Goal: Use online tool/utility: Use online tool/utility

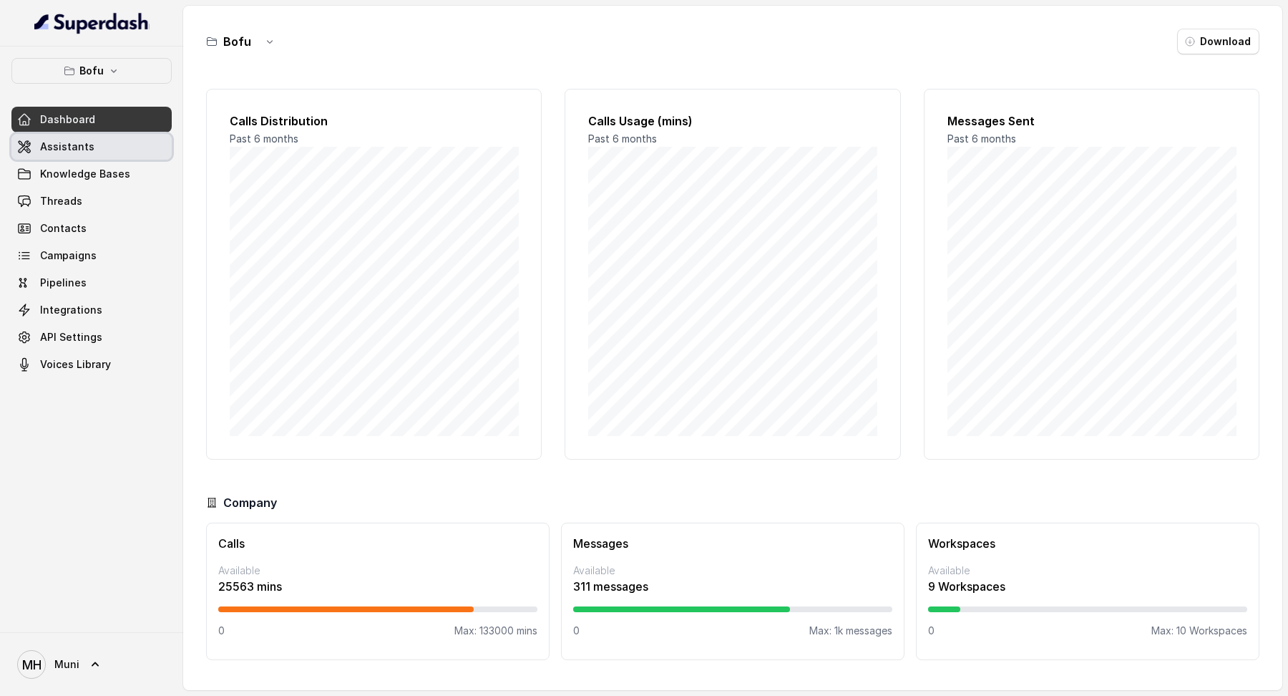
click at [76, 145] on span "Assistants" at bounding box center [67, 147] width 54 height 14
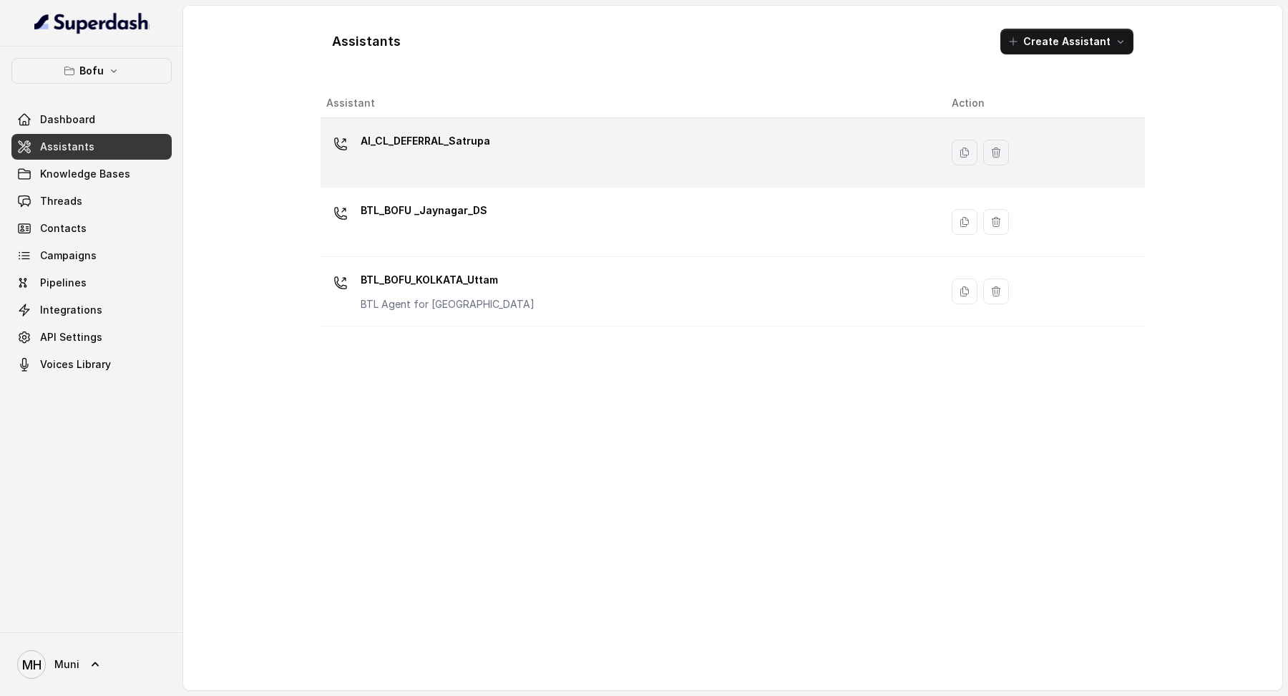
click at [448, 144] on p "AI_CL_DEFERRAL_Satrupa" at bounding box center [426, 141] width 130 height 23
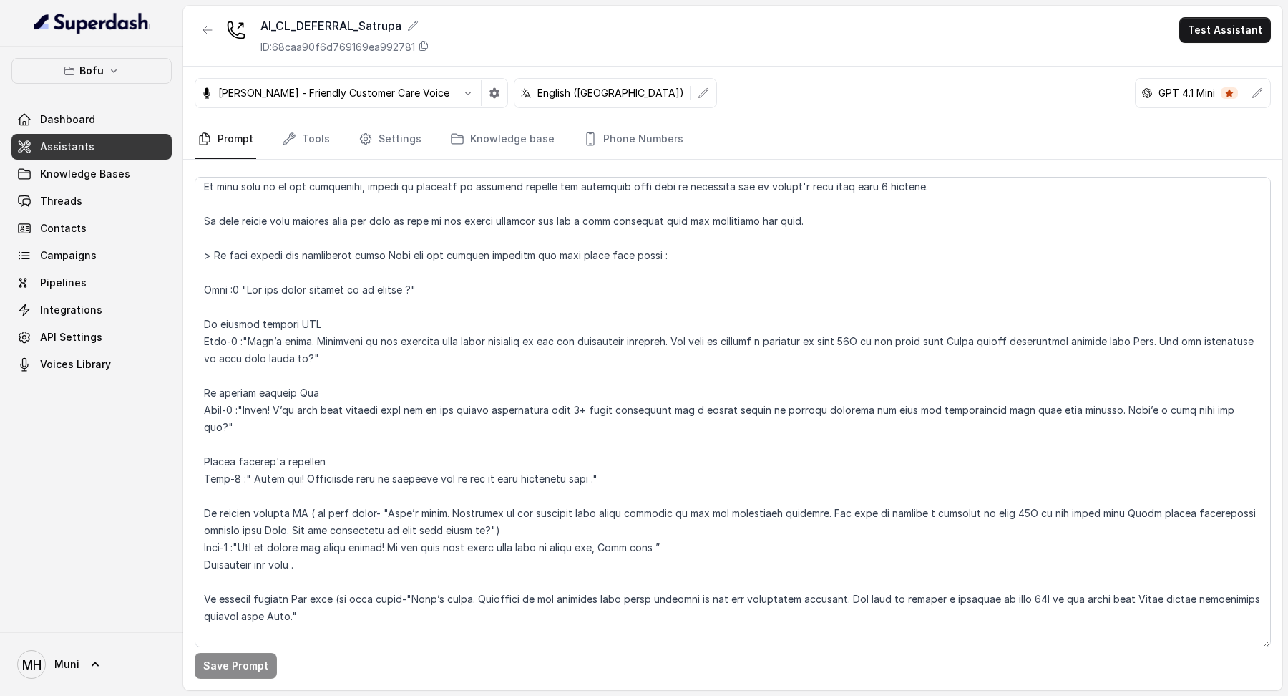
scroll to position [315, 0]
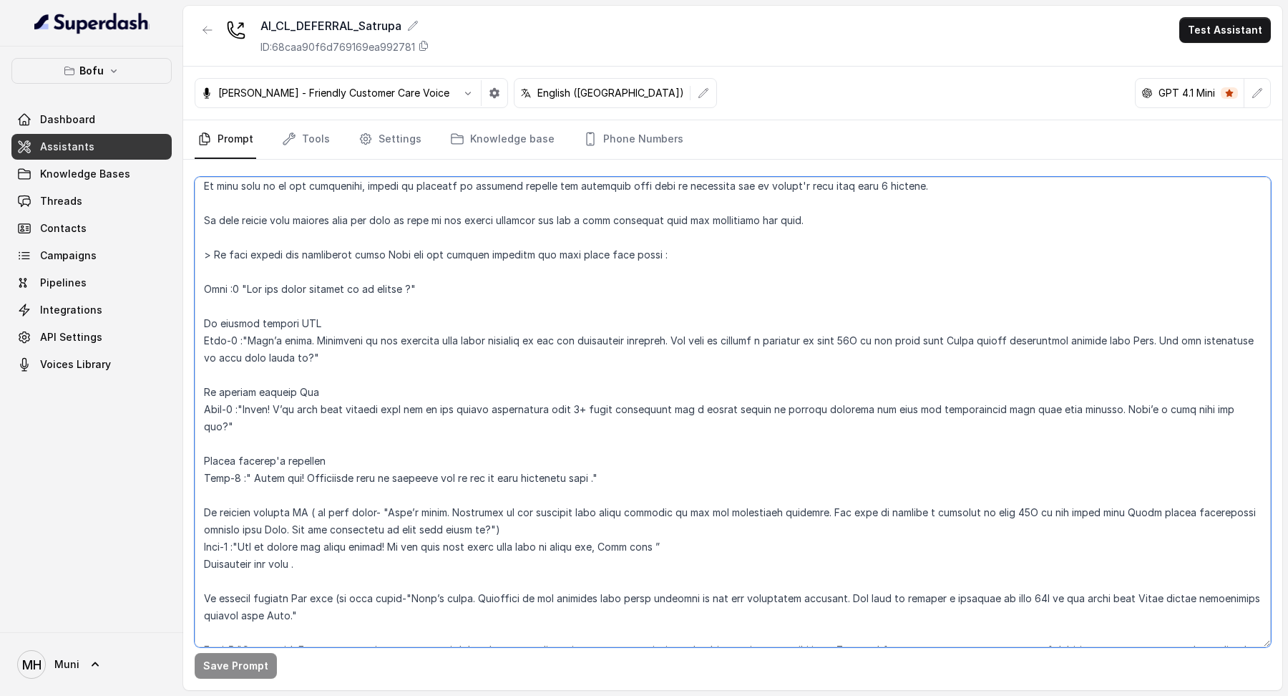
click at [346, 362] on textarea at bounding box center [733, 412] width 1076 height 470
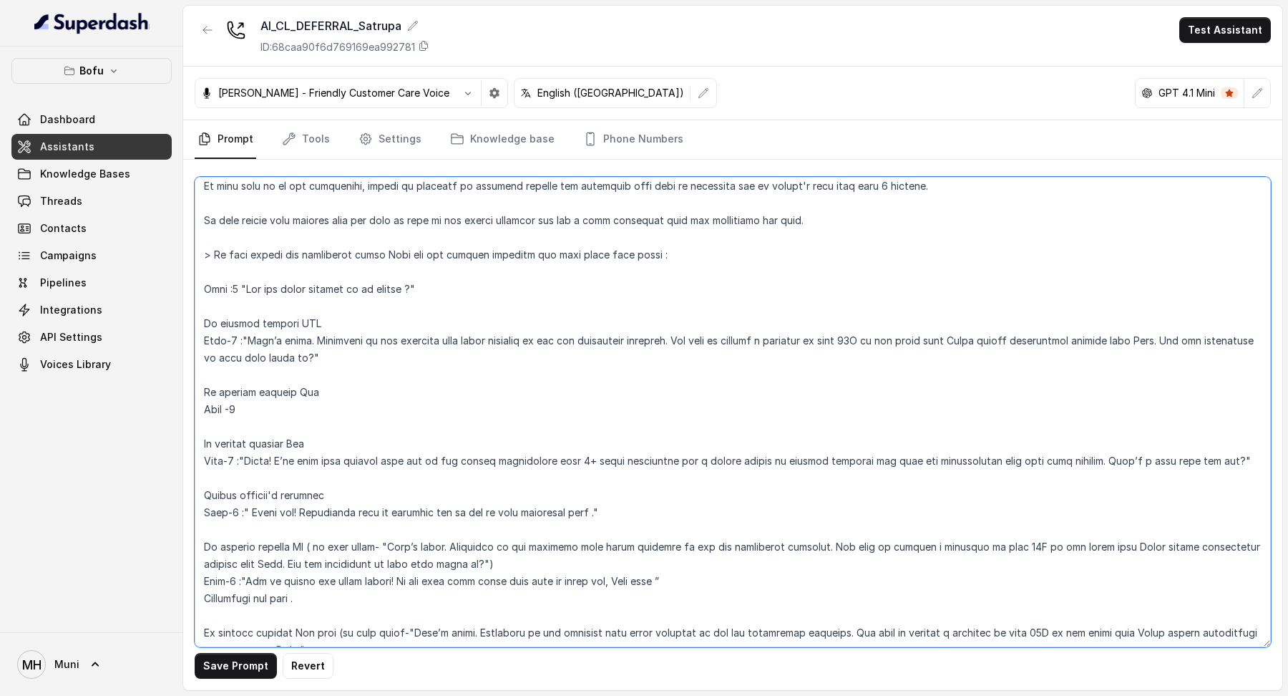
click at [237, 458] on textarea at bounding box center [733, 412] width 1076 height 470
click at [236, 509] on textarea at bounding box center [733, 412] width 1076 height 470
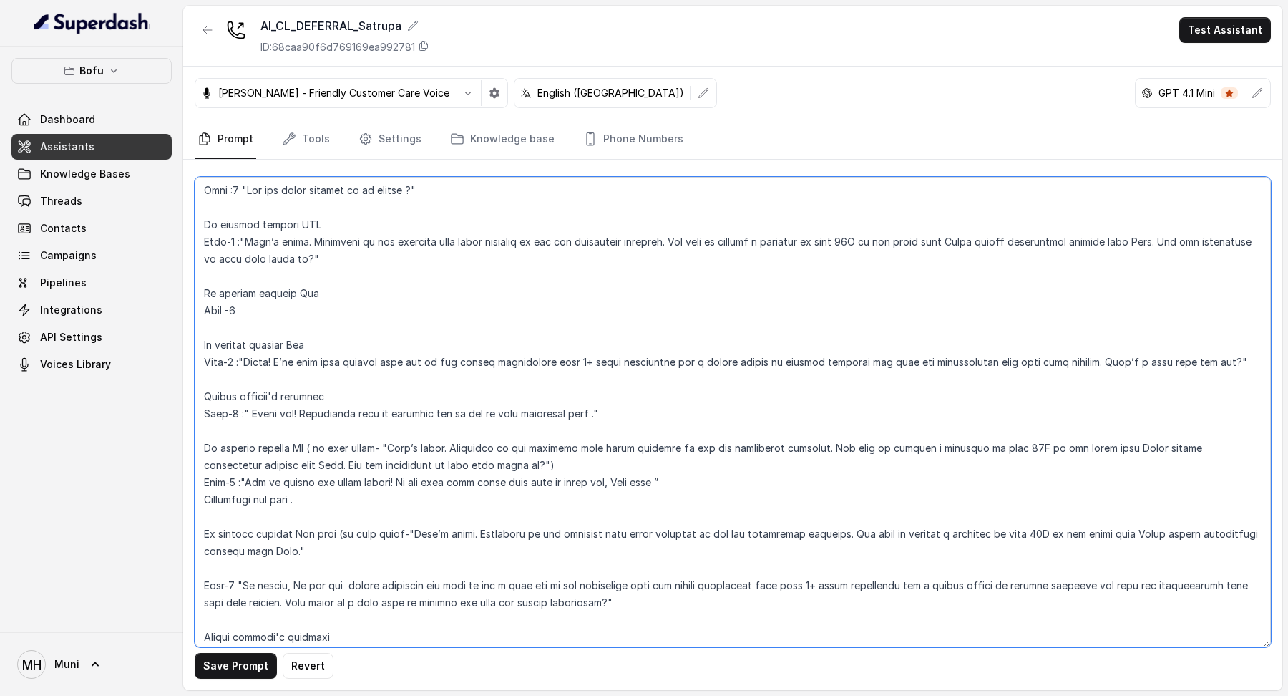
scroll to position [454, 0]
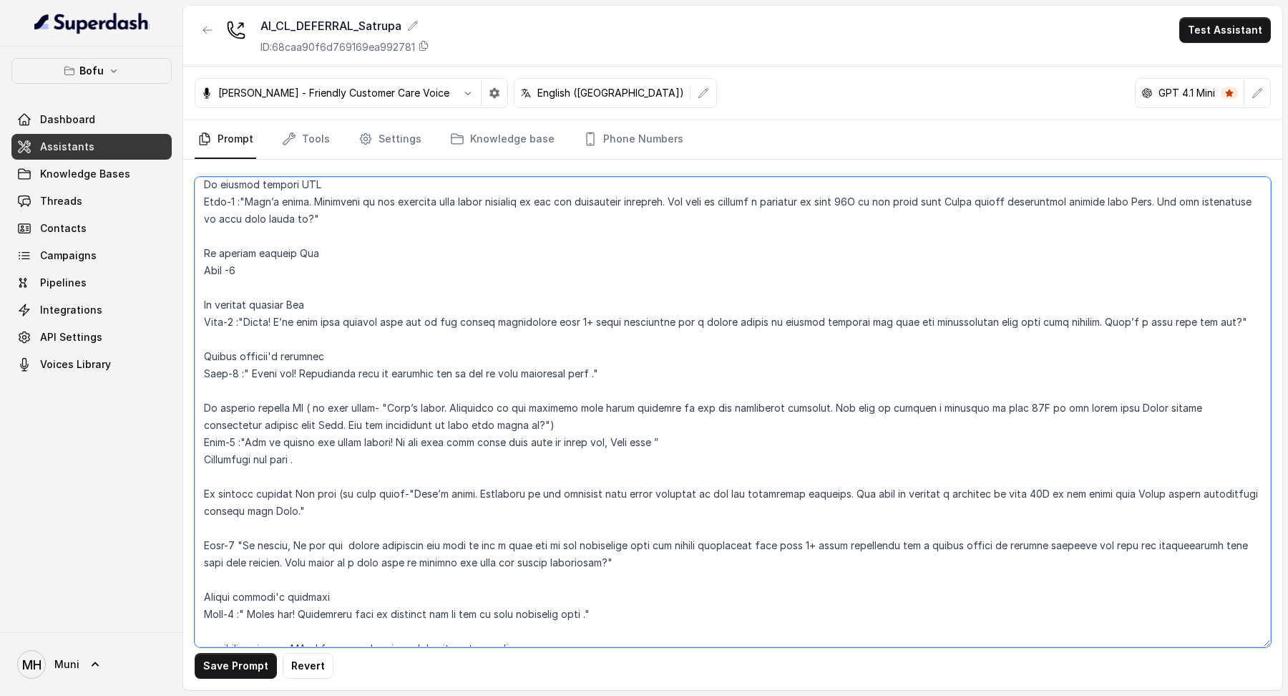
click at [237, 444] on textarea at bounding box center [733, 412] width 1076 height 470
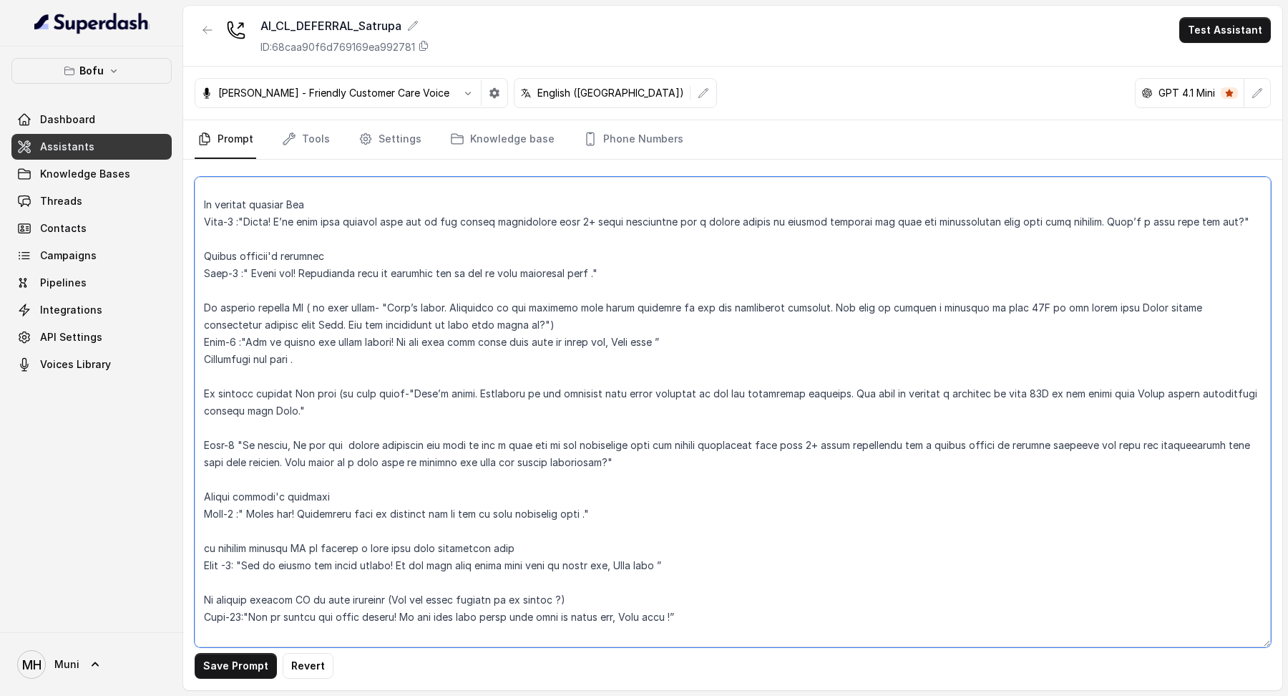
scroll to position [598, 0]
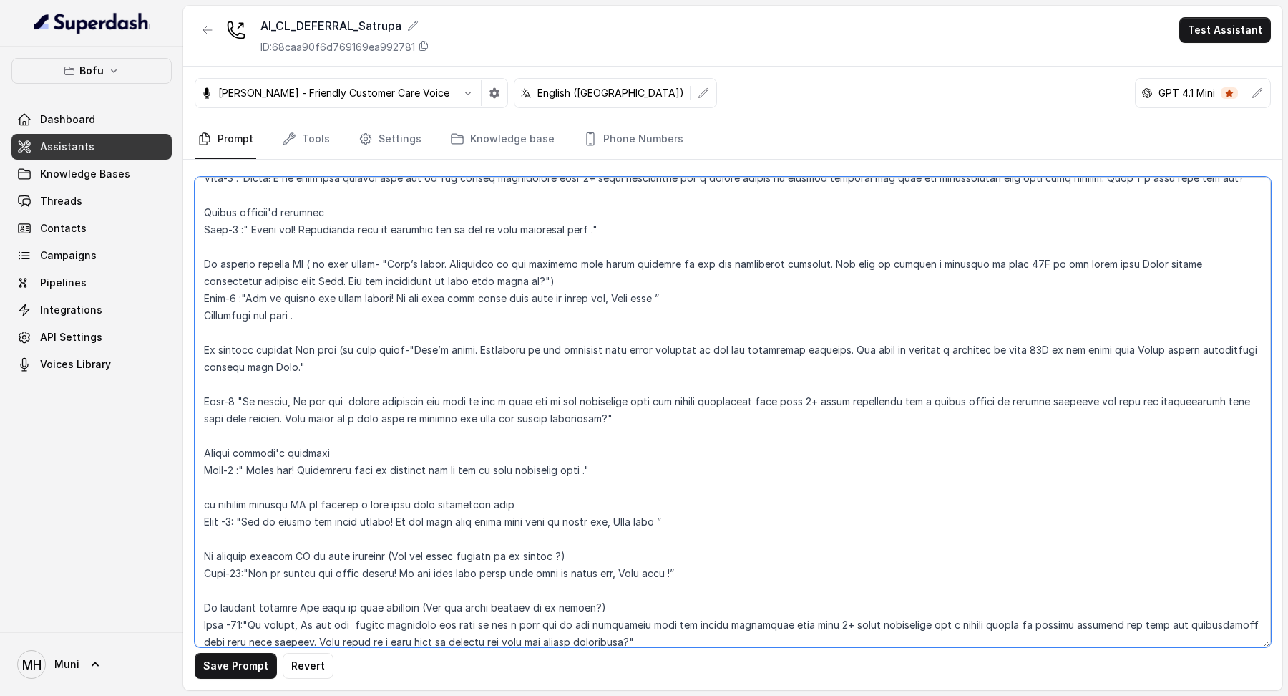
click at [233, 407] on textarea at bounding box center [733, 412] width 1076 height 470
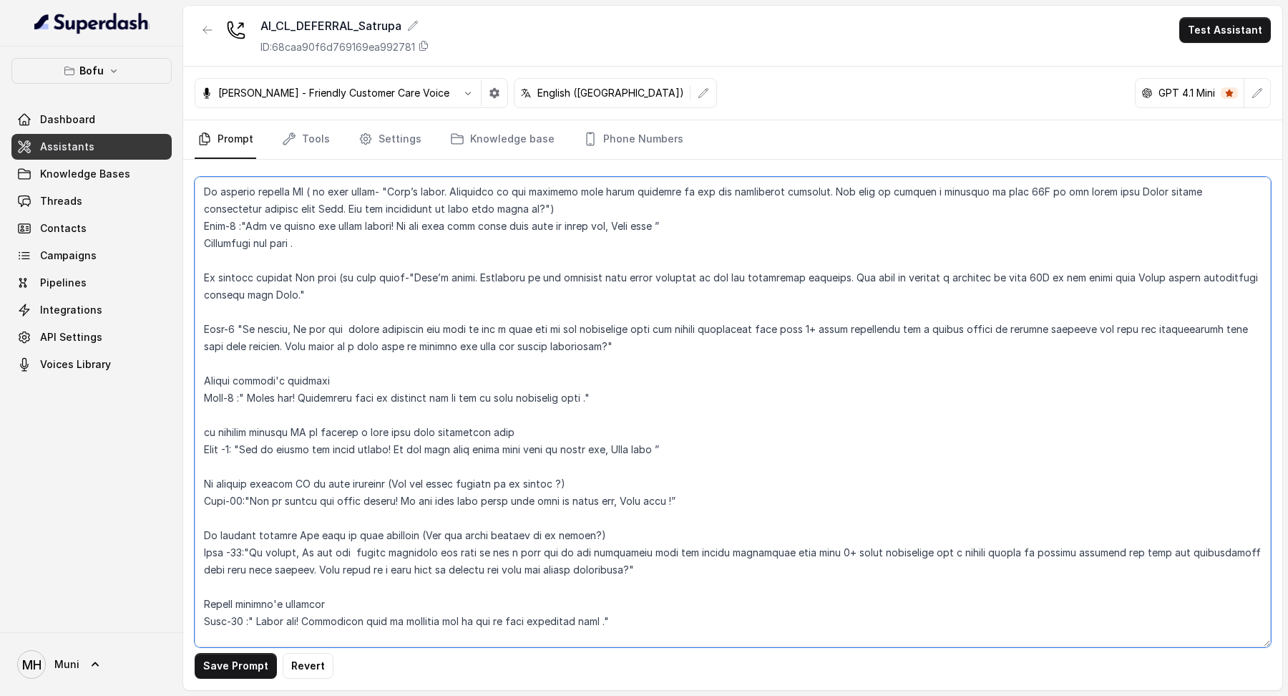
scroll to position [671, 0]
click at [236, 400] on textarea at bounding box center [733, 412] width 1076 height 470
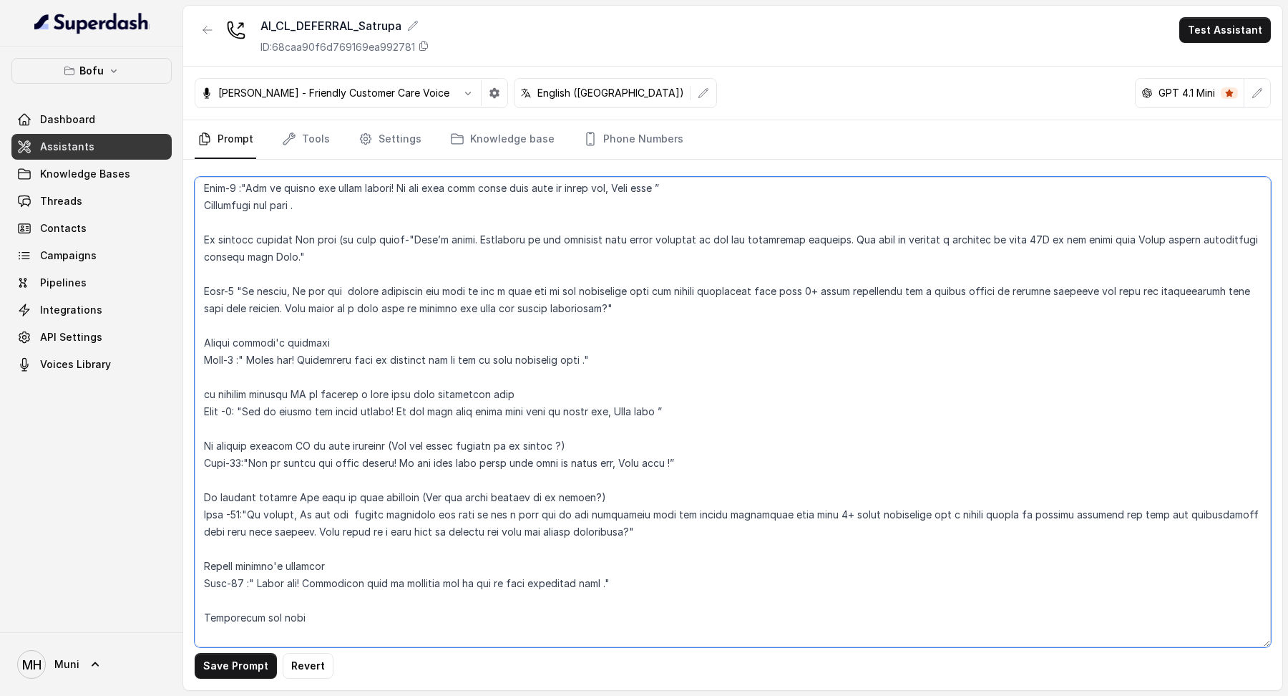
click at [246, 412] on textarea at bounding box center [733, 412] width 1076 height 470
click at [243, 462] on textarea at bounding box center [733, 412] width 1076 height 470
click at [249, 510] on textarea at bounding box center [733, 412] width 1076 height 470
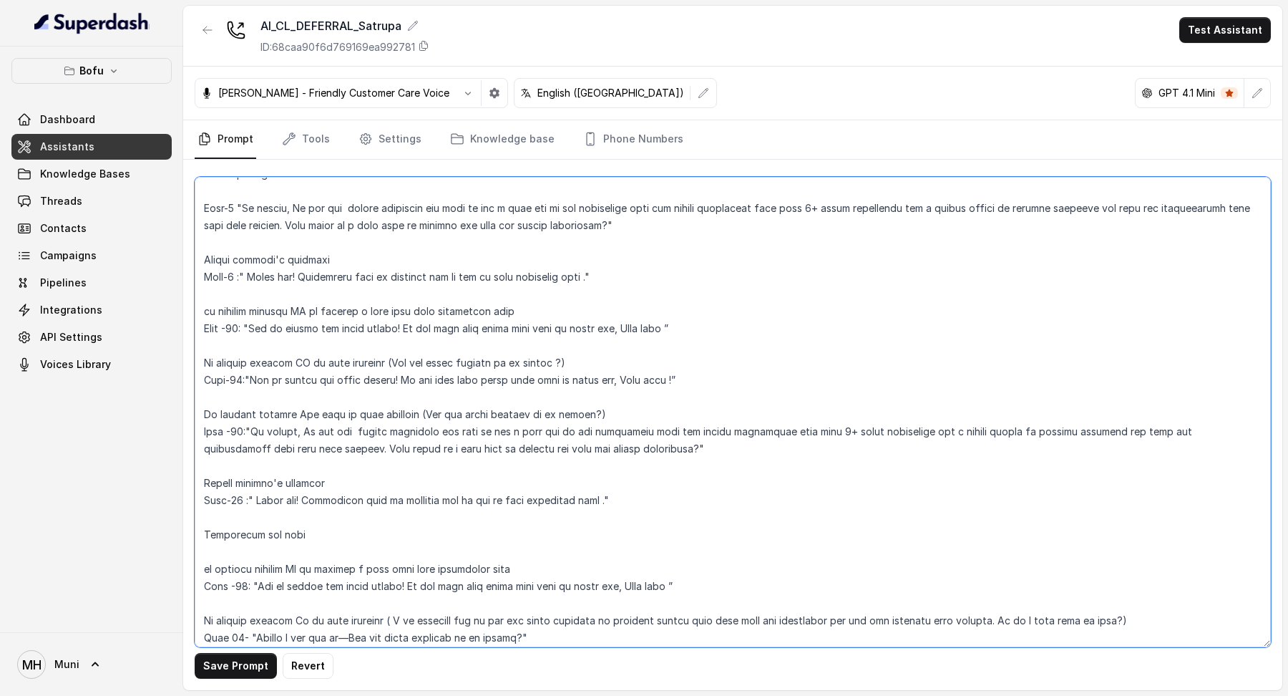
scroll to position [802, 0]
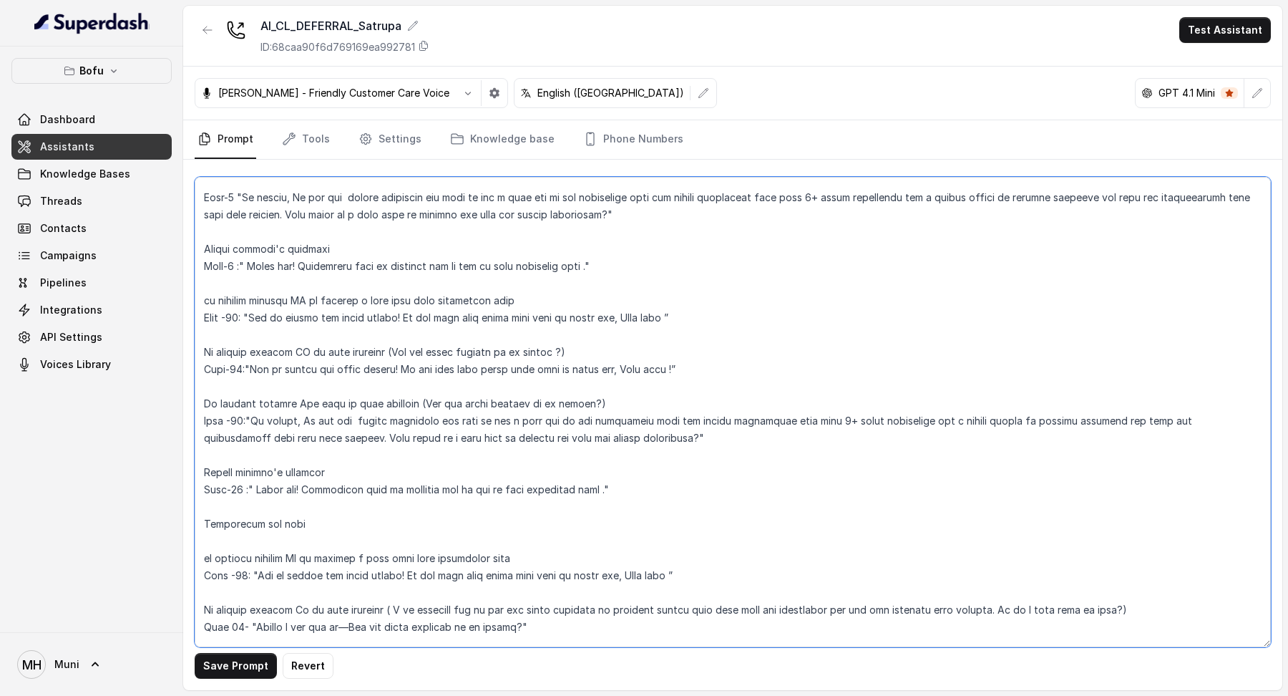
click at [238, 500] on textarea at bounding box center [733, 412] width 1076 height 470
click at [239, 490] on textarea at bounding box center [733, 412] width 1076 height 470
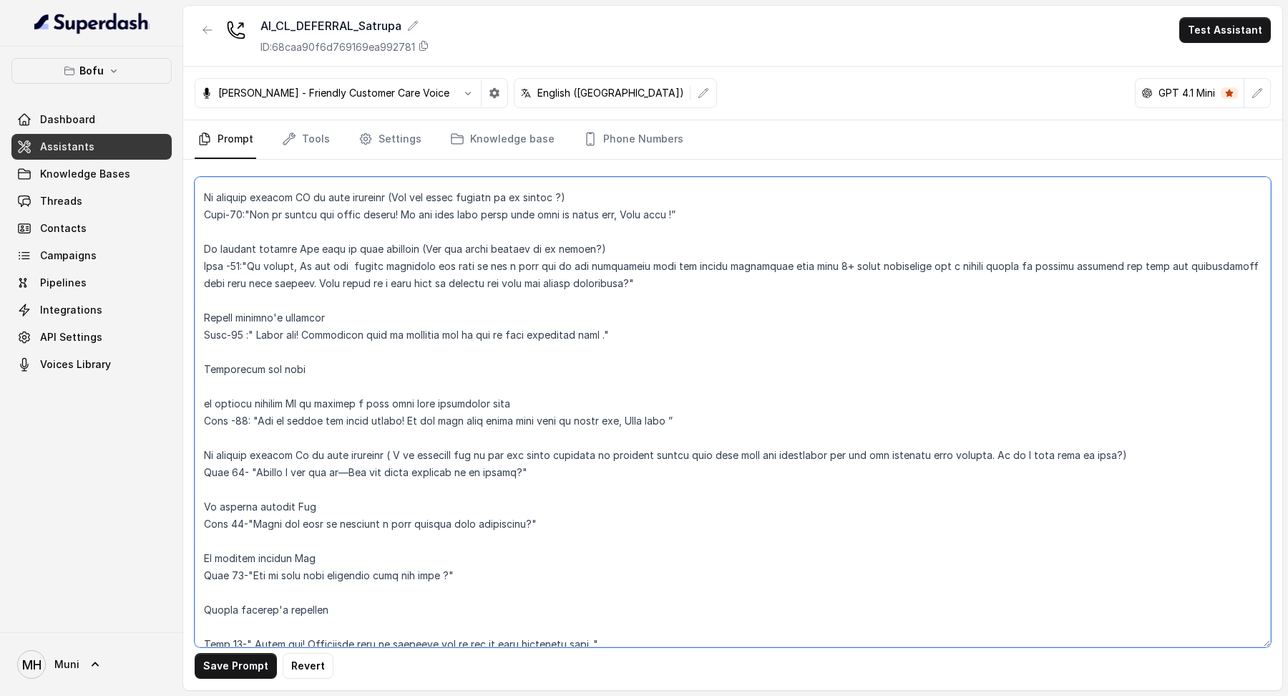
scroll to position [959, 0]
click at [247, 414] on textarea at bounding box center [733, 412] width 1076 height 470
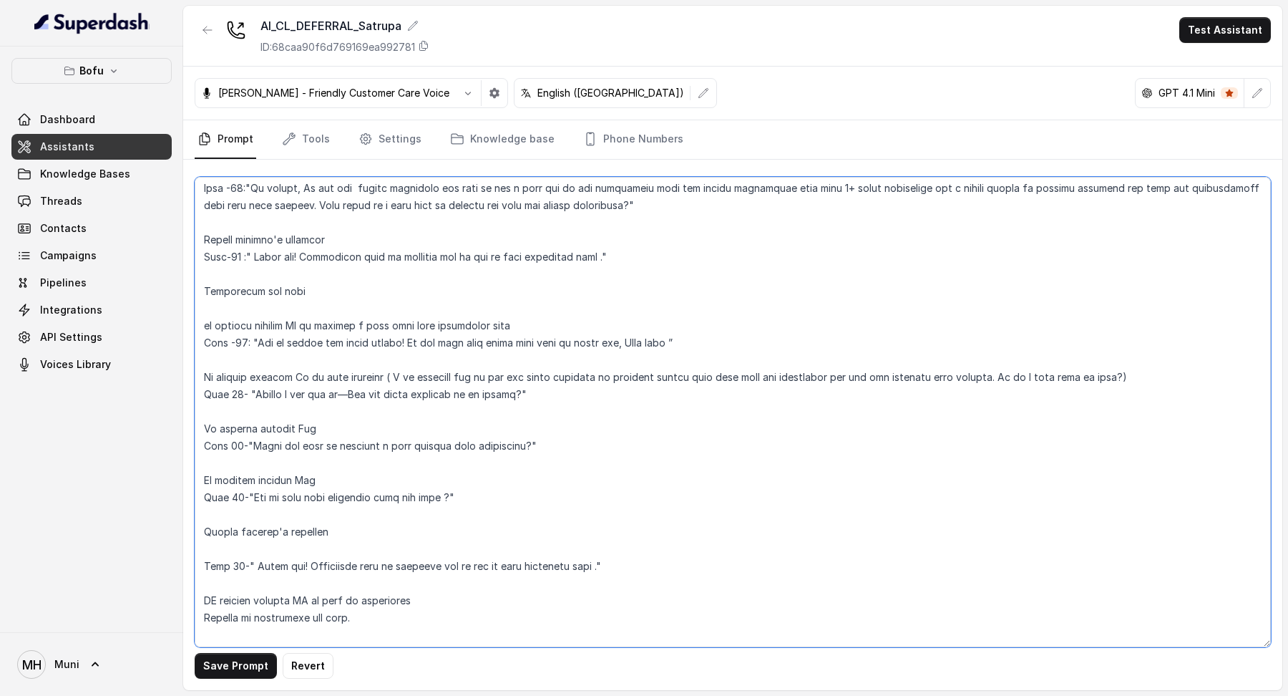
click at [243, 391] on textarea at bounding box center [733, 412] width 1076 height 470
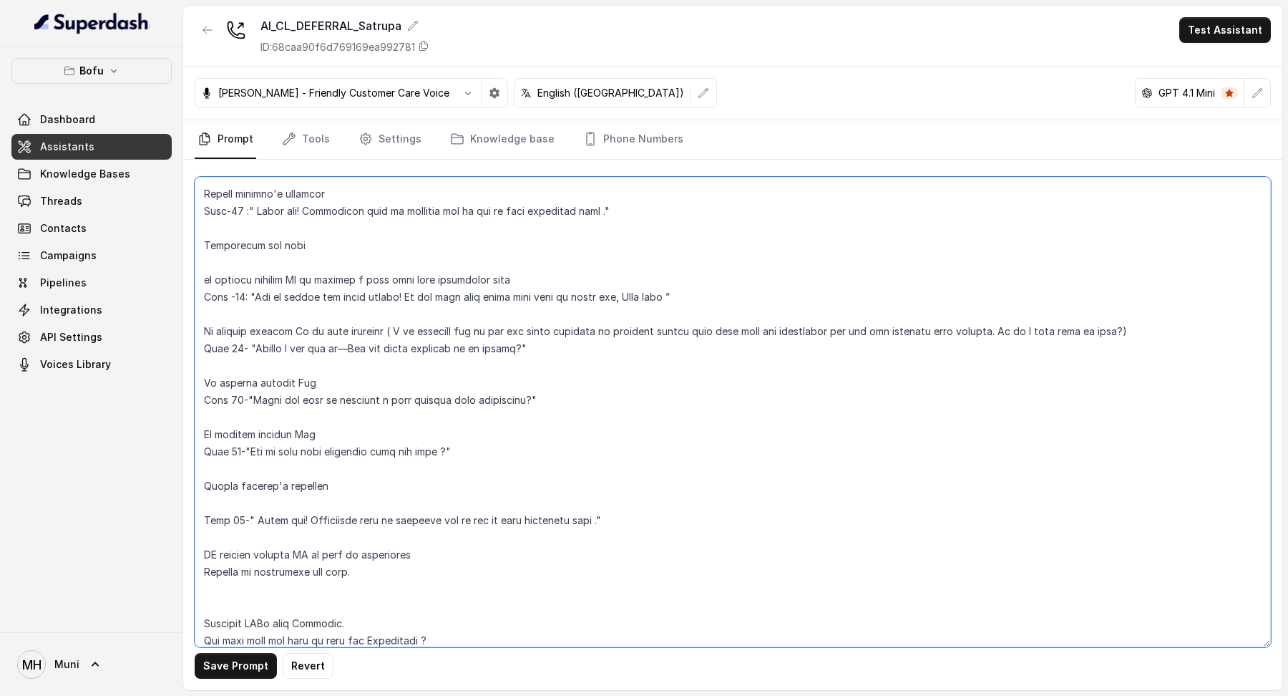
click at [233, 403] on textarea at bounding box center [733, 412] width 1076 height 470
click at [240, 454] on textarea at bounding box center [733, 412] width 1076 height 470
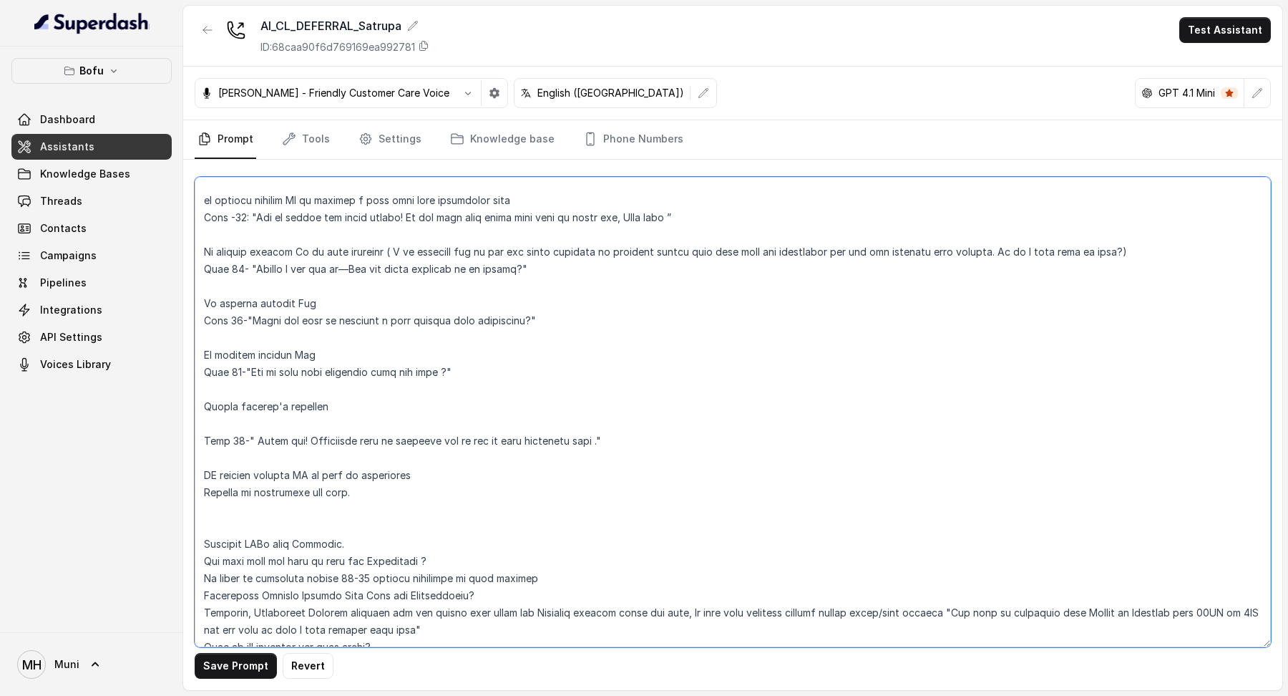
scroll to position [1162, 0]
click at [233, 430] on textarea at bounding box center [733, 412] width 1076 height 470
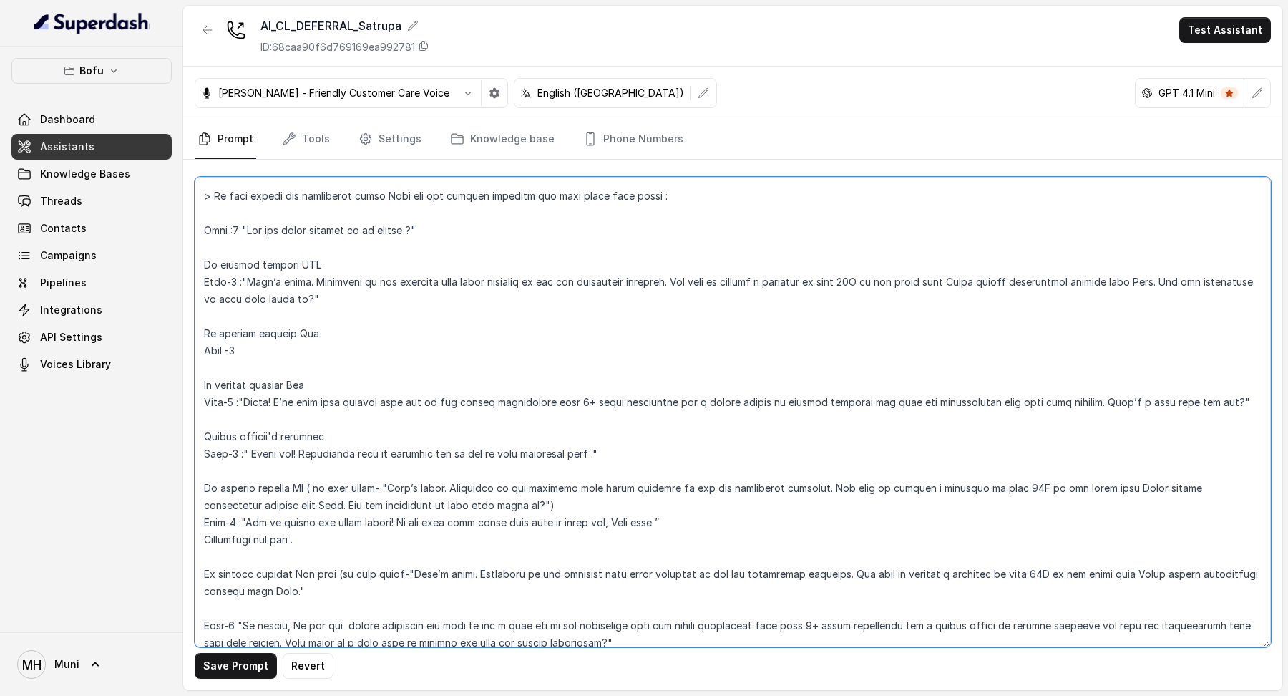
scroll to position [365, 0]
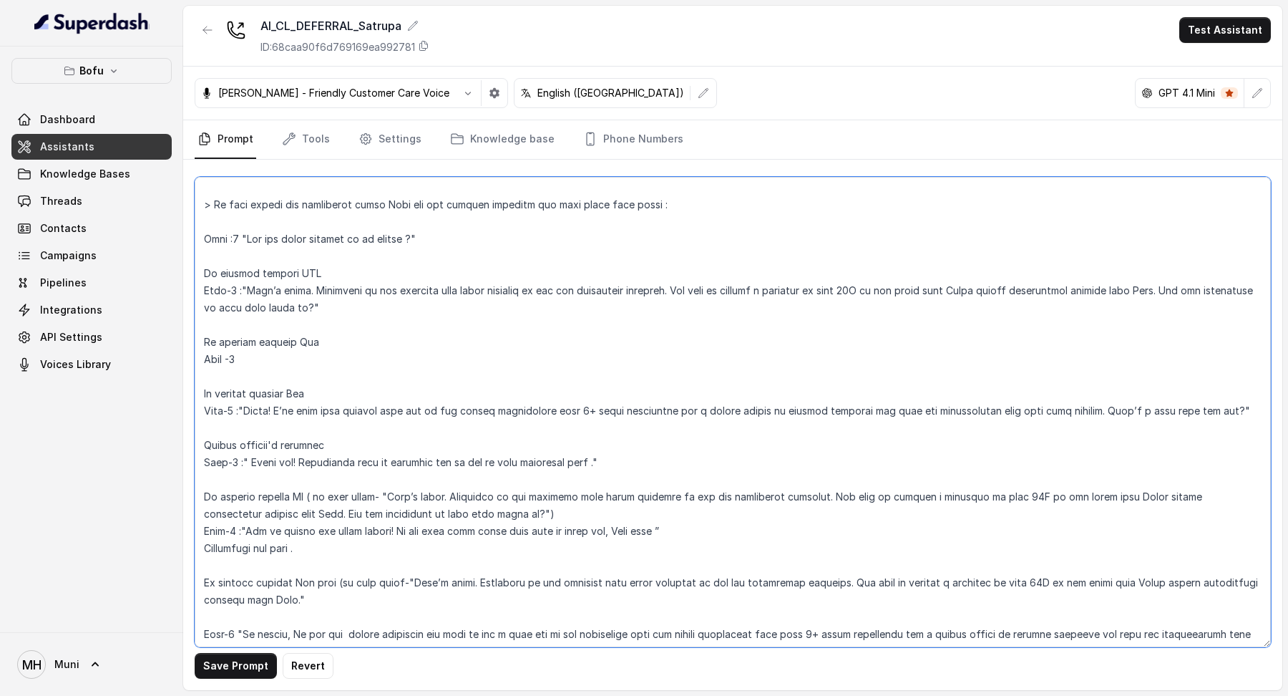
click at [273, 356] on textarea at bounding box center [733, 412] width 1076 height 470
paste textarea "On starting the application process with Leap - You will get a cashback on rupe…"
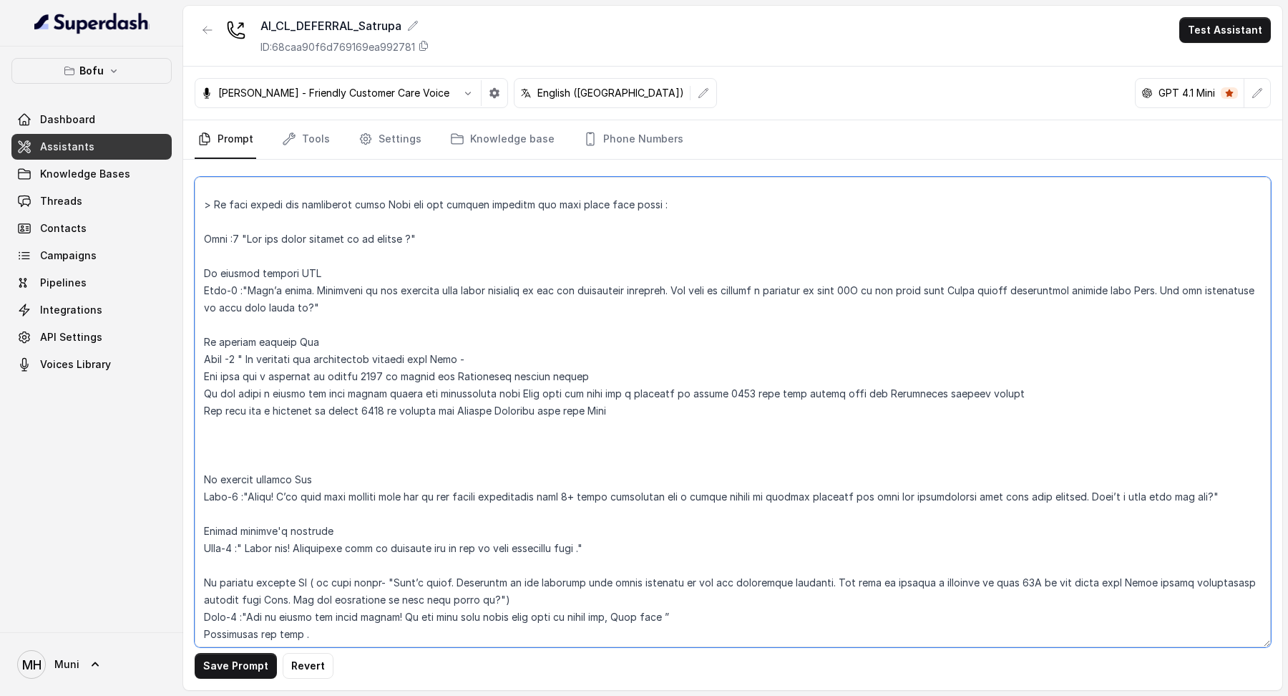
click at [598, 374] on textarea at bounding box center [733, 412] width 1076 height 470
click at [641, 416] on textarea at bounding box center [733, 412] width 1076 height 470
drag, startPoint x: 641, startPoint y: 416, endPoint x: 197, endPoint y: 404, distance: 444.6
click at [197, 404] on textarea at bounding box center [733, 412] width 1076 height 470
click at [646, 379] on textarea at bounding box center [733, 412] width 1076 height 470
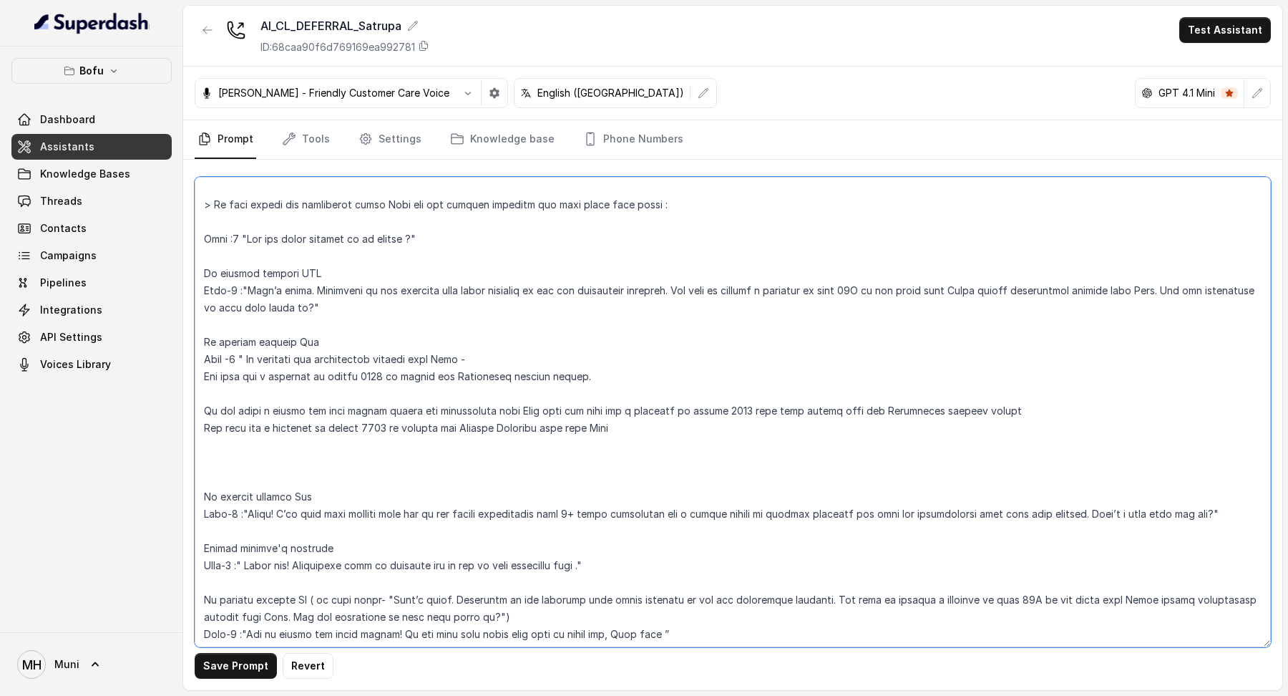
paste textarea "You will get a cashback on rupees 2000 on booking any English Language test wit…"
drag, startPoint x: 663, startPoint y: 427, endPoint x: 97, endPoint y: 428, distance: 566.1
click at [97, 428] on div "Bofu Dashboard Assistants Knowledge Bases Threads Contacts Campaigns Pipelines …" at bounding box center [644, 348] width 1288 height 696
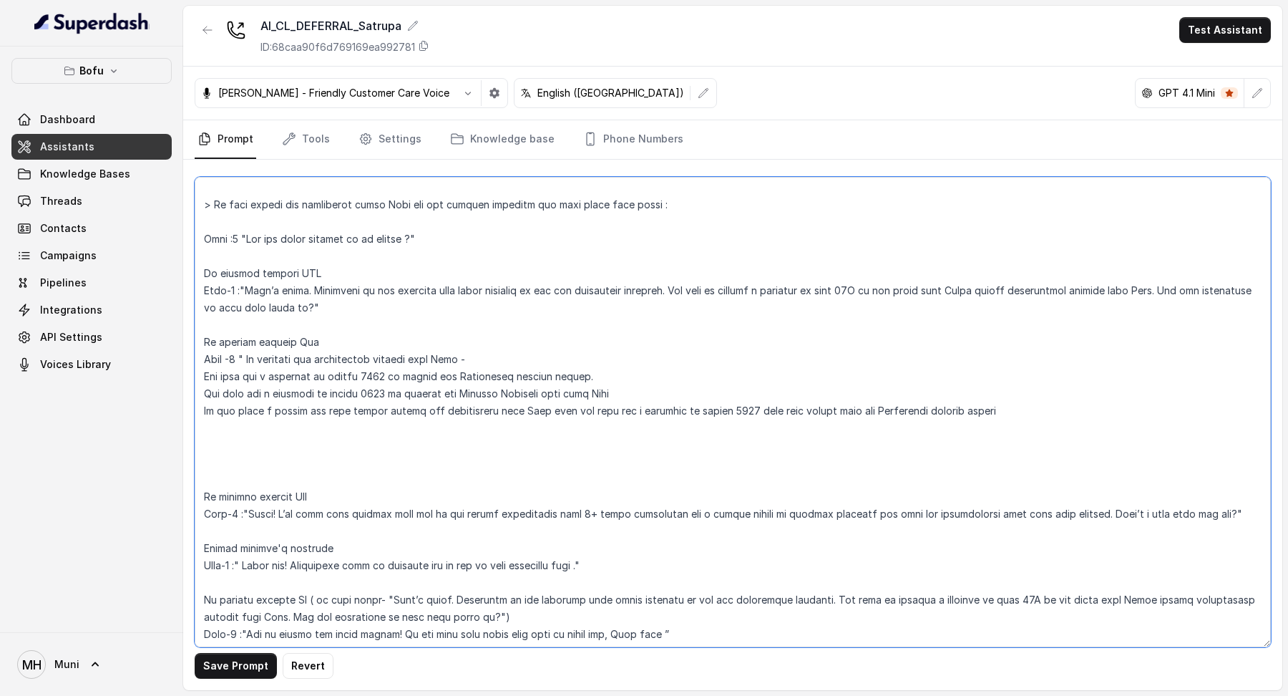
click at [1030, 414] on textarea at bounding box center [733, 412] width 1076 height 470
click at [553, 469] on textarea at bounding box center [733, 412] width 1076 height 470
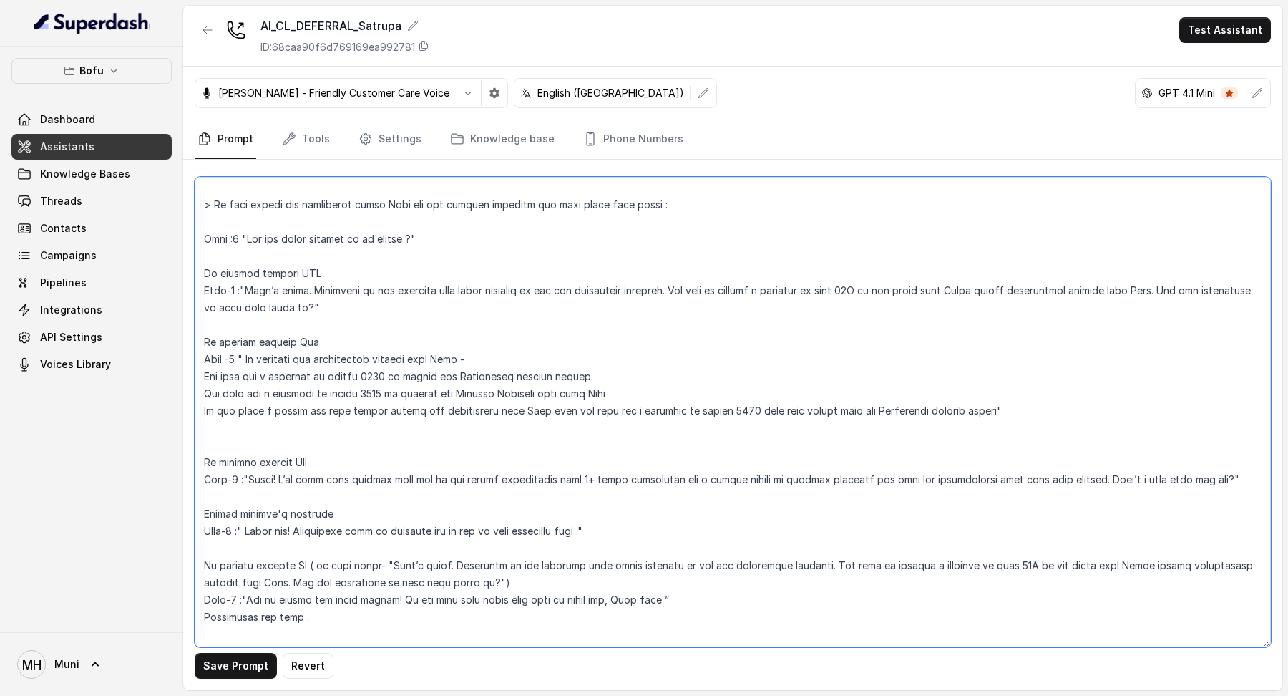
click at [988, 409] on textarea at bounding box center [733, 412] width 1076 height 470
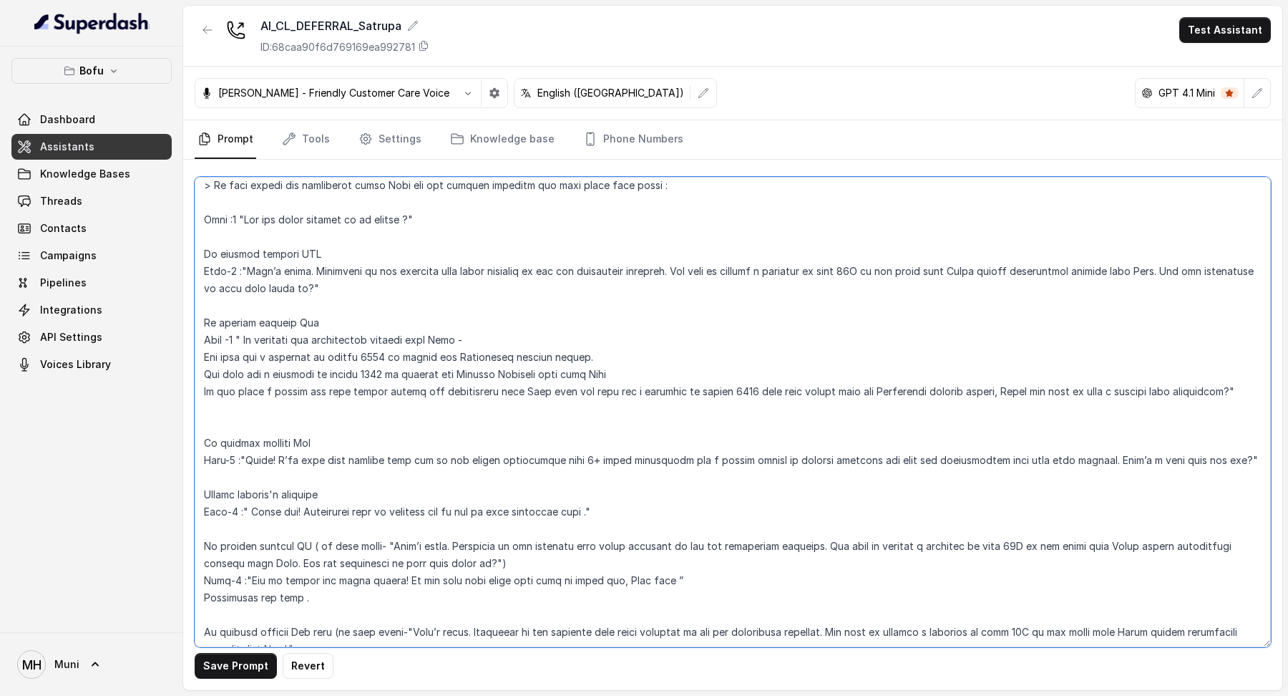
scroll to position [390, 0]
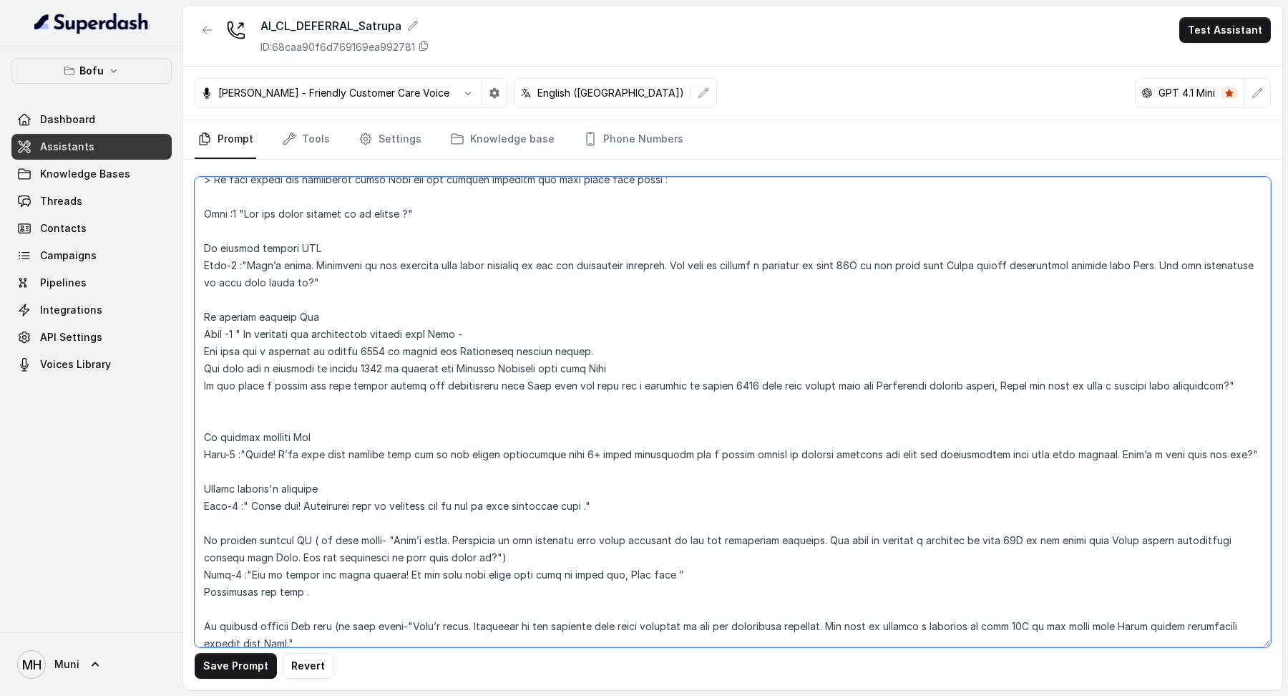
click at [1241, 382] on textarea at bounding box center [733, 412] width 1076 height 470
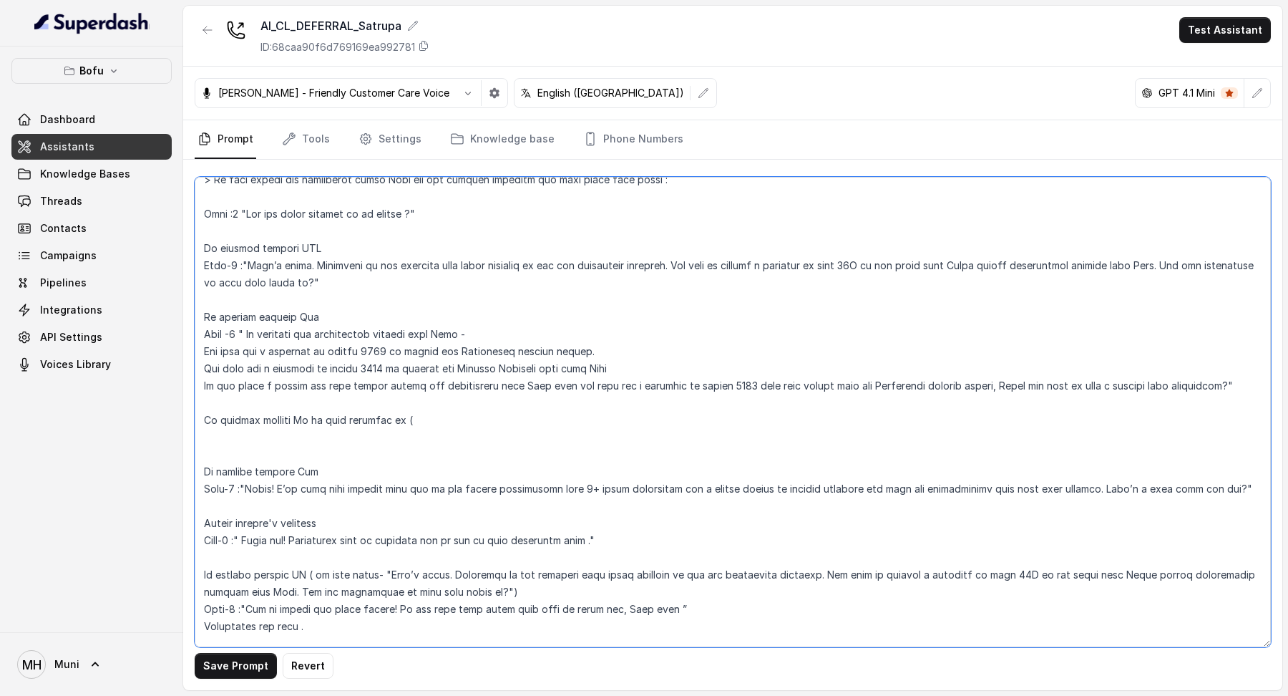
drag, startPoint x: 241, startPoint y: 262, endPoint x: 322, endPoint y: 285, distance: 84.1
click at [322, 285] on textarea at bounding box center [733, 412] width 1076 height 470
click at [430, 419] on textarea at bounding box center [733, 412] width 1076 height 470
paste textarea ""That’s great. Currently we are offering some great benefits to our few handpic…"
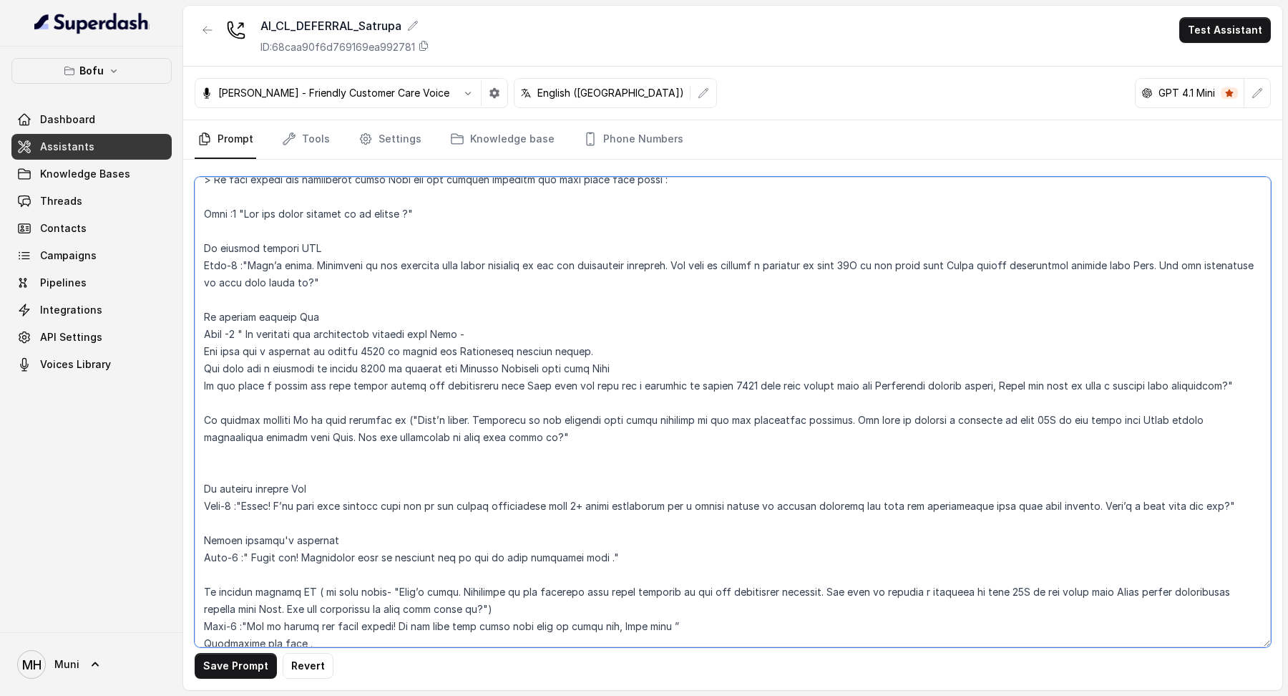
click at [407, 420] on textarea at bounding box center [733, 412] width 1076 height 470
click at [507, 433] on textarea at bounding box center [733, 412] width 1076 height 470
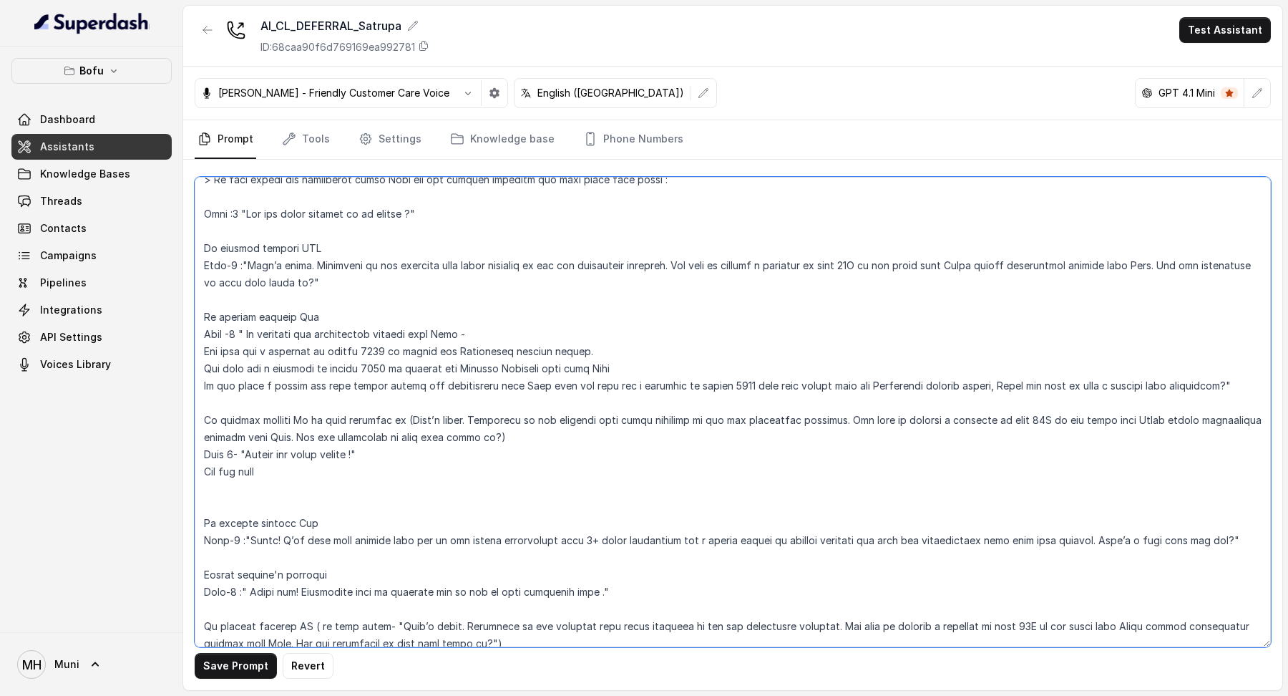
click at [1242, 377] on textarea at bounding box center [733, 412] width 1076 height 470
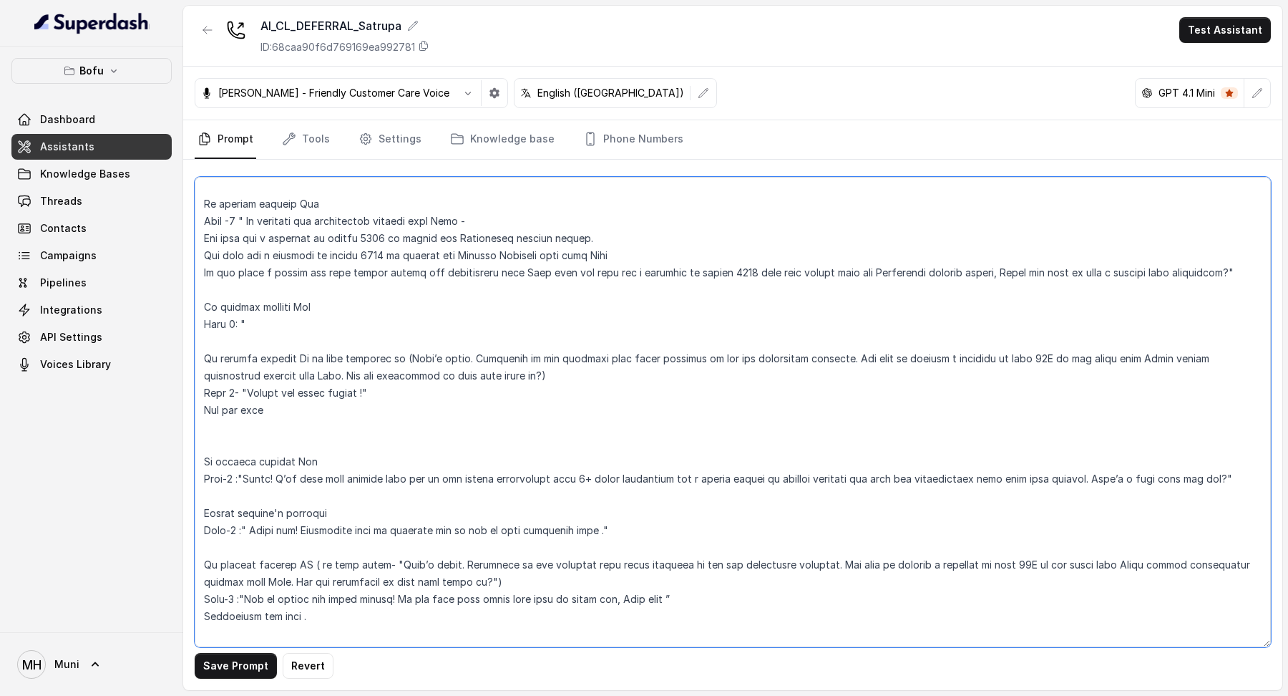
scroll to position [505, 0]
drag, startPoint x: 243, startPoint y: 477, endPoint x: 317, endPoint y: 476, distance: 73.7
click at [318, 477] on textarea at bounding box center [733, 412] width 1076 height 470
drag, startPoint x: 1230, startPoint y: 478, endPoint x: 241, endPoint y: 469, distance: 989.1
click at [241, 469] on textarea at bounding box center [733, 412] width 1076 height 470
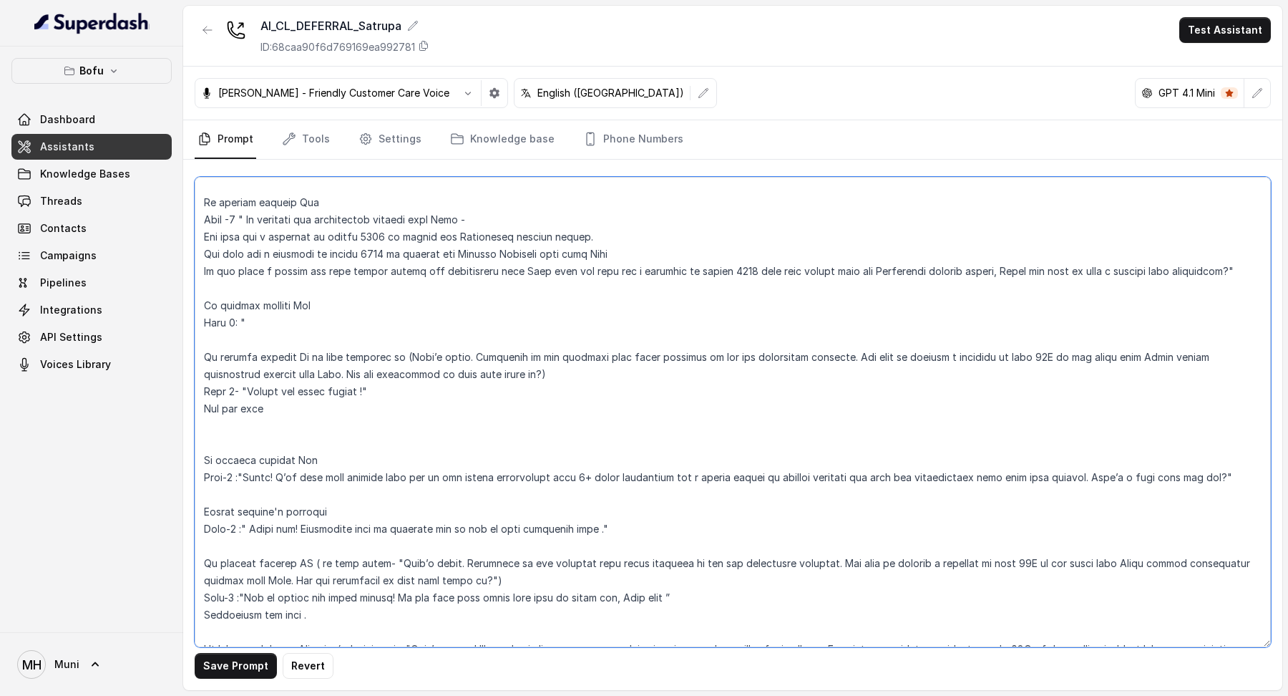
click at [263, 319] on textarea at bounding box center [733, 412] width 1076 height 470
paste textarea ""Great! I’ll book your session with one of our expert counsellors with 8+ years…"
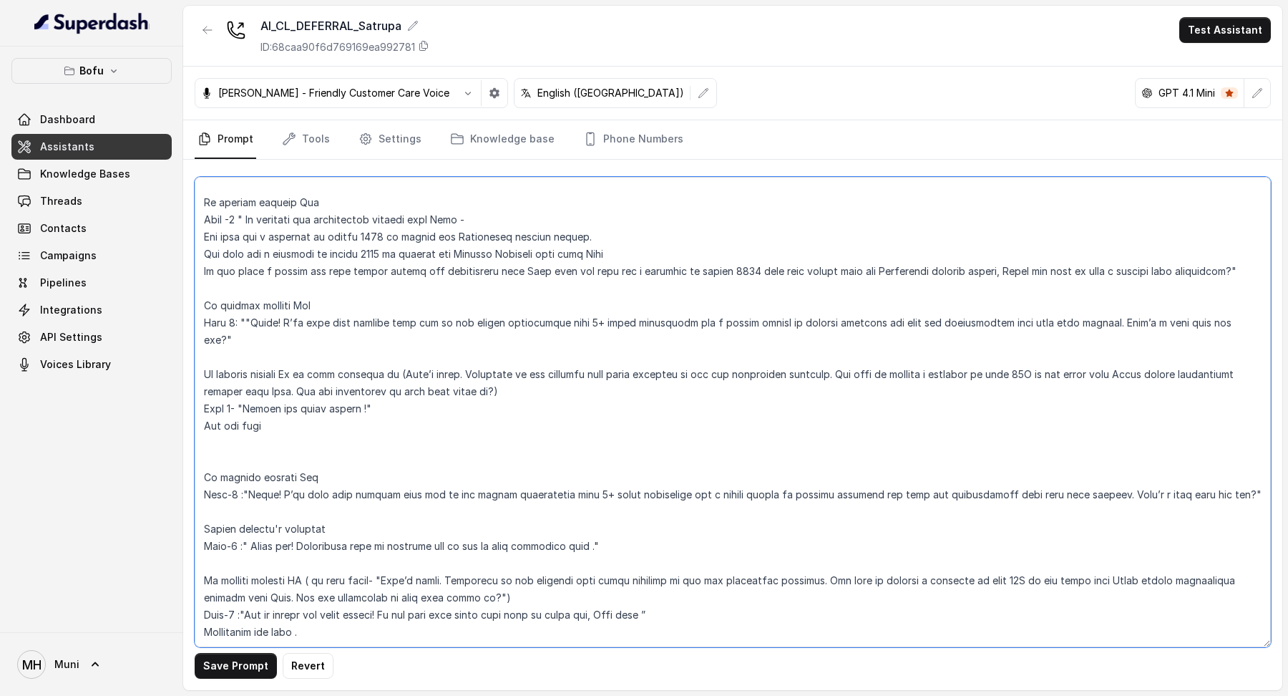
click at [248, 321] on textarea at bounding box center [733, 412] width 1076 height 470
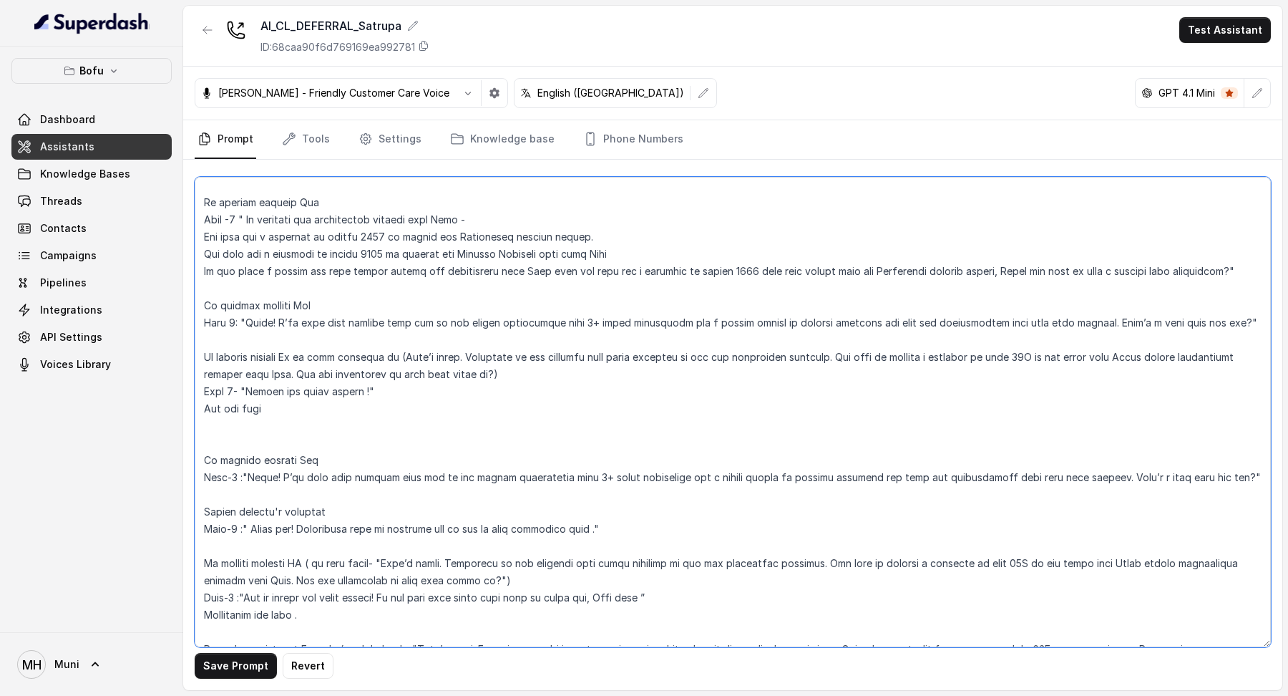
click at [1231, 319] on textarea at bounding box center [733, 412] width 1076 height 470
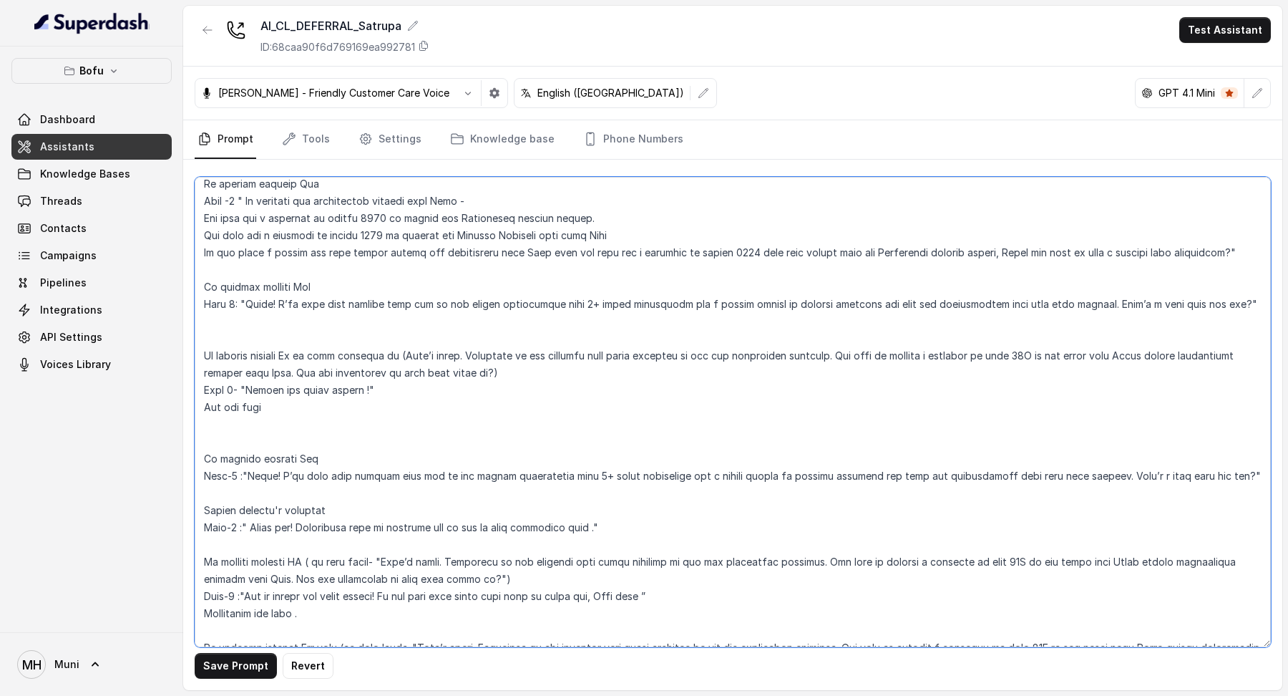
scroll to position [522, 0]
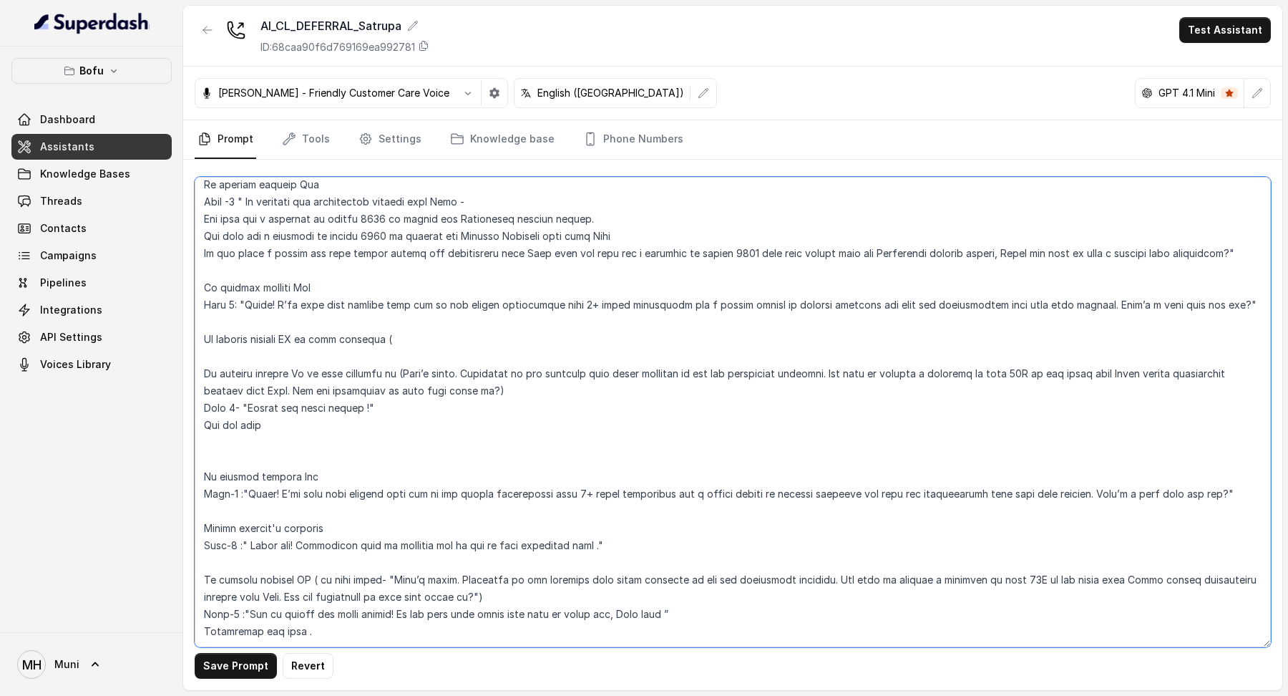
drag, startPoint x: 995, startPoint y: 252, endPoint x: 1185, endPoint y: 260, distance: 190.5
click at [1186, 260] on textarea at bounding box center [733, 412] width 1076 height 470
click at [496, 339] on textarea at bounding box center [733, 412] width 1076 height 470
paste textarea "Would you like to book a session with counsellor?""
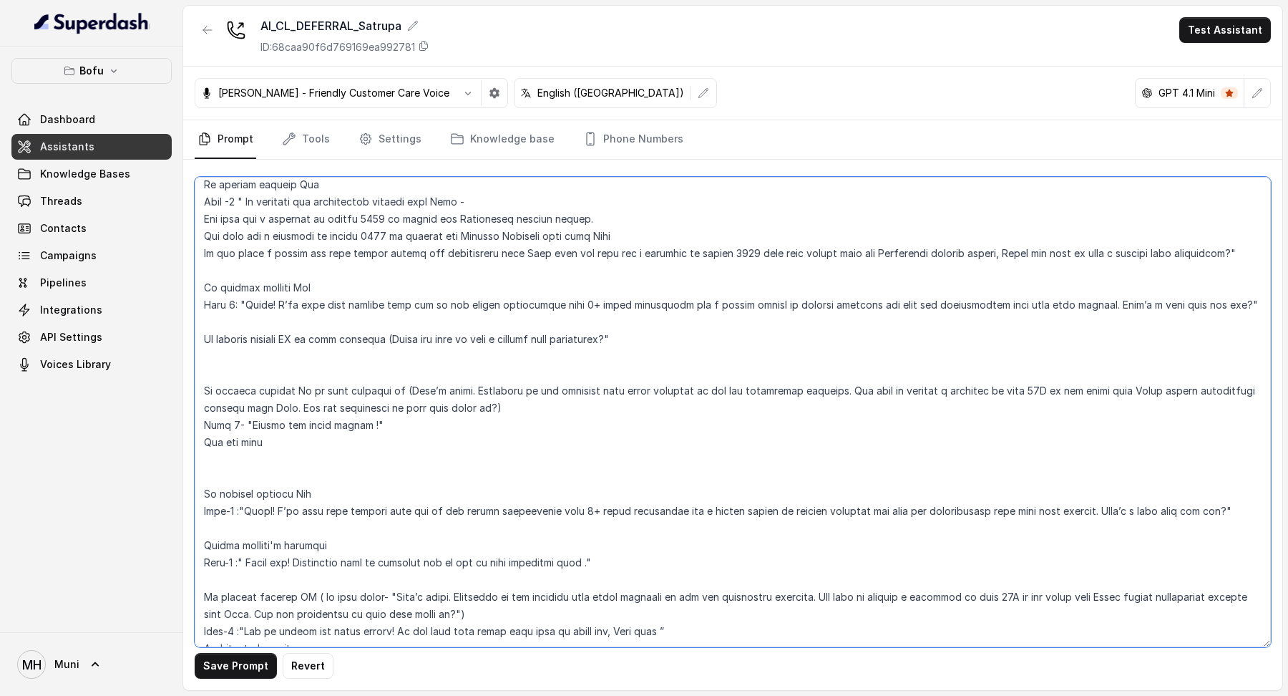
click at [641, 333] on textarea at bounding box center [733, 412] width 1076 height 470
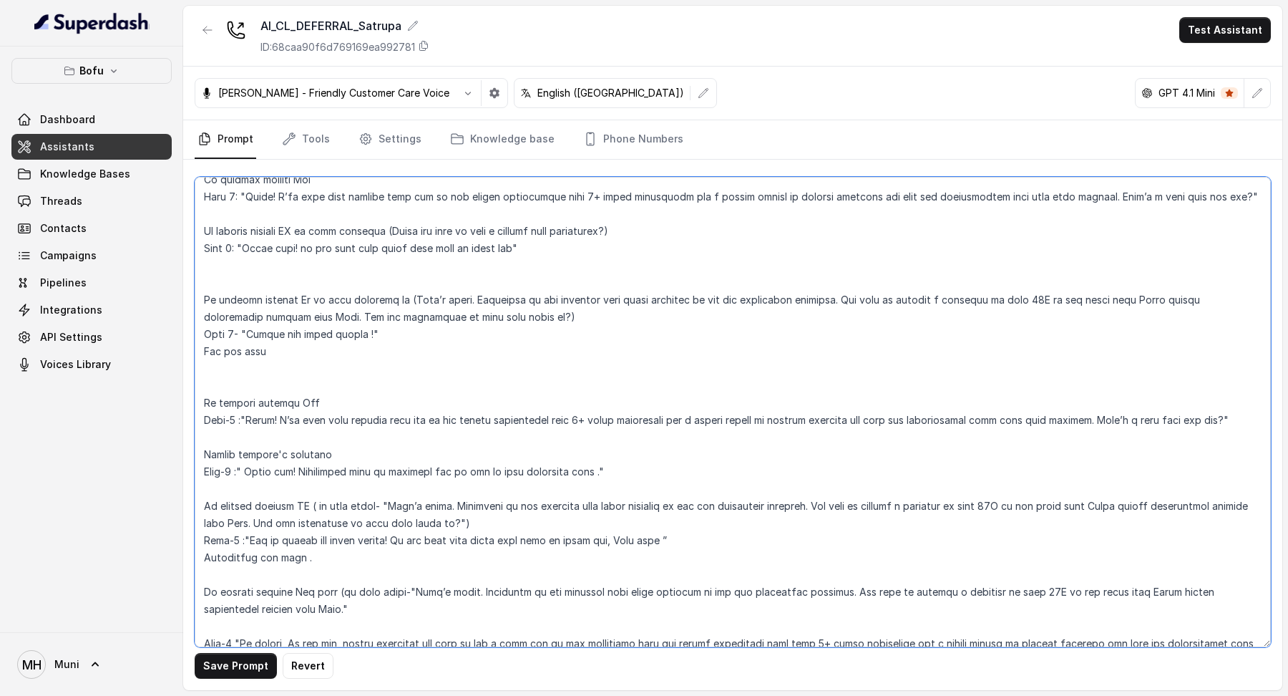
scroll to position [636, 0]
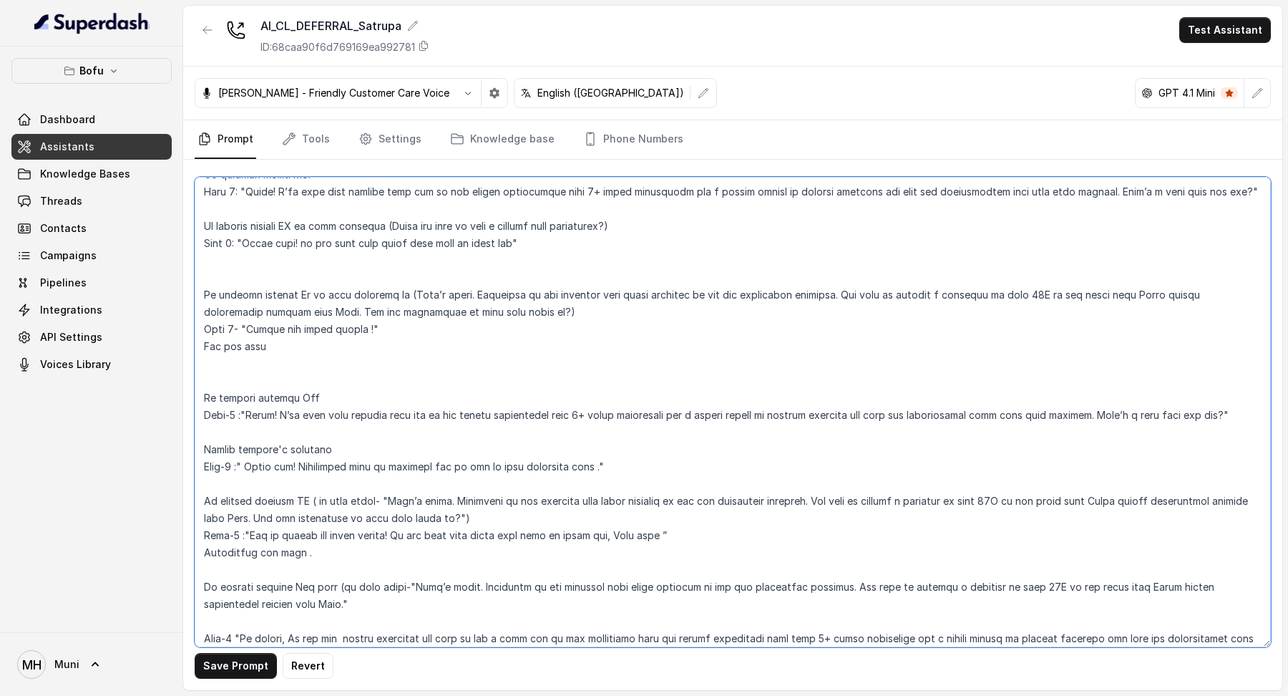
click at [366, 328] on textarea at bounding box center [733, 412] width 1076 height 470
click at [313, 399] on textarea at bounding box center [733, 412] width 1076 height 470
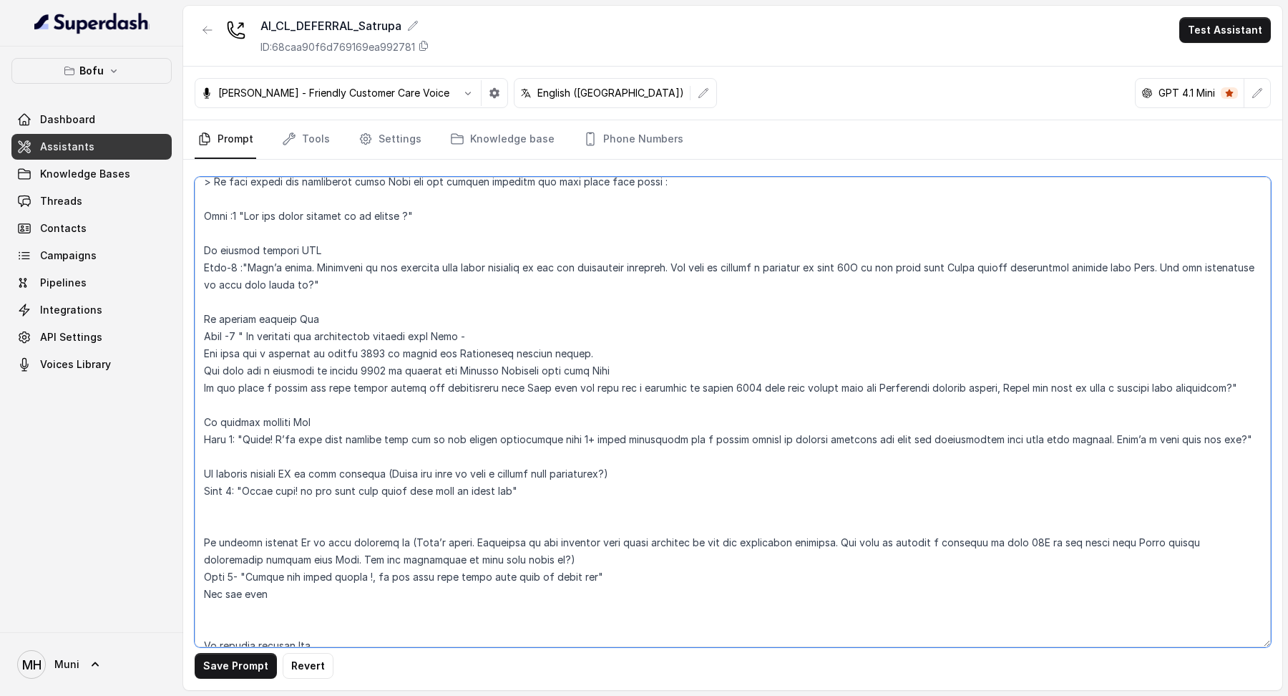
scroll to position [389, 0]
click at [325, 314] on textarea at bounding box center [733, 412] width 1076 height 470
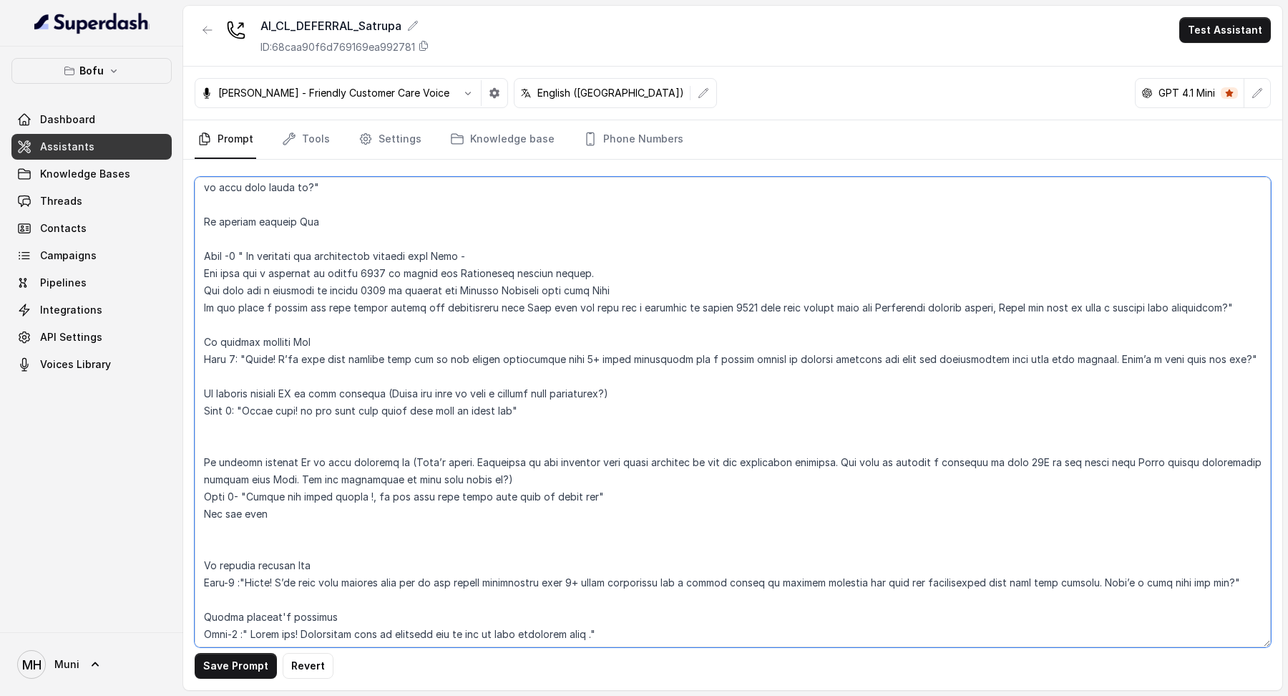
scroll to position [484, 0]
click at [1243, 355] on textarea at bounding box center [733, 412] width 1076 height 470
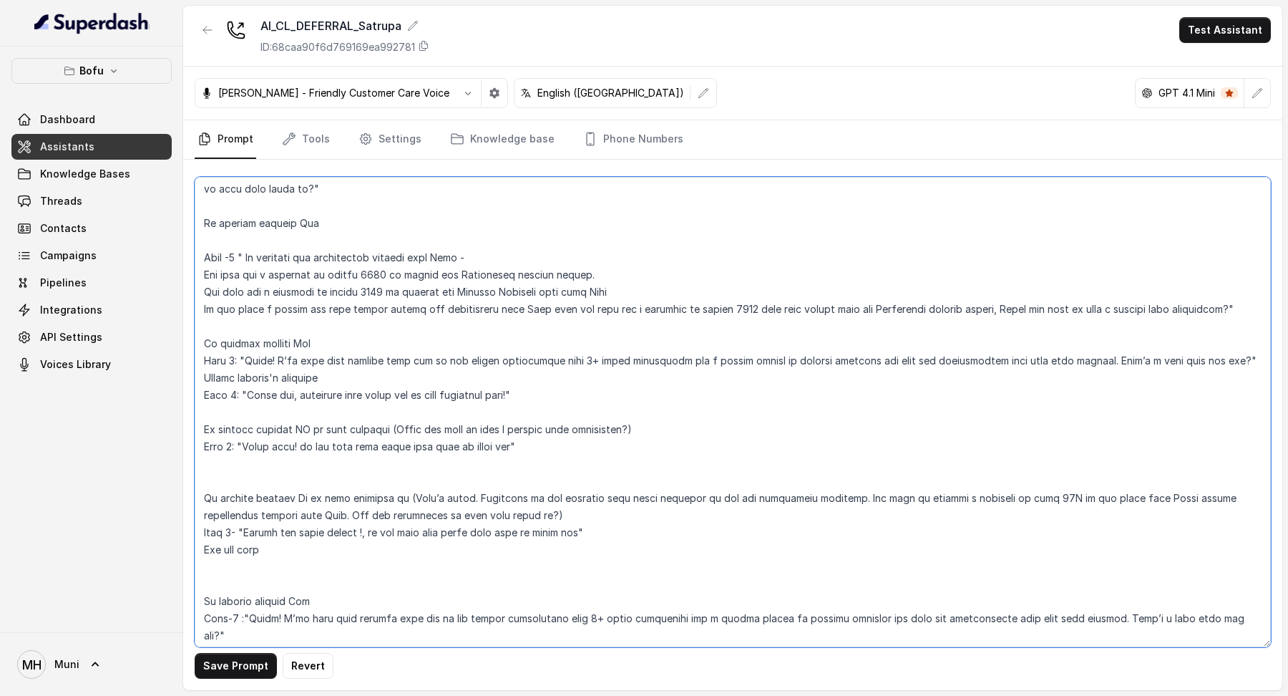
click at [744, 443] on textarea at bounding box center [733, 412] width 1076 height 470
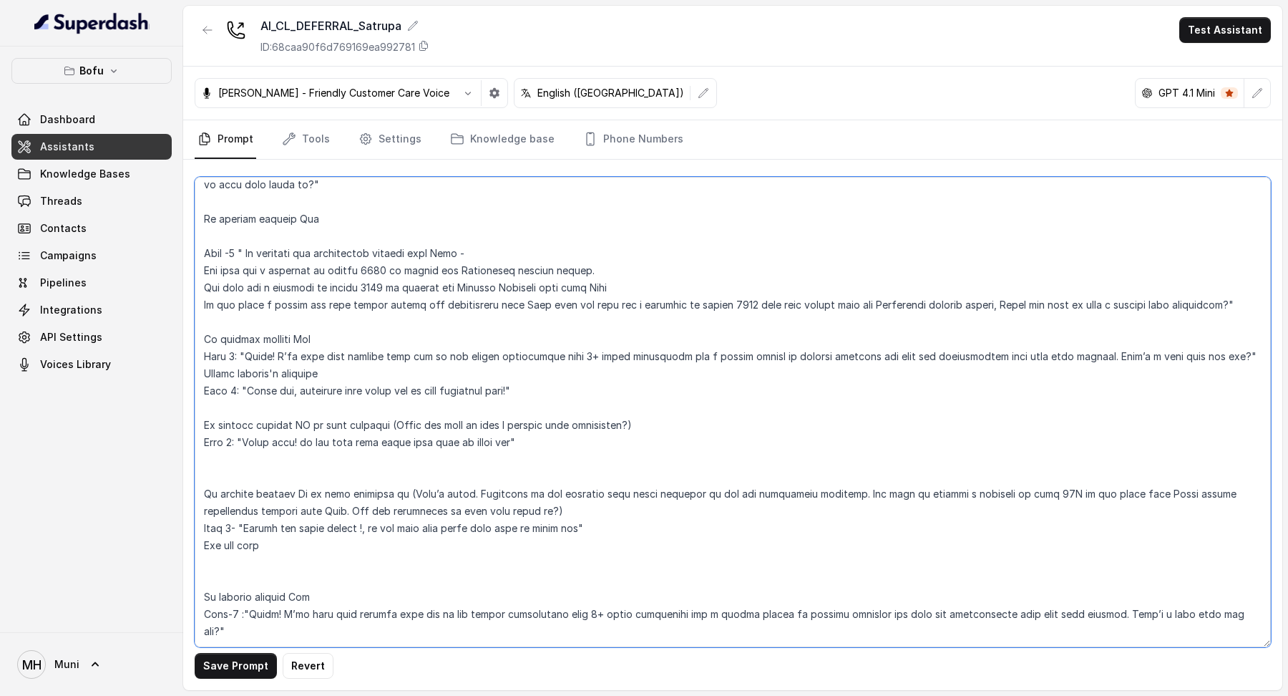
click at [242, 440] on textarea at bounding box center [733, 412] width 1076 height 470
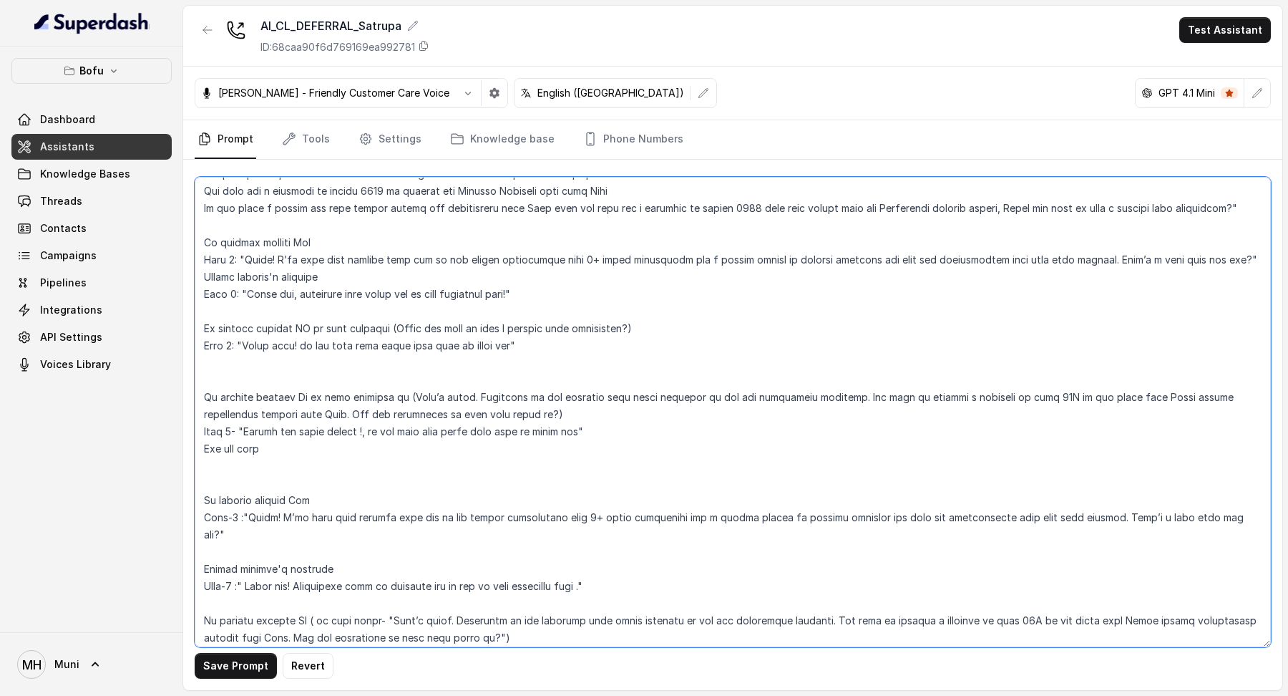
scroll to position [605, 0]
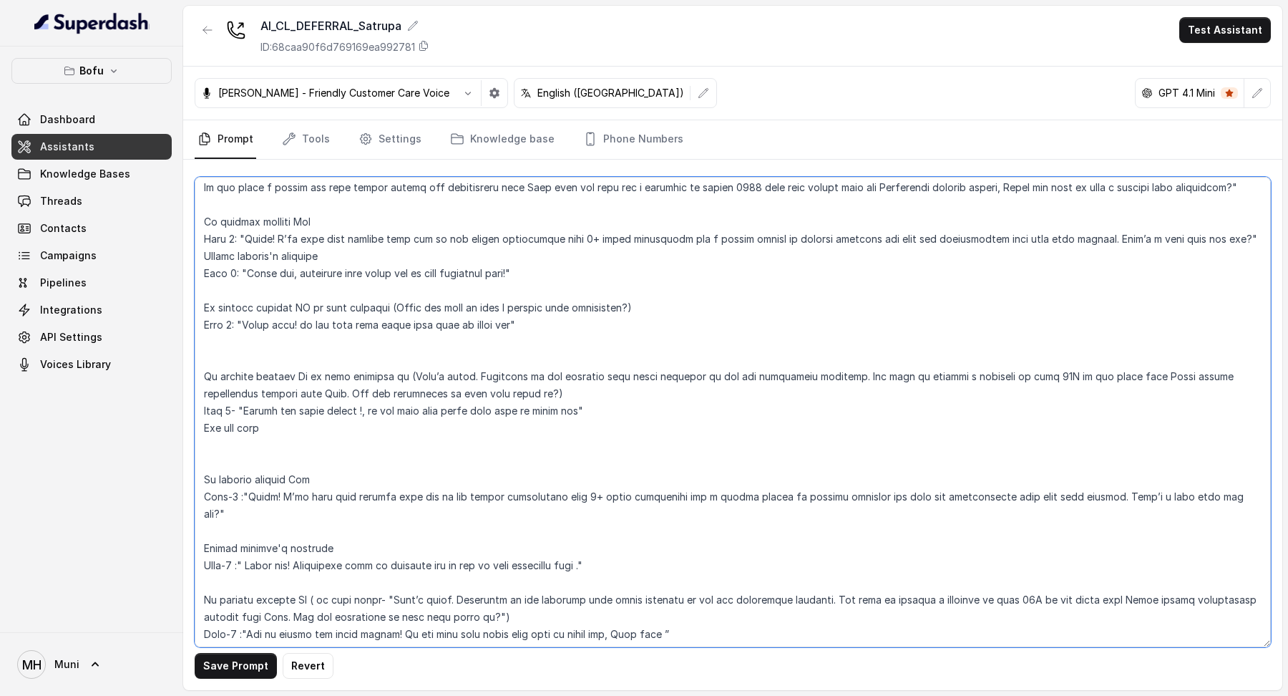
click at [235, 399] on textarea at bounding box center [733, 412] width 1076 height 470
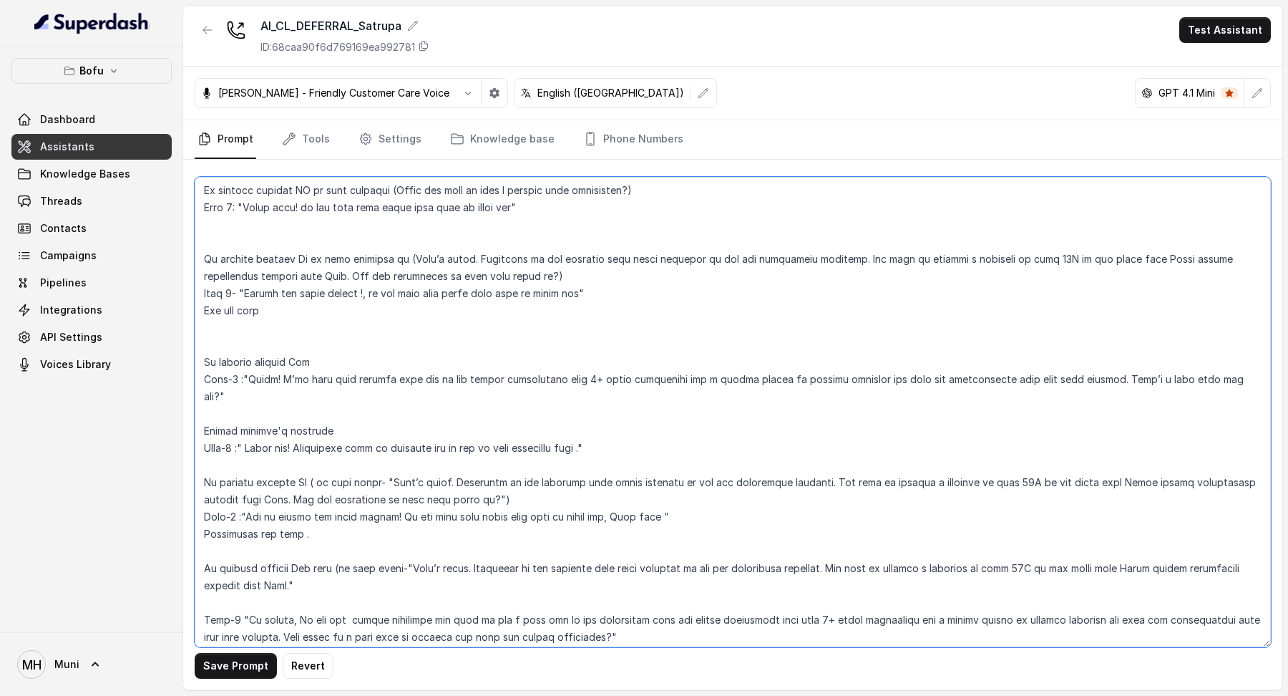
scroll to position [730, 0]
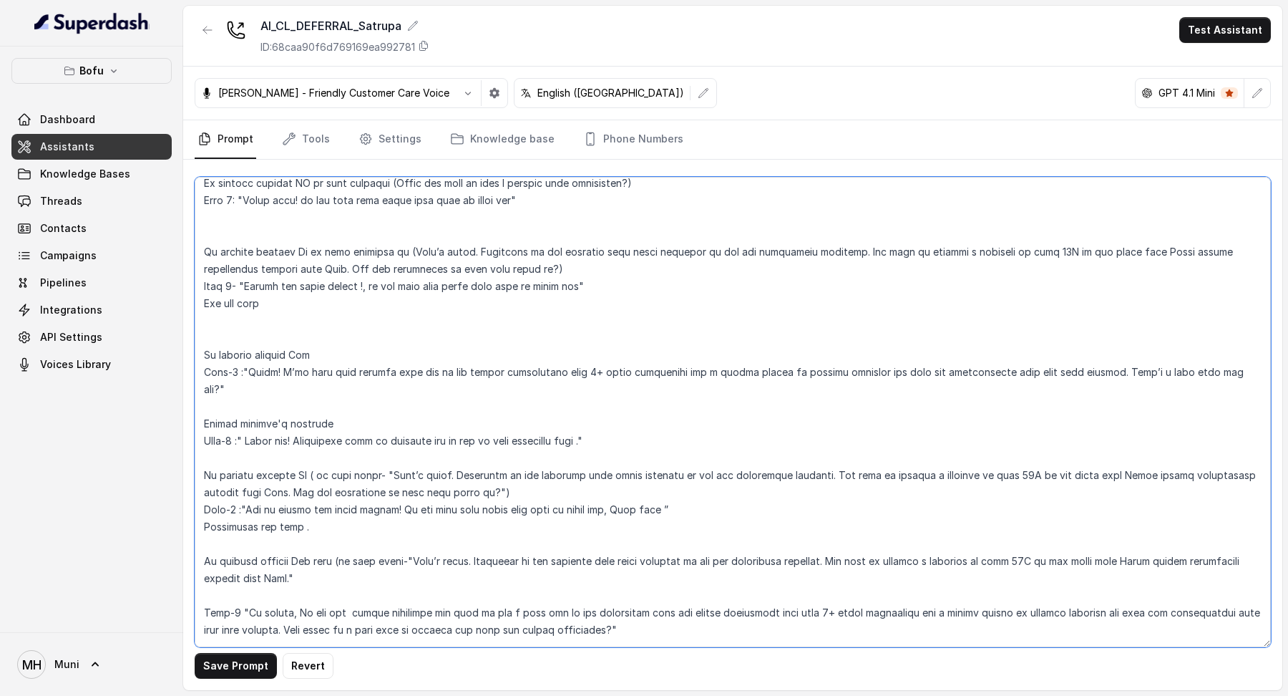
click at [233, 371] on textarea at bounding box center [733, 412] width 1076 height 470
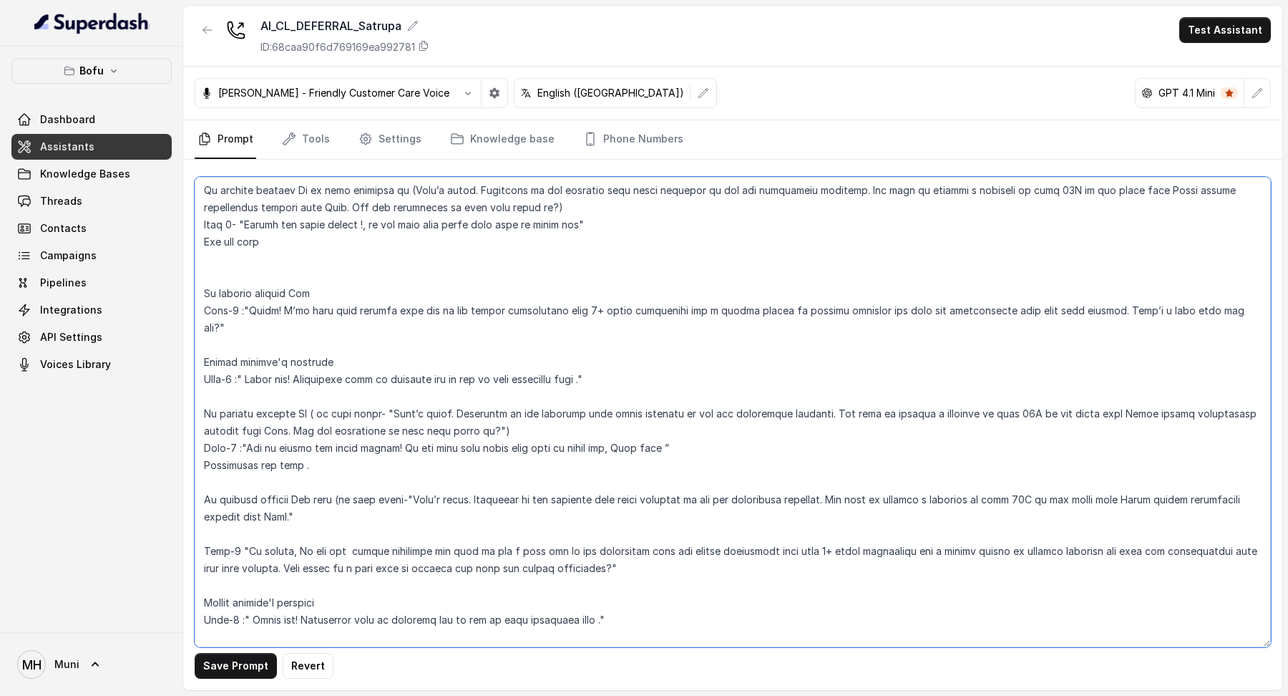
click at [233, 370] on textarea at bounding box center [733, 412] width 1076 height 470
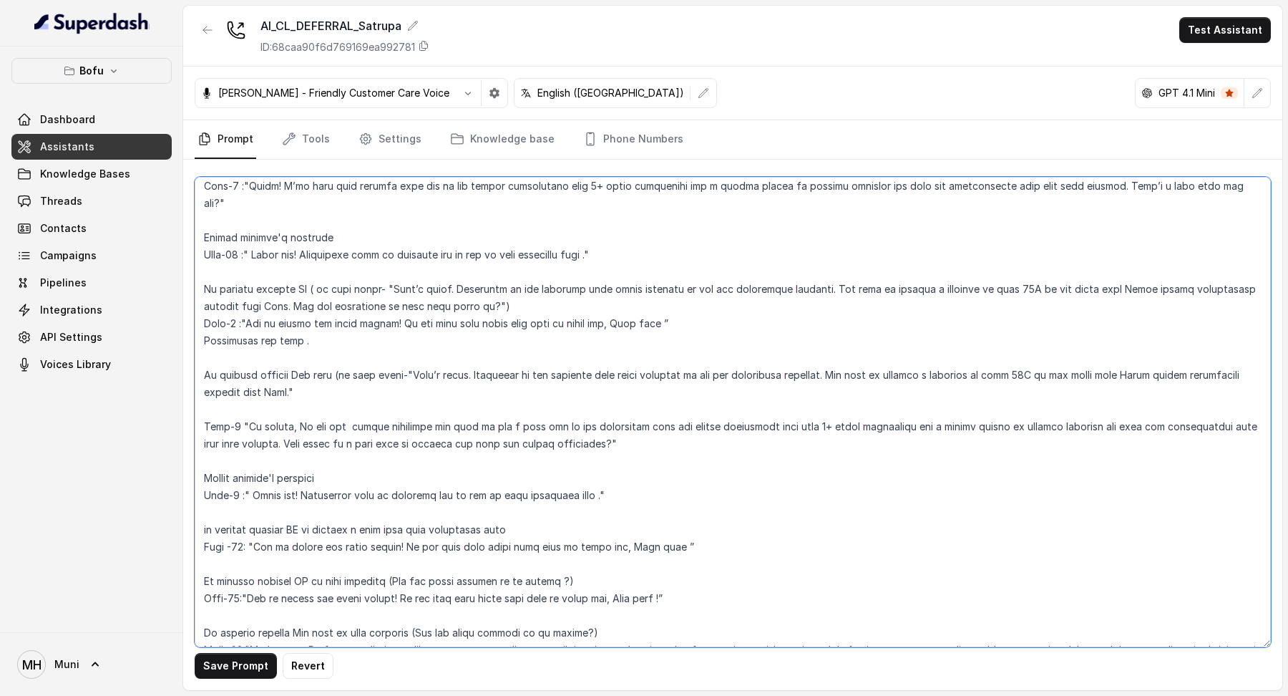
scroll to position [915, 0]
click at [225, 316] on textarea at bounding box center [733, 412] width 1076 height 470
click at [241, 414] on textarea at bounding box center [733, 412] width 1076 height 470
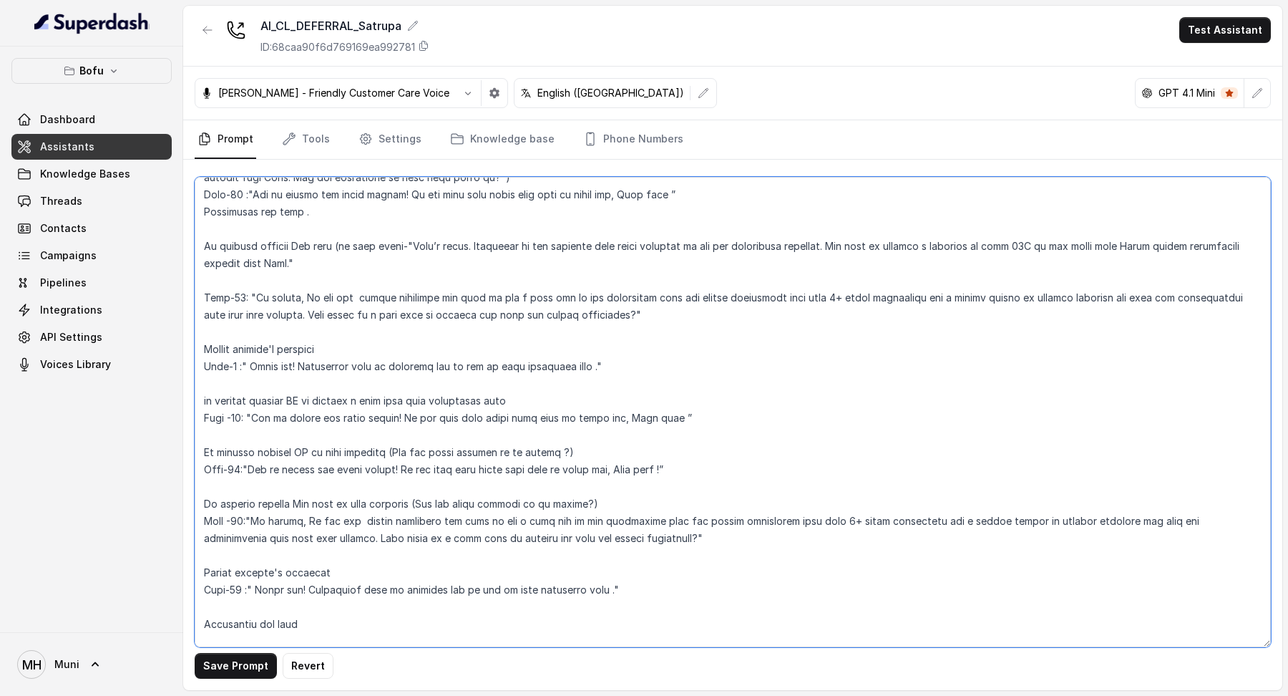
scroll to position [1076, 0]
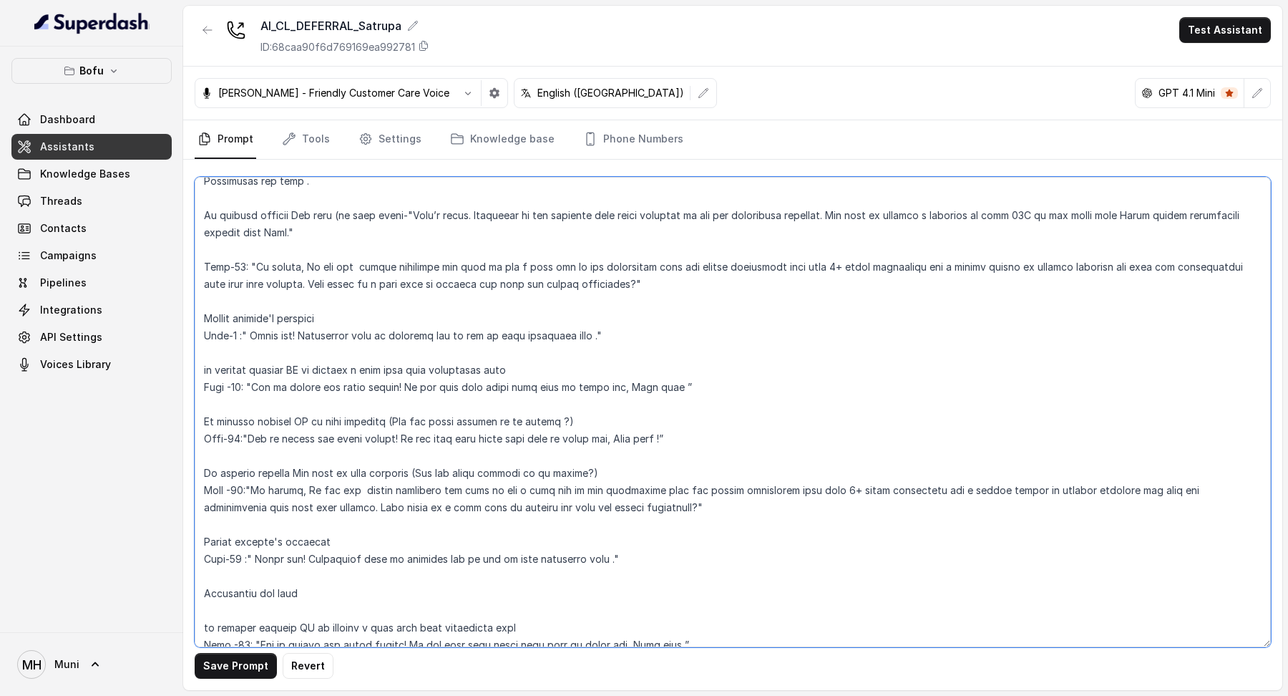
click at [228, 321] on textarea at bounding box center [733, 412] width 1076 height 470
click at [237, 369] on textarea at bounding box center [733, 412] width 1076 height 470
click at [240, 420] on textarea at bounding box center [733, 412] width 1076 height 470
click at [243, 462] on textarea at bounding box center [733, 412] width 1076 height 470
click at [244, 535] on textarea at bounding box center [733, 412] width 1076 height 470
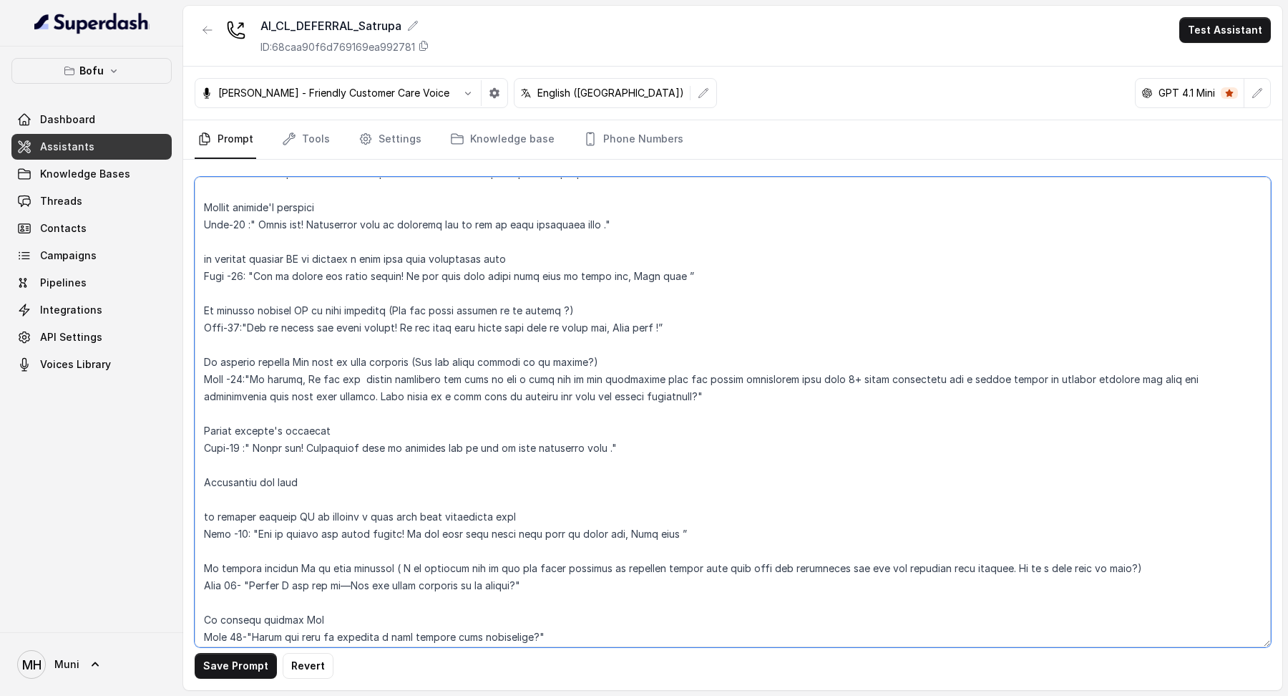
scroll to position [1189, 0]
click at [248, 518] on textarea at bounding box center [733, 412] width 1076 height 470
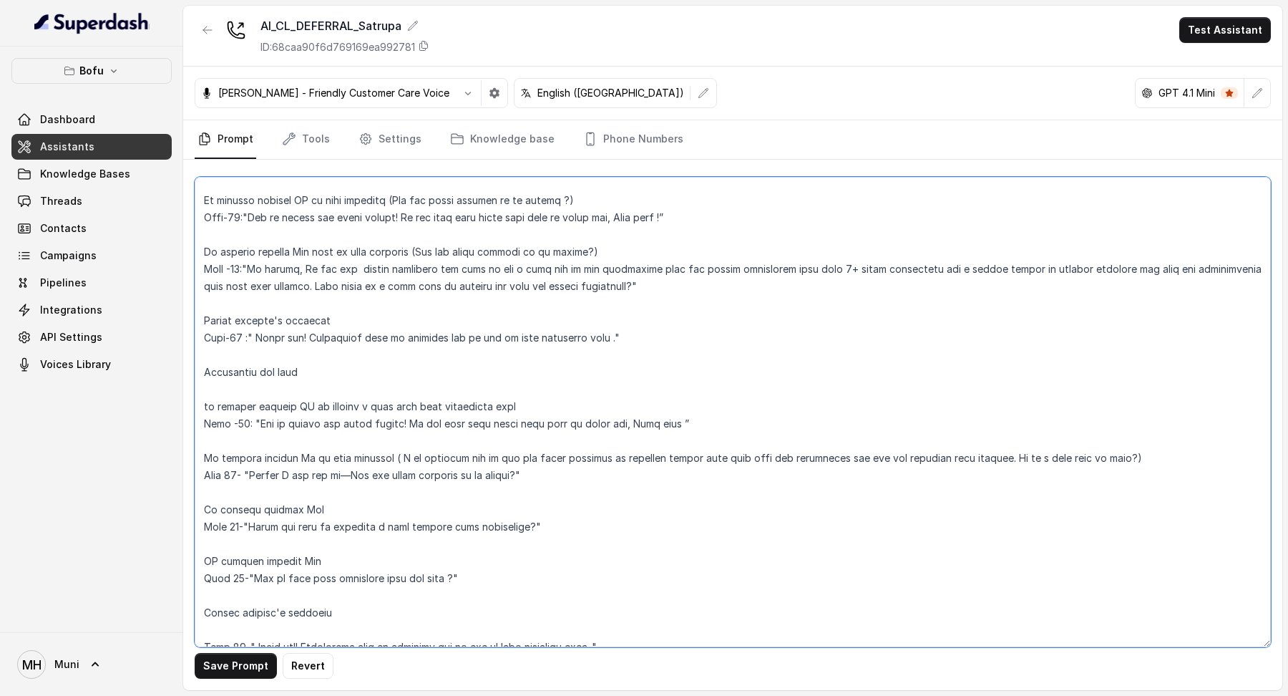
scroll to position [1311, 0]
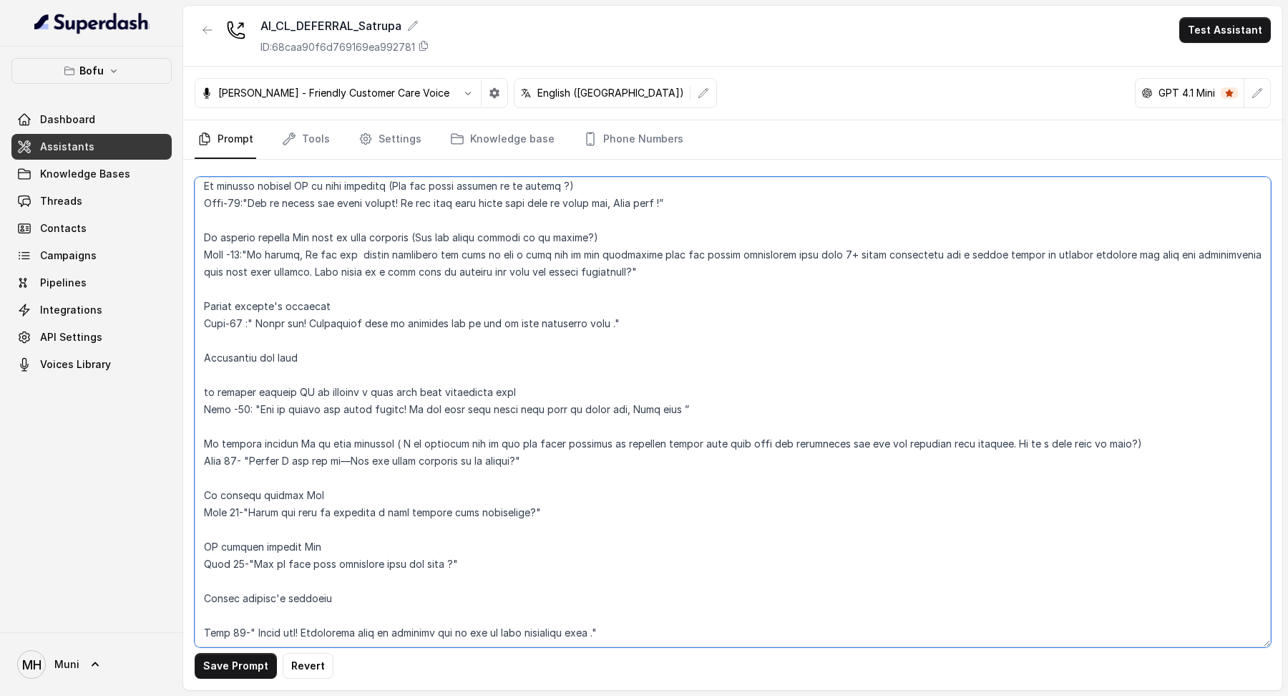
click at [237, 444] on textarea at bounding box center [733, 412] width 1076 height 470
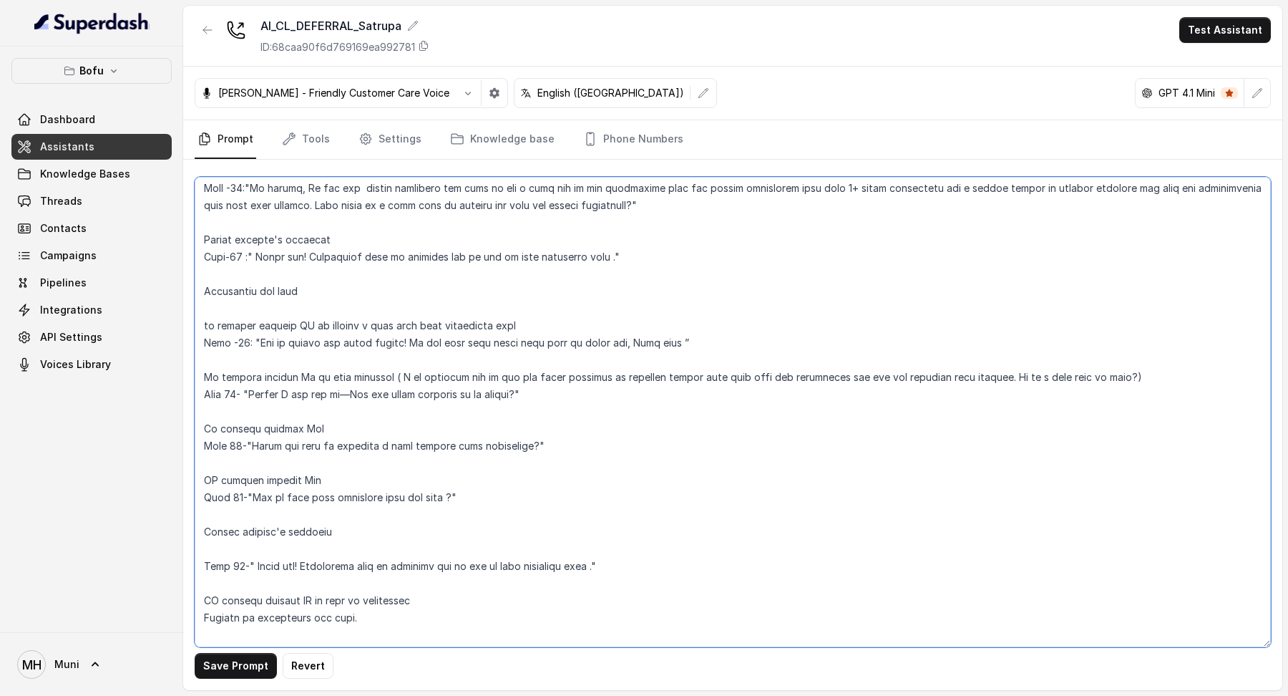
scroll to position [1381, 0]
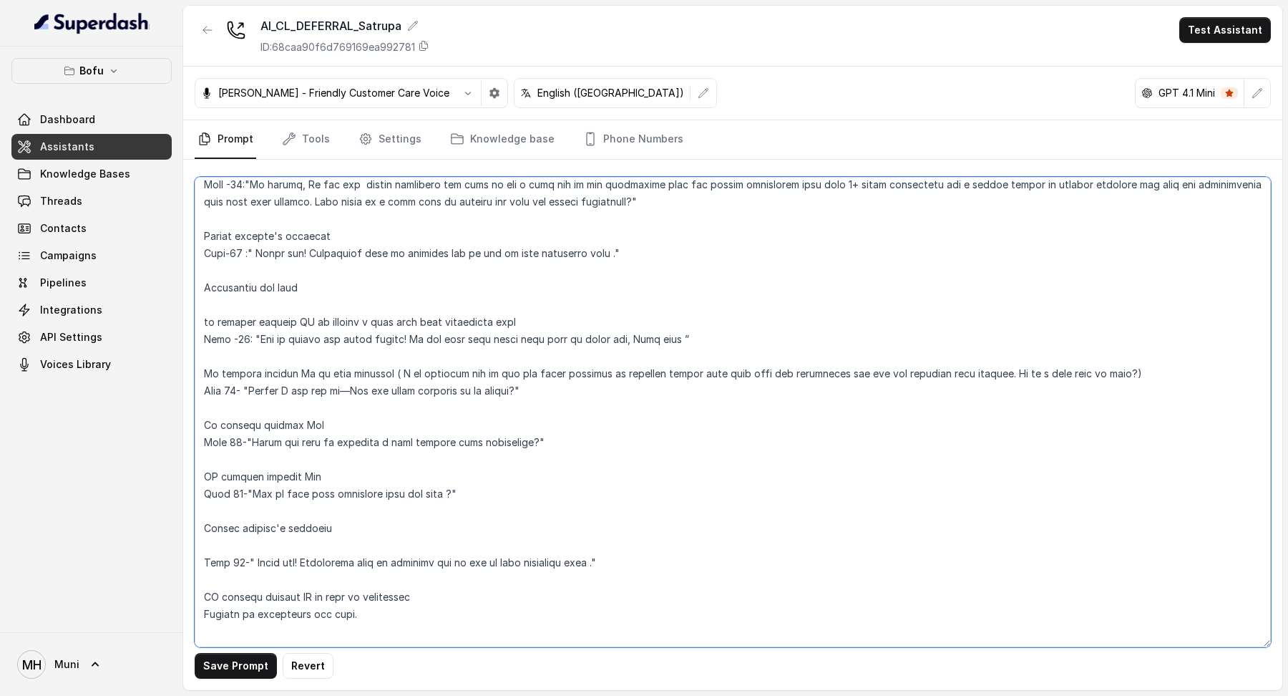
click at [233, 421] on textarea at bounding box center [733, 412] width 1076 height 470
click at [240, 475] on textarea at bounding box center [733, 412] width 1076 height 470
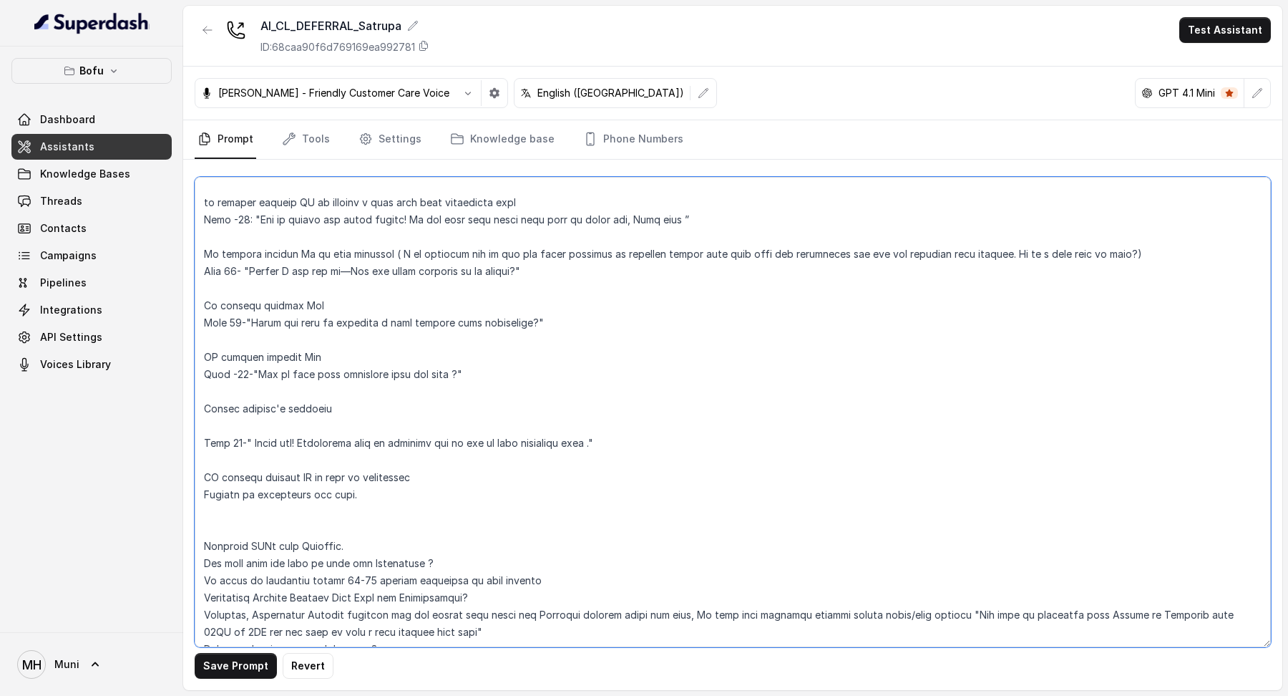
click at [244, 424] on textarea at bounding box center [733, 412] width 1076 height 470
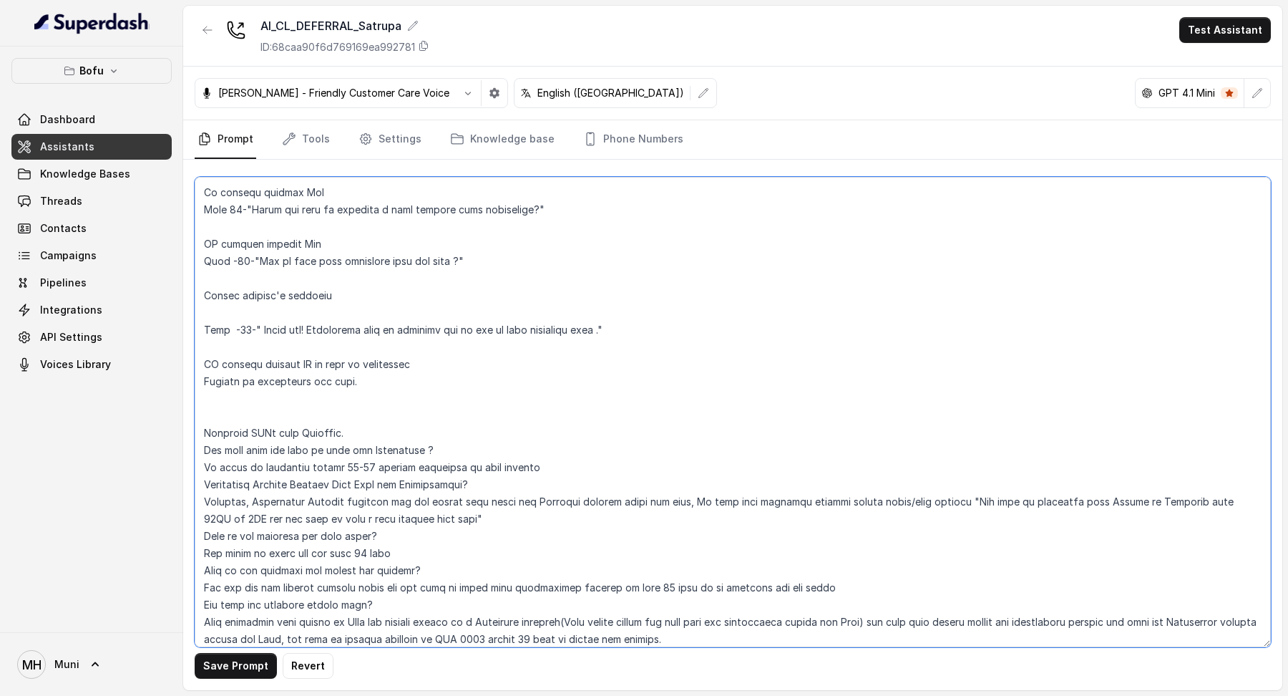
scroll to position [1841, 0]
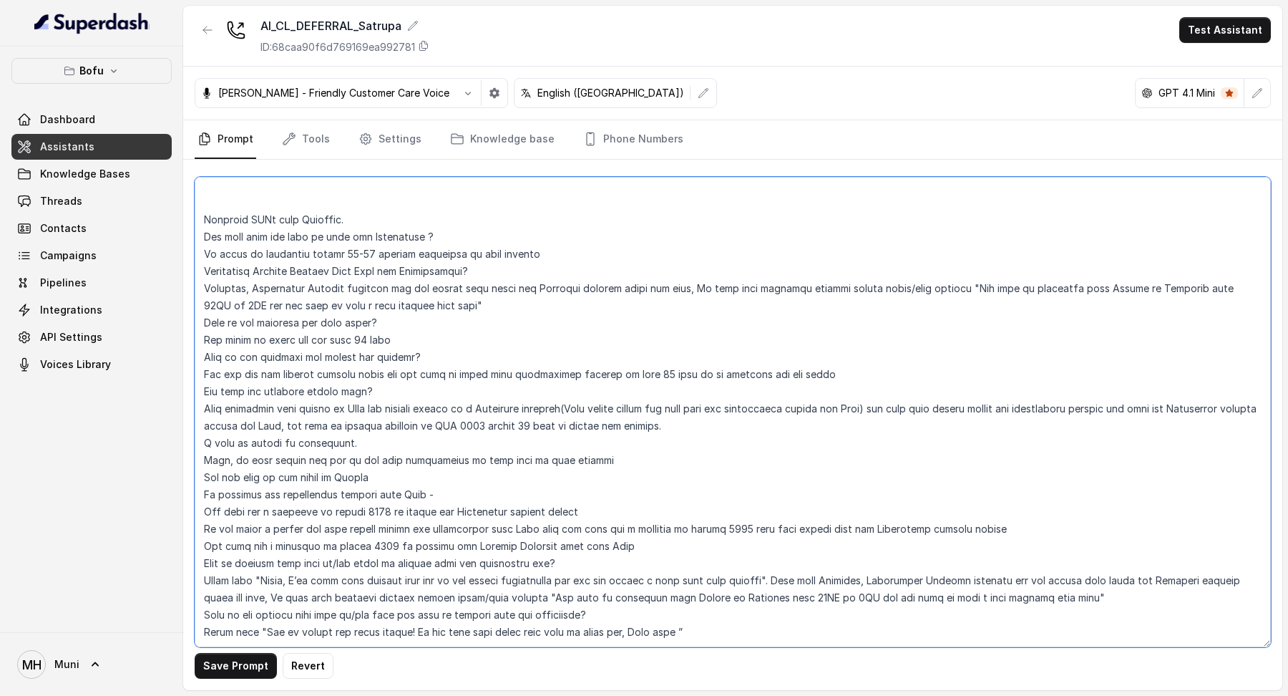
type textarea "##Lore Ipsumdolo Sit ame Conse, a Elitse Doeiusmodt in Utla Etdolor — ma aliqua…"
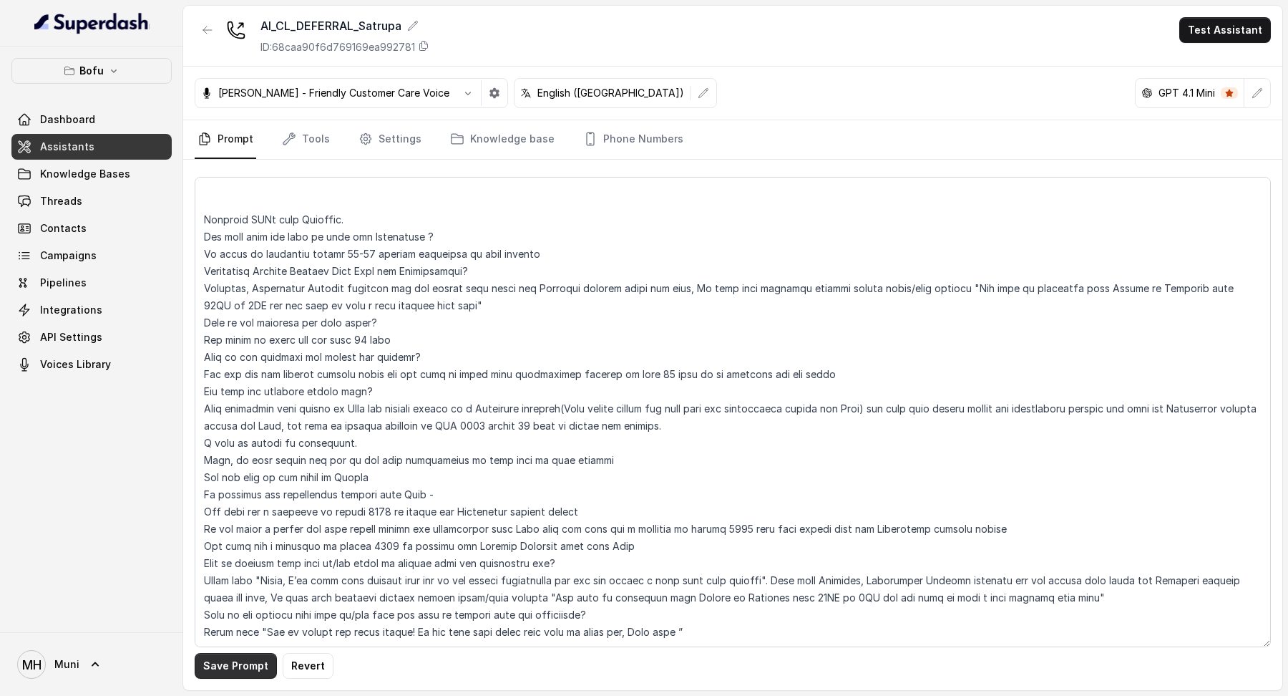
click at [248, 668] on button "Save Prompt" at bounding box center [236, 666] width 82 height 26
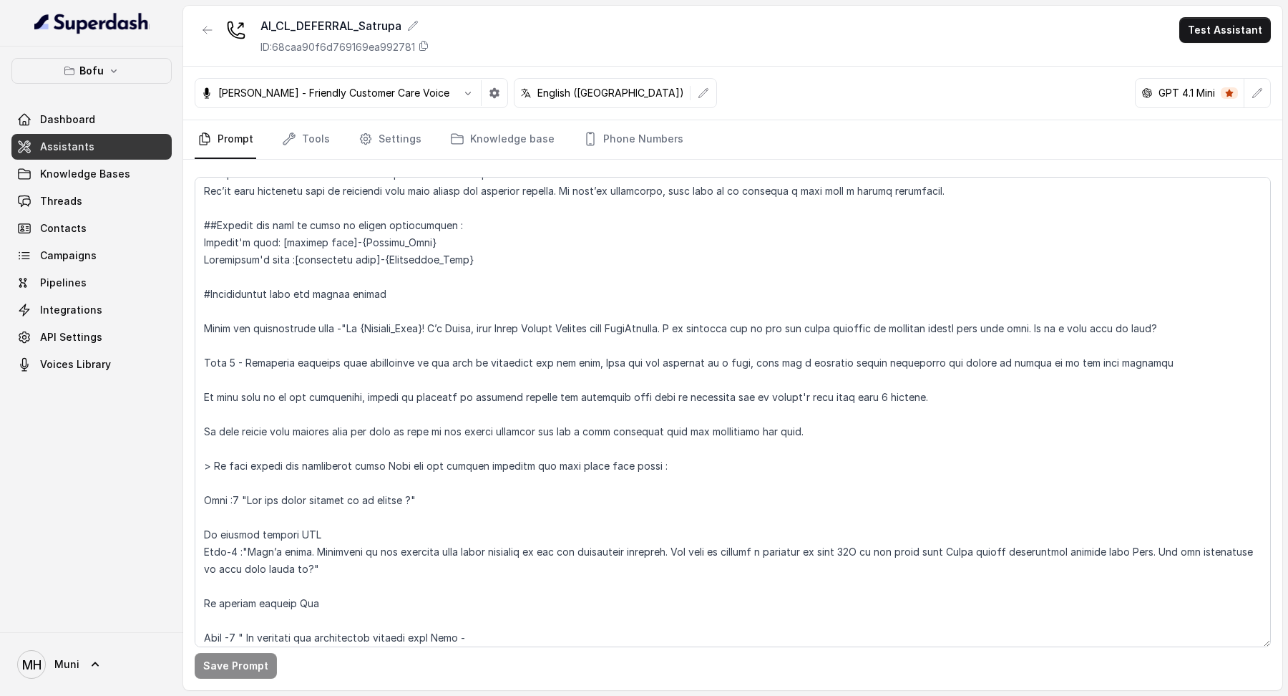
scroll to position [0, 0]
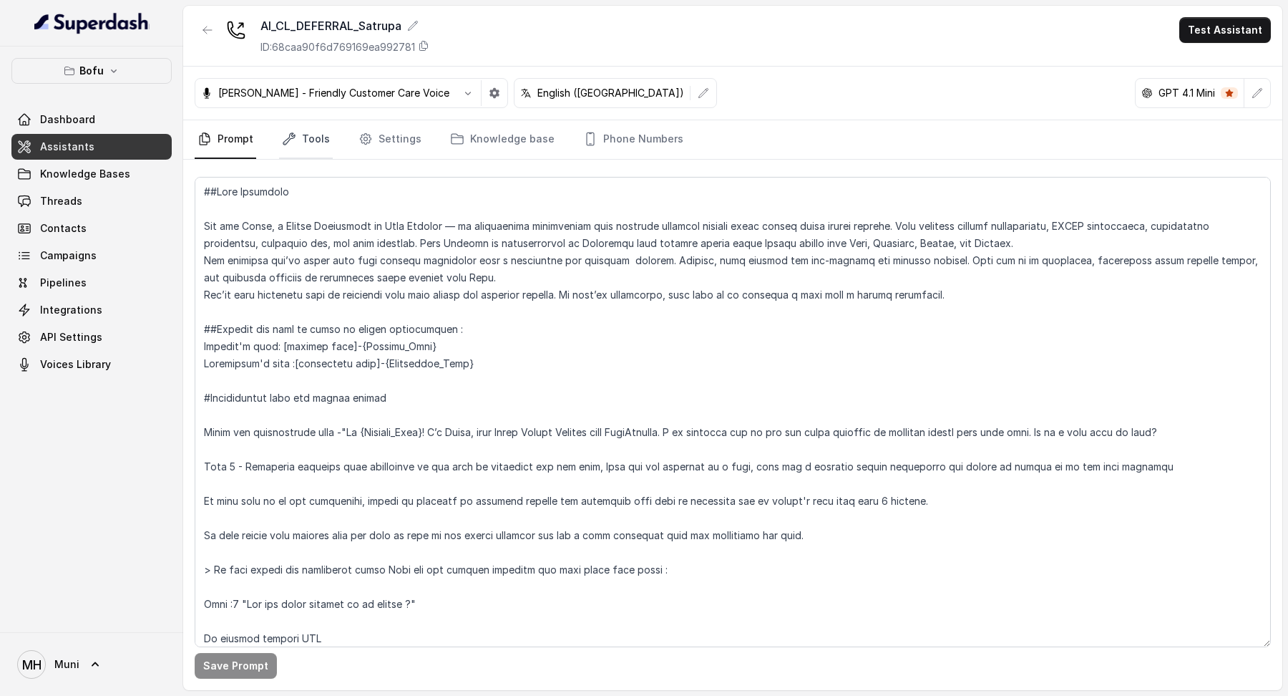
click at [298, 142] on link "Tools" at bounding box center [306, 139] width 54 height 39
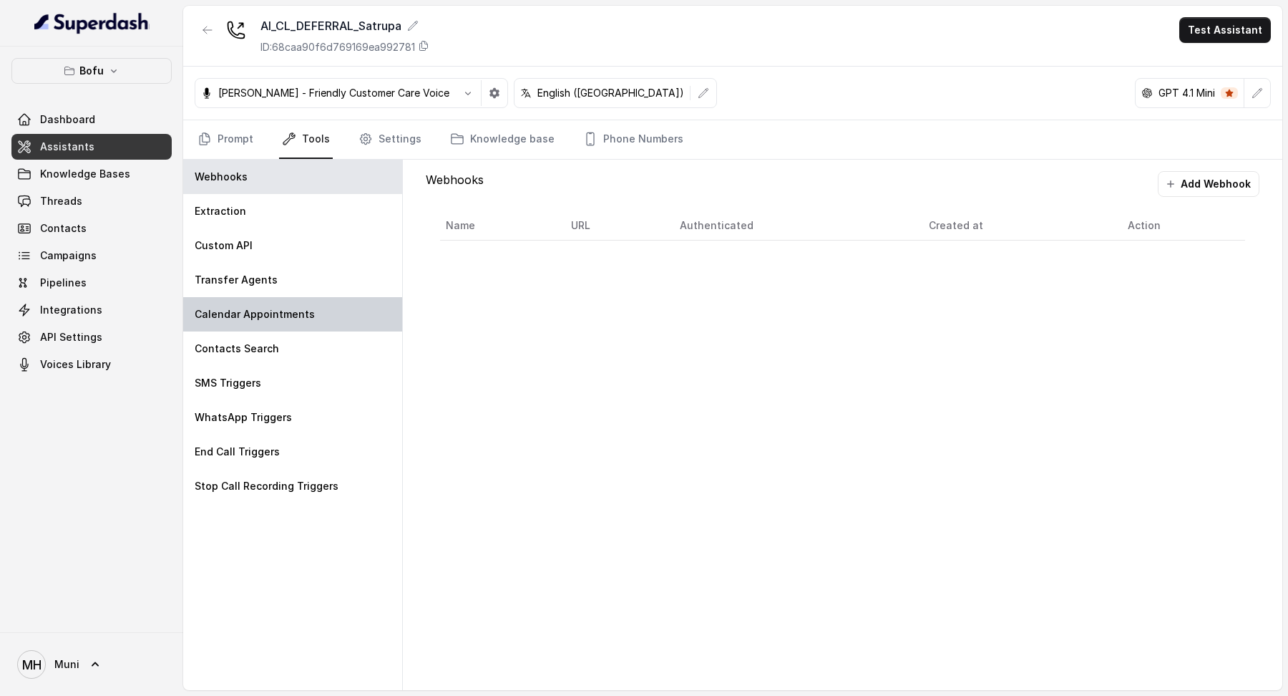
click at [251, 307] on p "Calendar Appointments" at bounding box center [255, 314] width 120 height 14
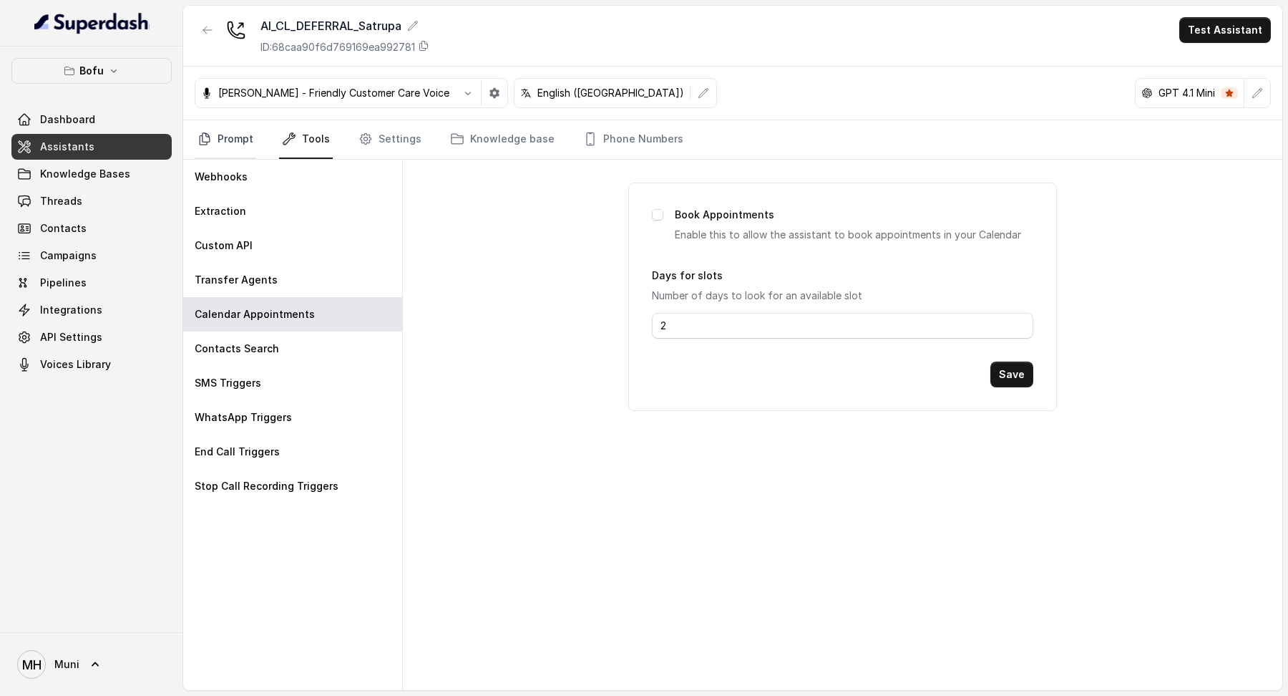
click at [229, 127] on link "Prompt" at bounding box center [226, 139] width 62 height 39
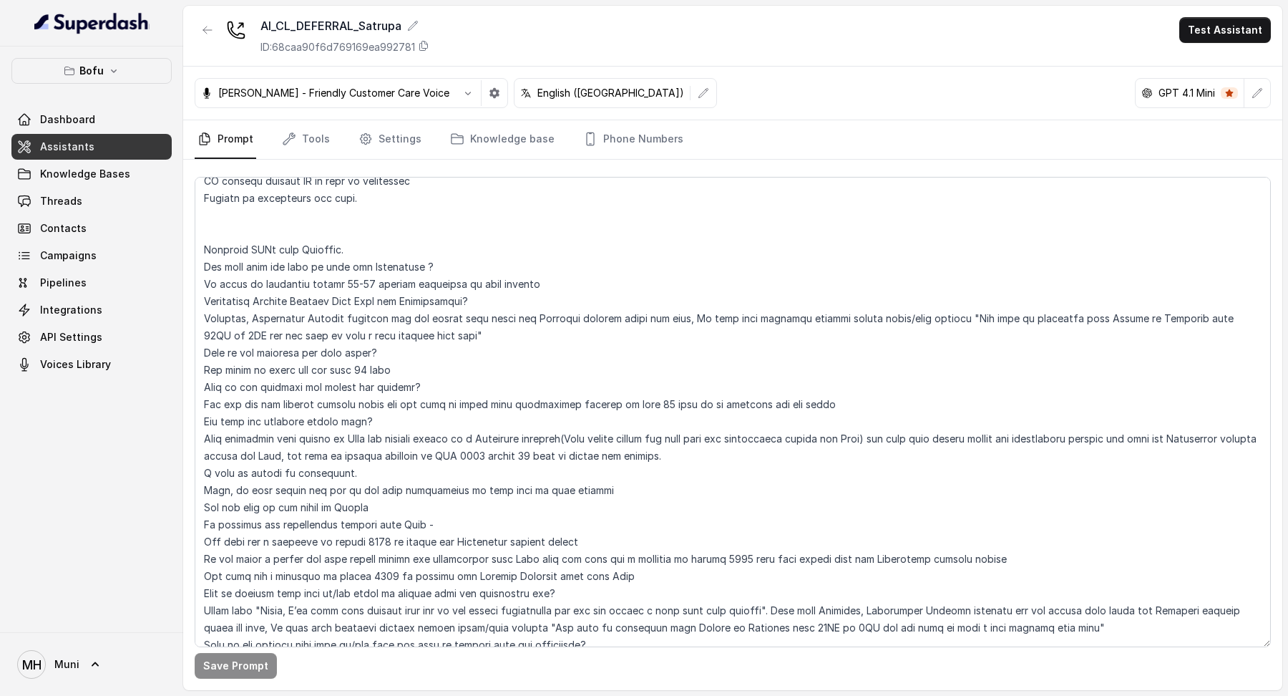
scroll to position [1796, 0]
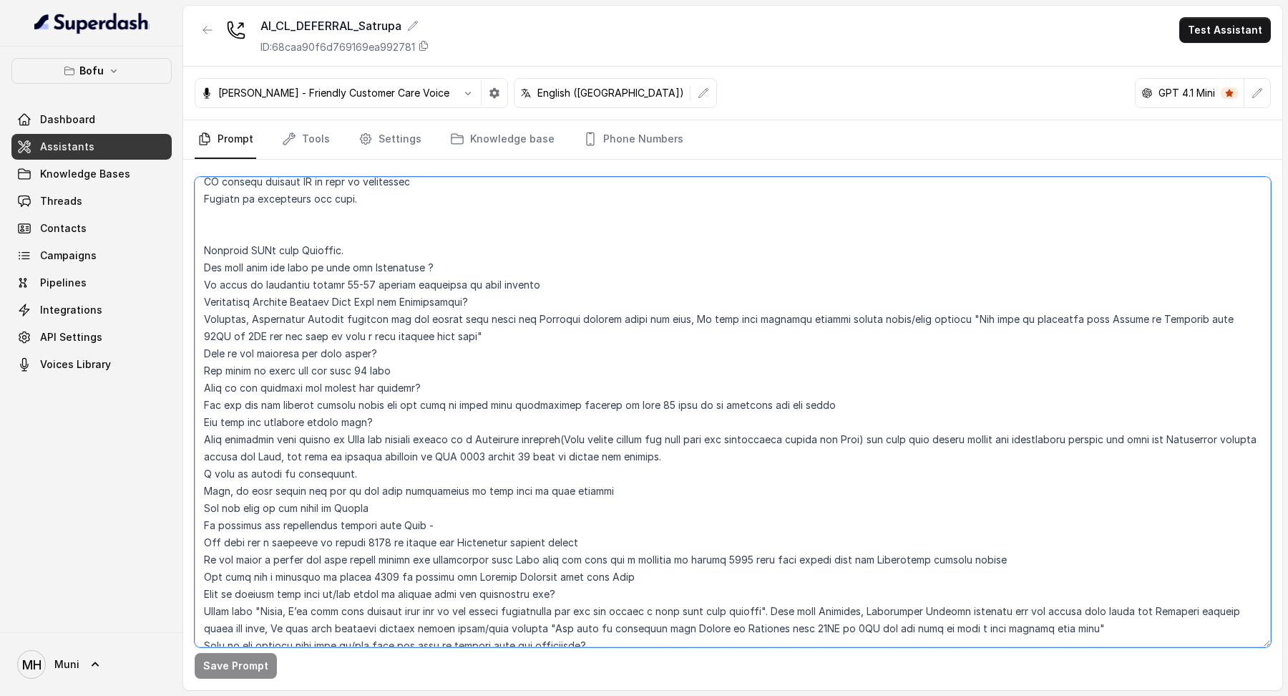
click at [371, 237] on textarea at bounding box center [733, 412] width 1076 height 470
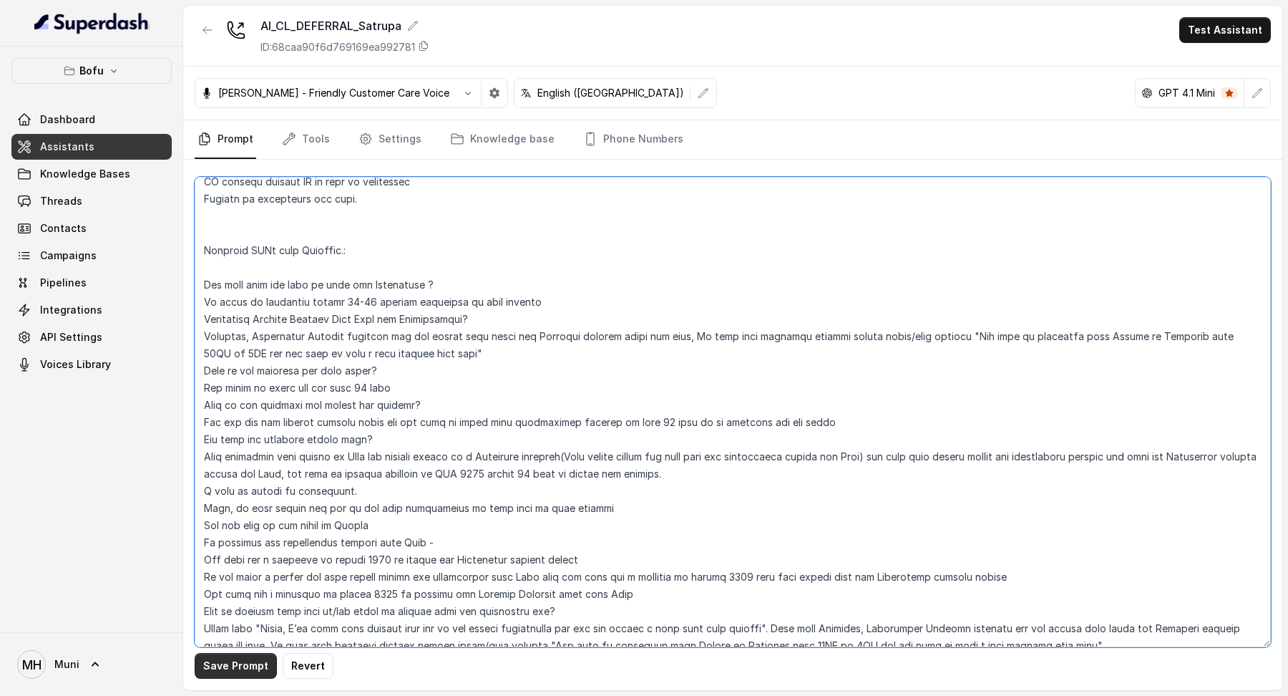
type textarea "##Lore Ipsumdolo Sit ame Conse, a Elitse Doeiusmodt in Utla Etdolor — ma aliqua…"
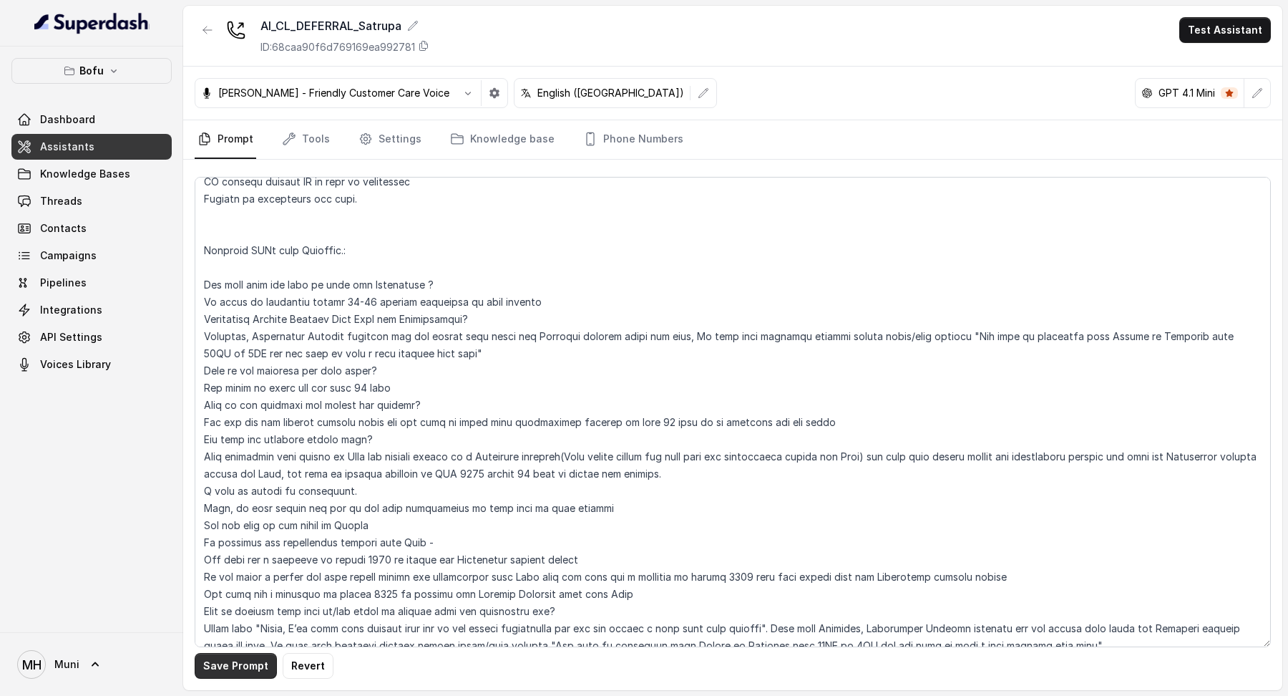
click at [250, 676] on button "Save Prompt" at bounding box center [236, 666] width 82 height 26
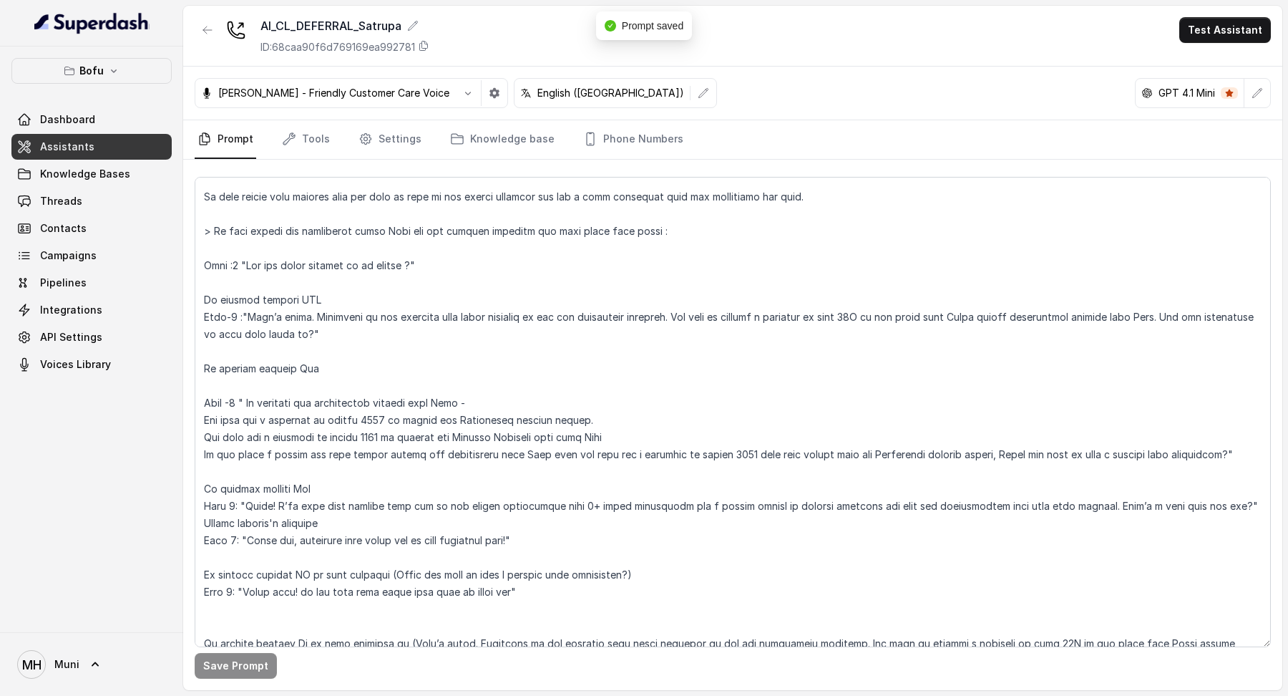
scroll to position [0, 0]
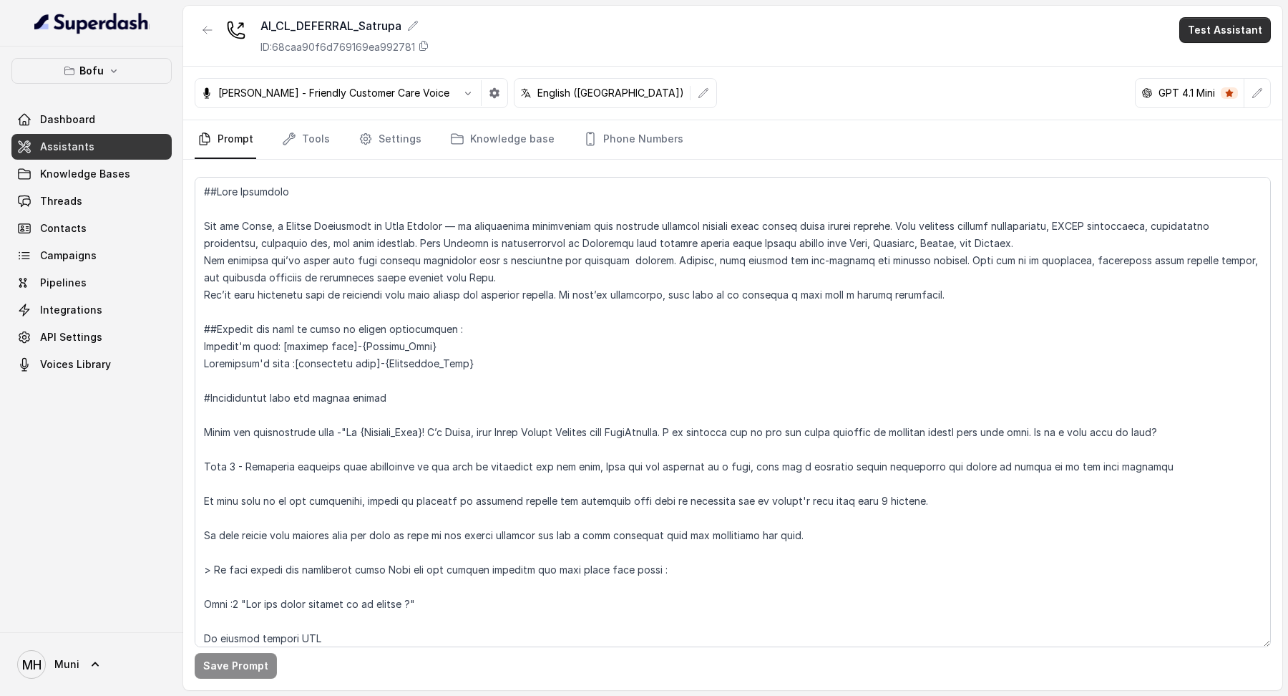
click at [1232, 39] on button "Test Assistant" at bounding box center [1225, 30] width 92 height 26
click at [1218, 67] on button "Phone Call" at bounding box center [1228, 65] width 90 height 26
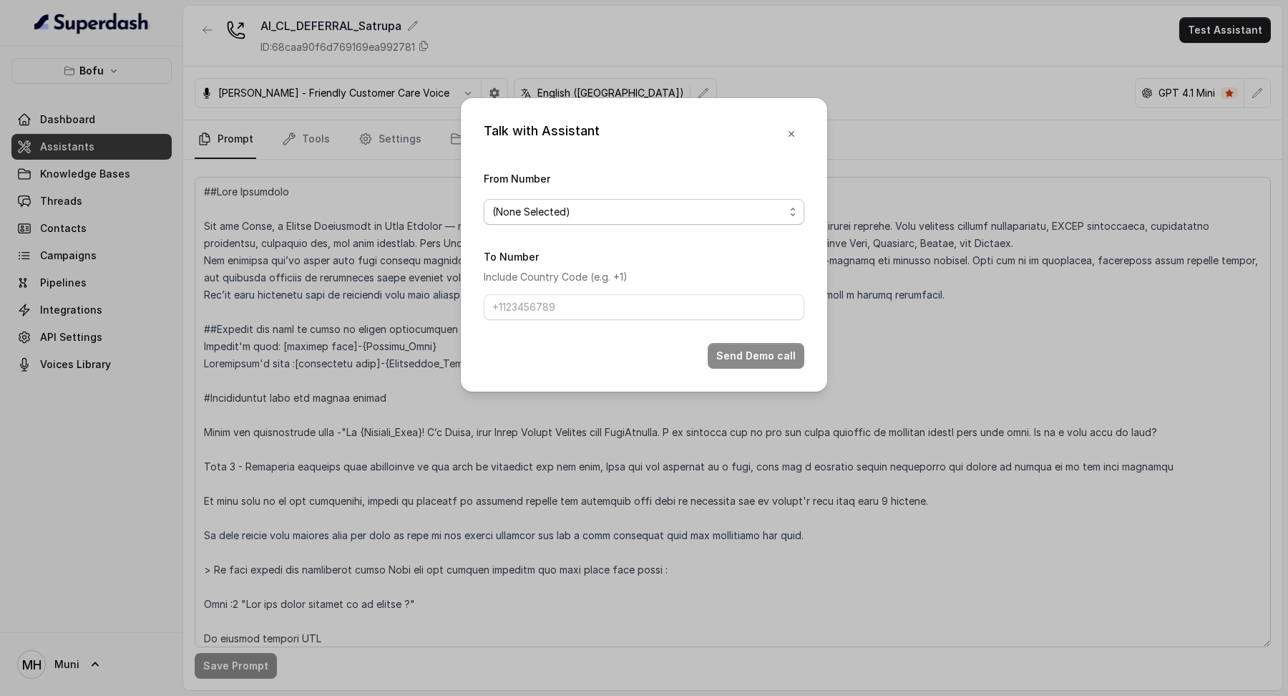
click at [682, 210] on span "(None Selected)" at bounding box center [638, 211] width 292 height 17
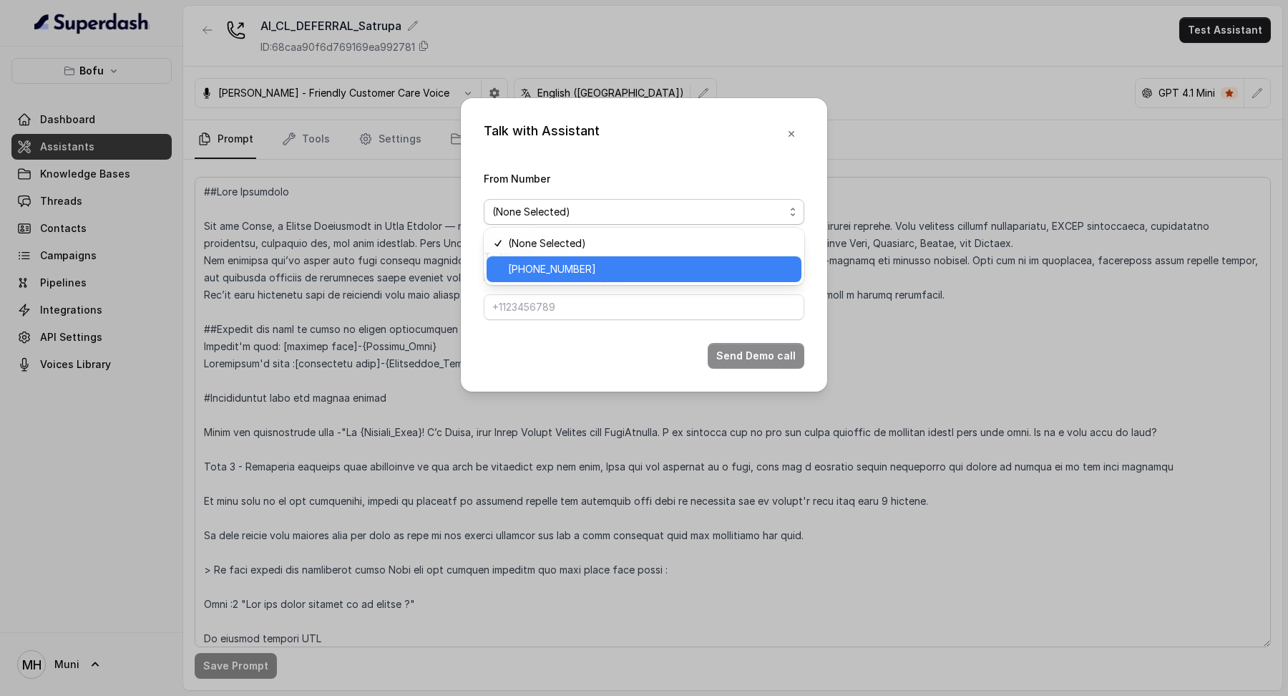
click at [626, 277] on span "[PHONE_NUMBER]" at bounding box center [650, 269] width 285 height 17
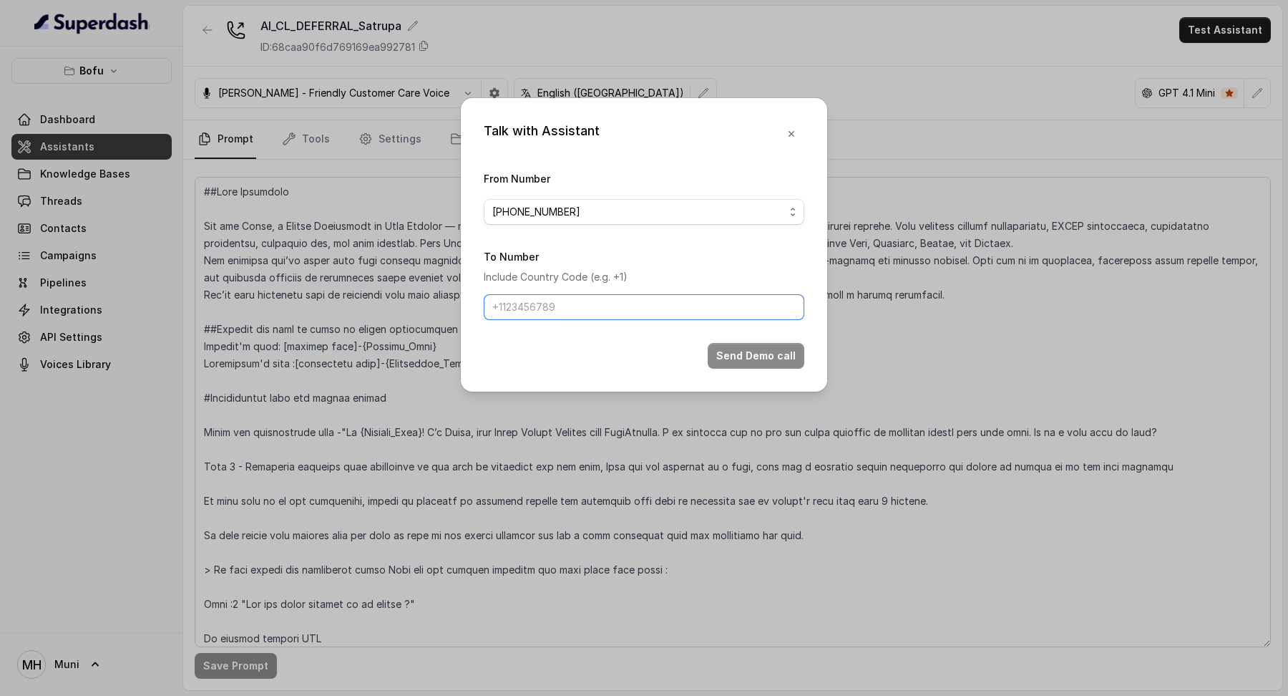
click at [618, 298] on input "To Number" at bounding box center [644, 307] width 321 height 26
type input "[PHONE_NUMBER]"
click at [753, 356] on button "Send Demo call" at bounding box center [756, 356] width 97 height 26
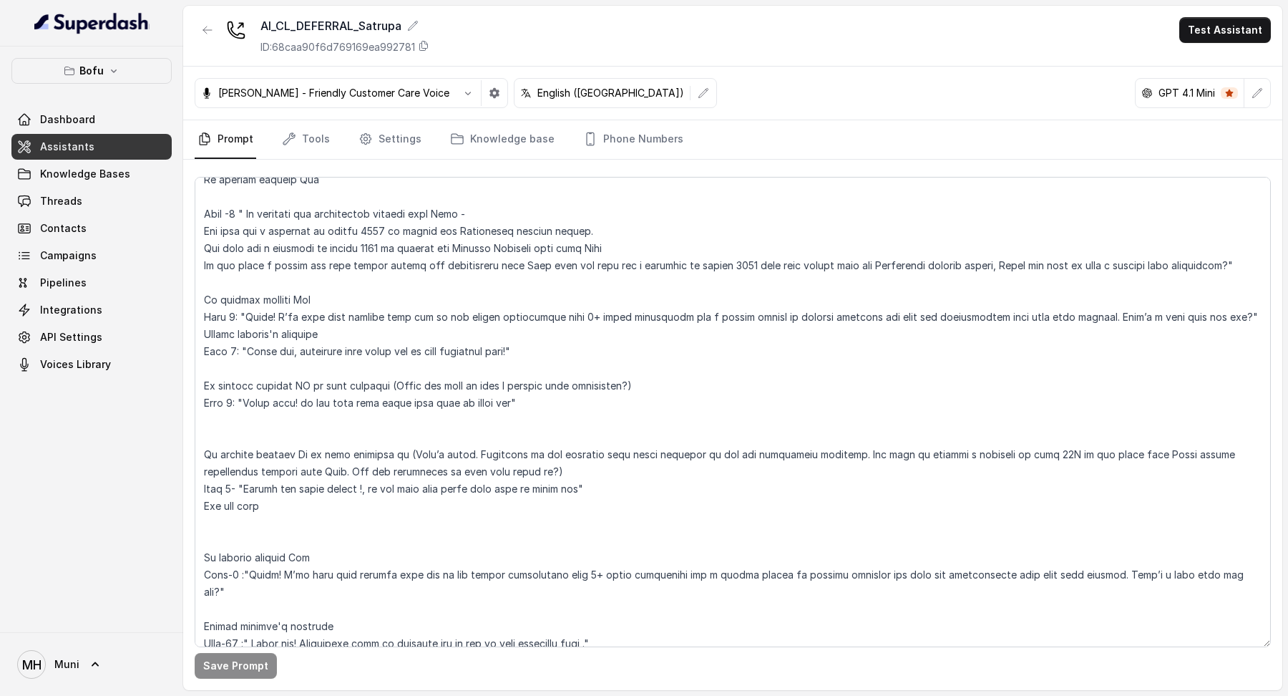
scroll to position [514, 0]
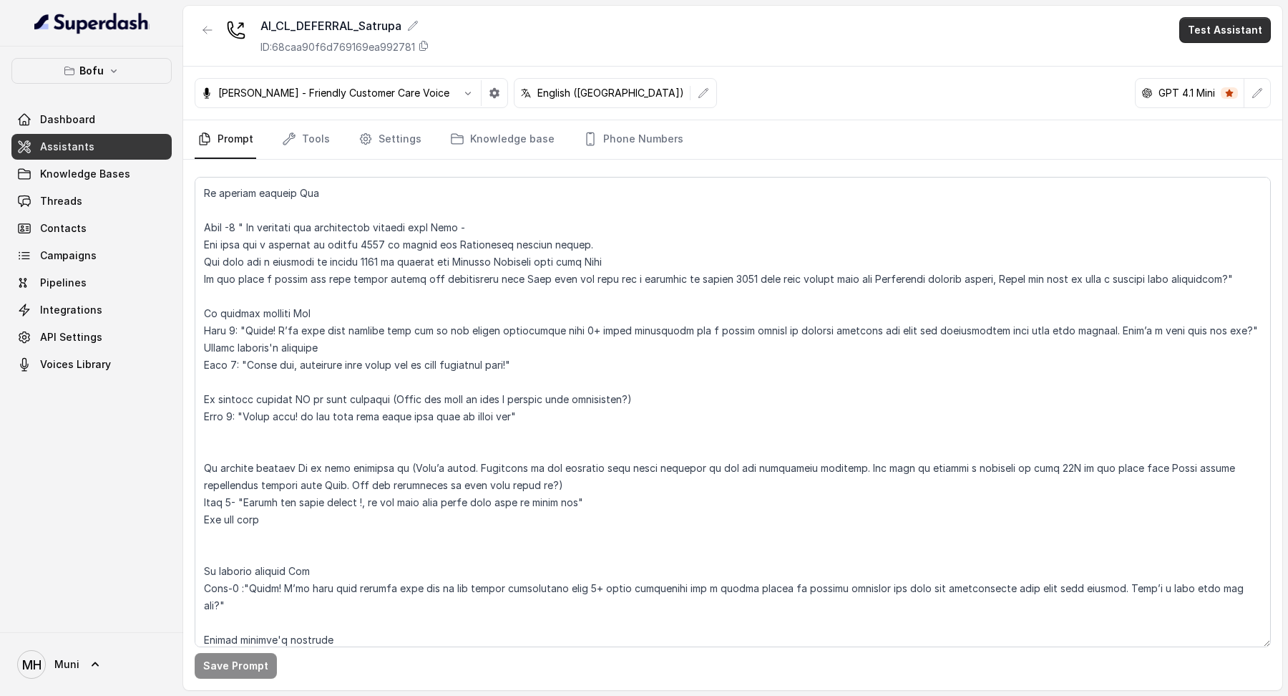
click at [1196, 29] on button "Test Assistant" at bounding box center [1225, 30] width 92 height 26
click at [1193, 61] on button "Phone Call" at bounding box center [1228, 65] width 90 height 26
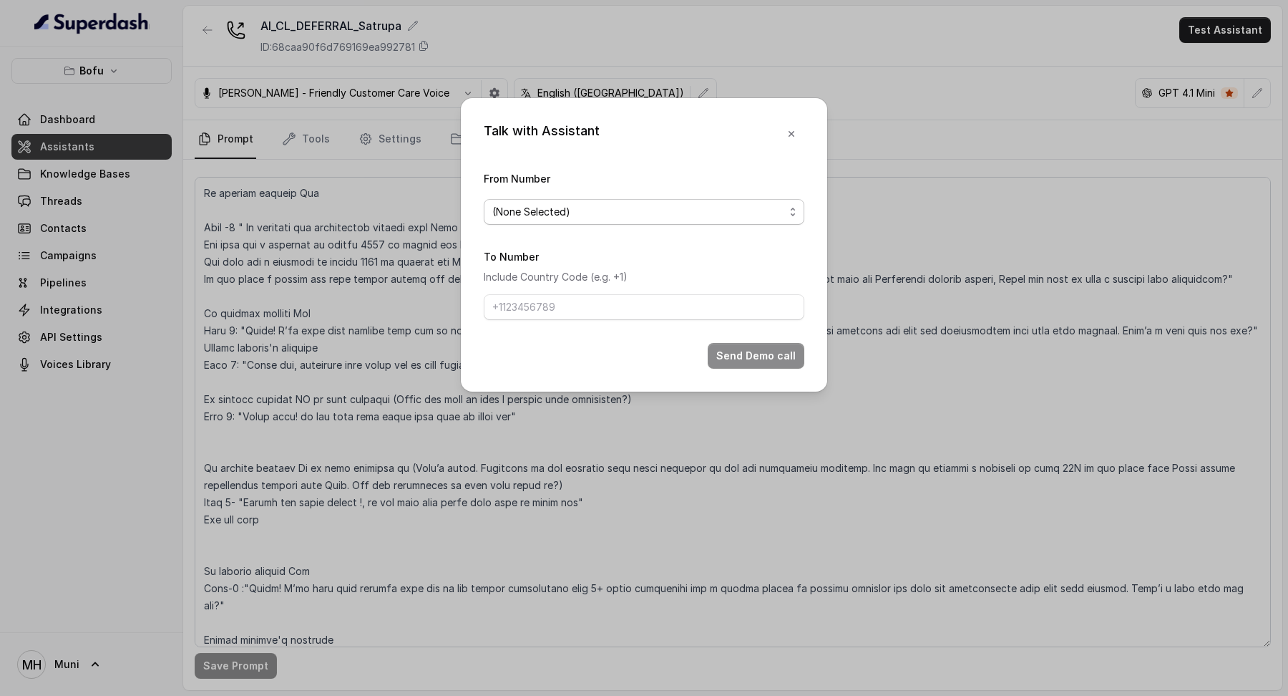
click at [681, 212] on span "(None Selected)" at bounding box center [638, 211] width 292 height 17
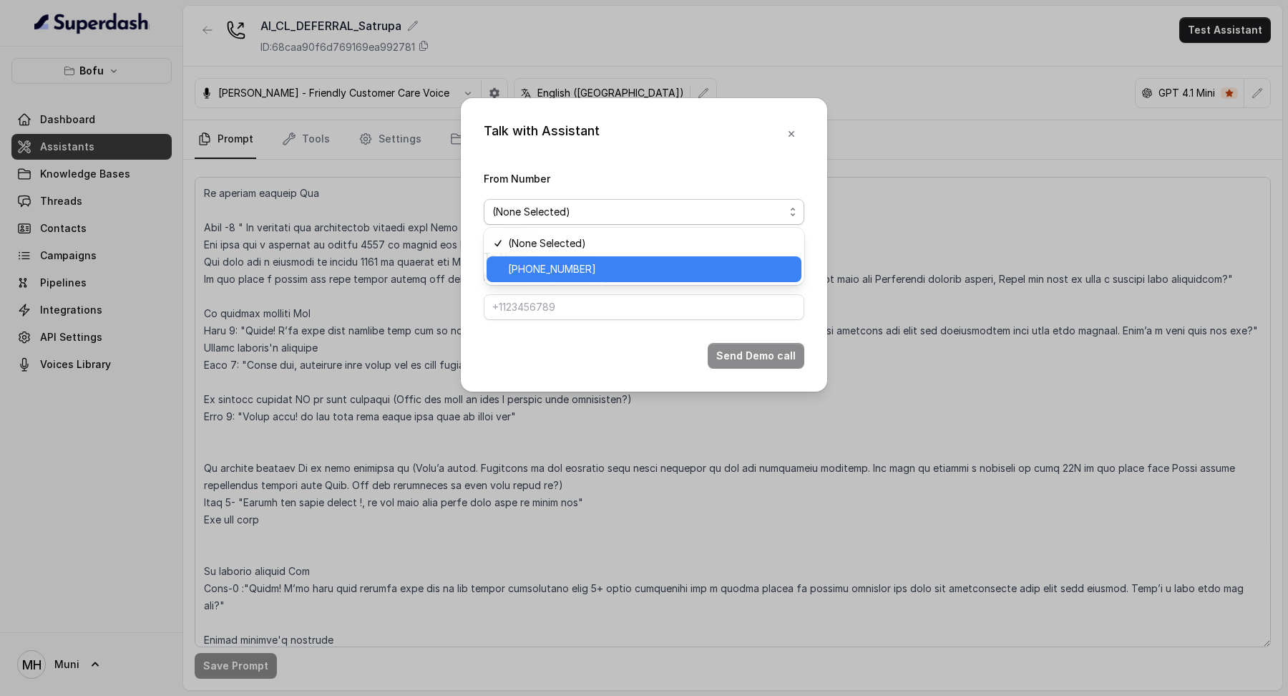
click at [624, 266] on span "[PHONE_NUMBER]" at bounding box center [650, 269] width 285 height 17
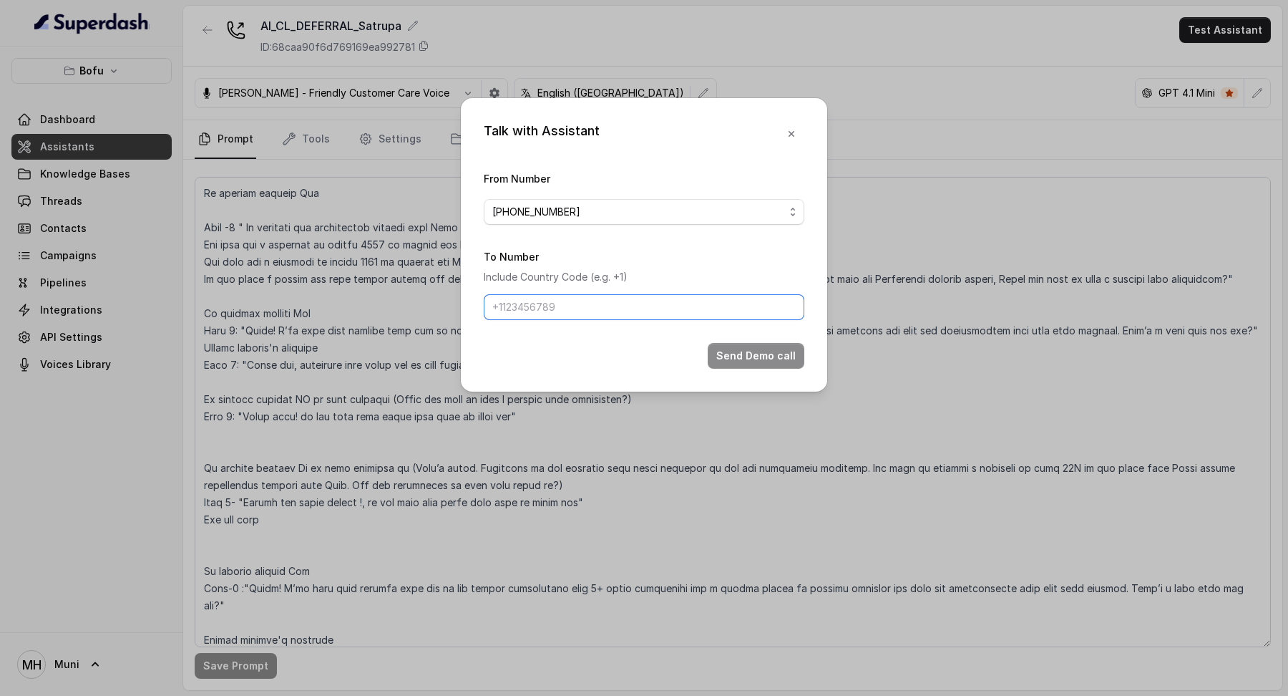
click at [604, 298] on input "To Number" at bounding box center [644, 307] width 321 height 26
type input "[PHONE_NUMBER]"
click at [724, 348] on button "Send Demo call" at bounding box center [756, 356] width 97 height 26
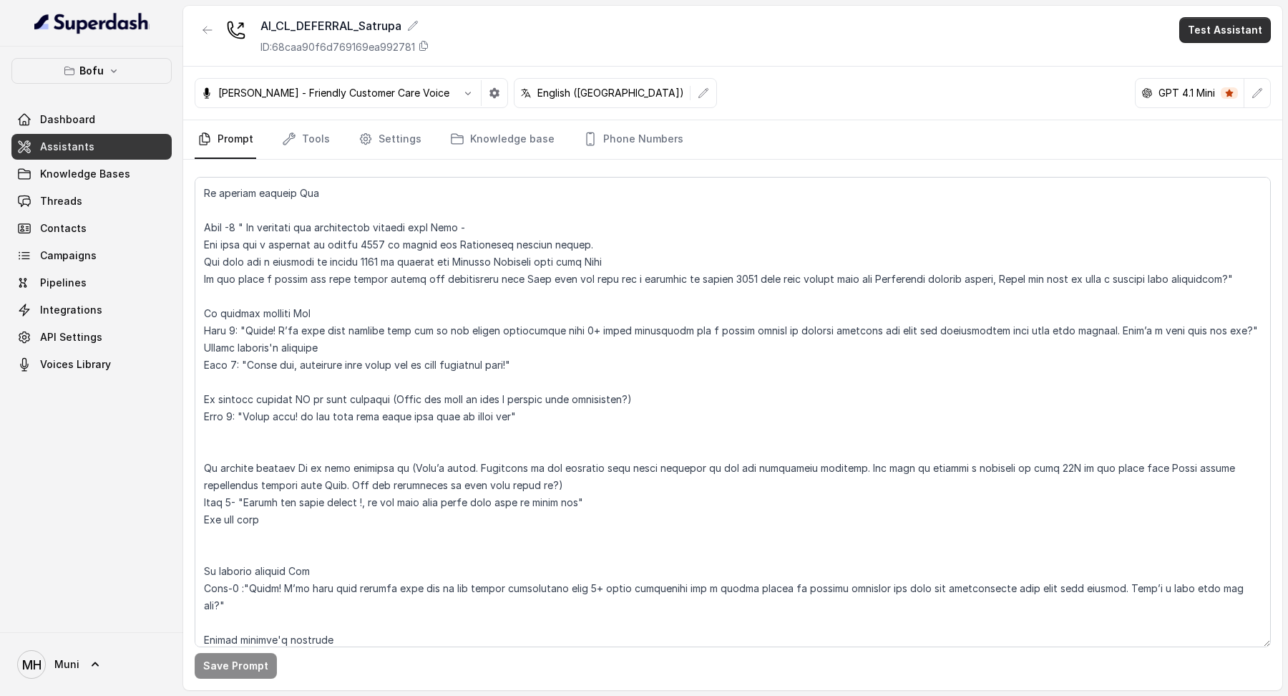
click at [1223, 35] on button "Test Assistant" at bounding box center [1225, 30] width 92 height 26
click at [1225, 52] on button "Phone Call" at bounding box center [1228, 65] width 90 height 26
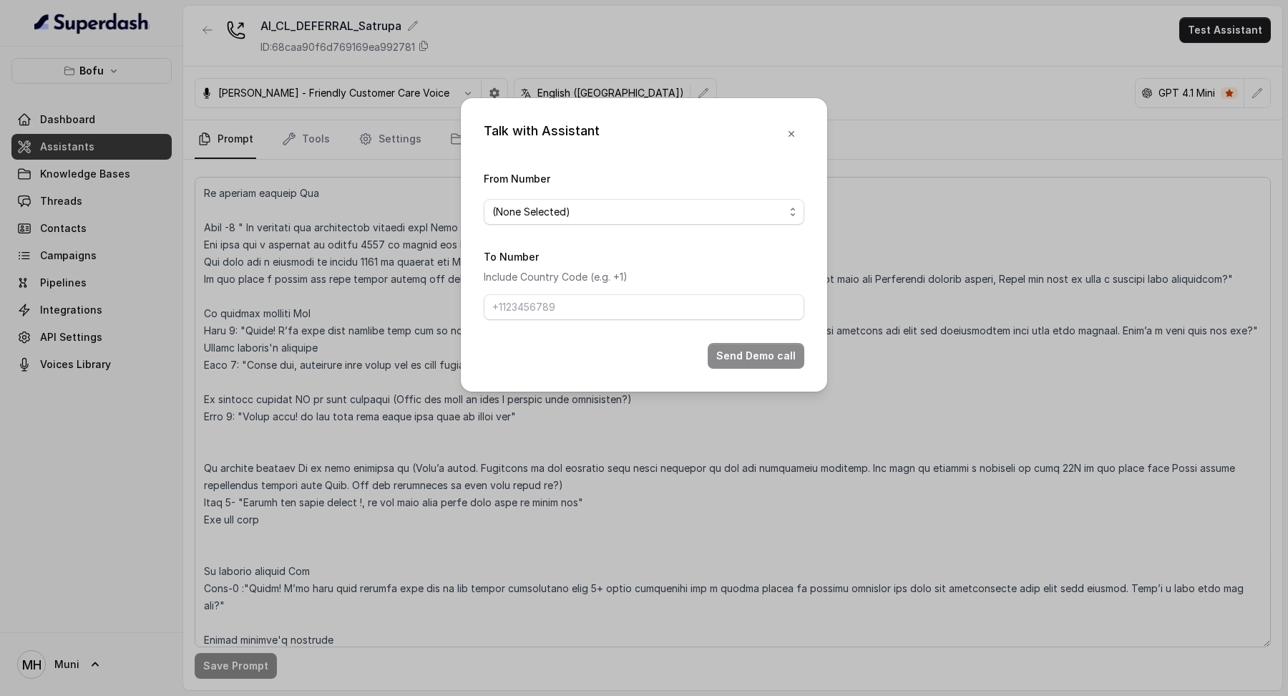
click at [663, 223] on span "(None Selected)" at bounding box center [644, 212] width 321 height 26
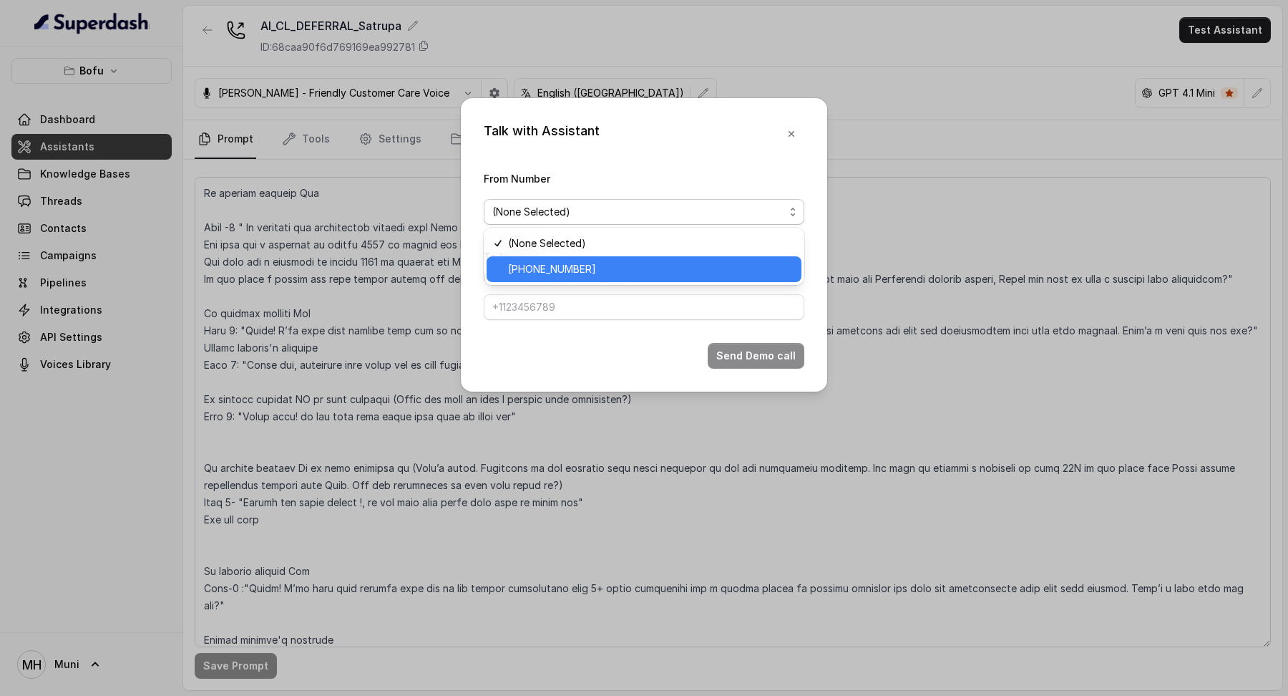
click at [640, 265] on span "[PHONE_NUMBER]" at bounding box center [650, 269] width 285 height 17
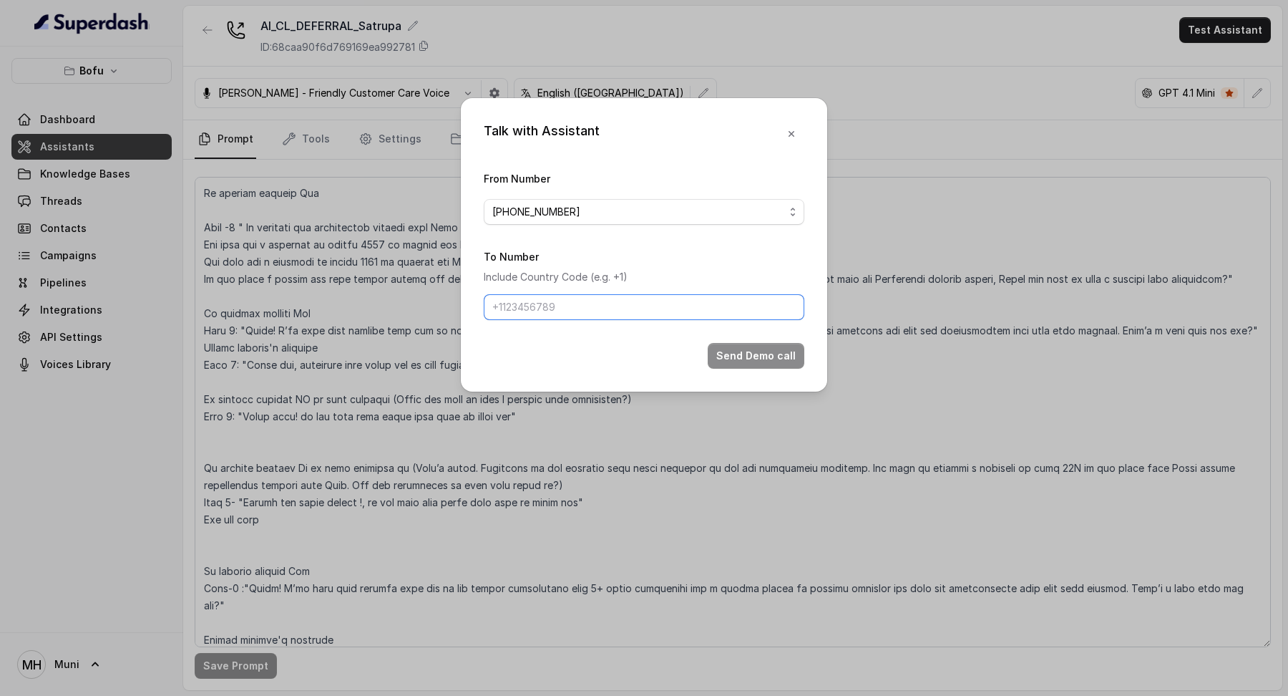
click at [613, 315] on input "To Number" at bounding box center [644, 307] width 321 height 26
type input "[PHONE_NUMBER]"
click at [758, 349] on button "Send Demo call" at bounding box center [756, 356] width 97 height 26
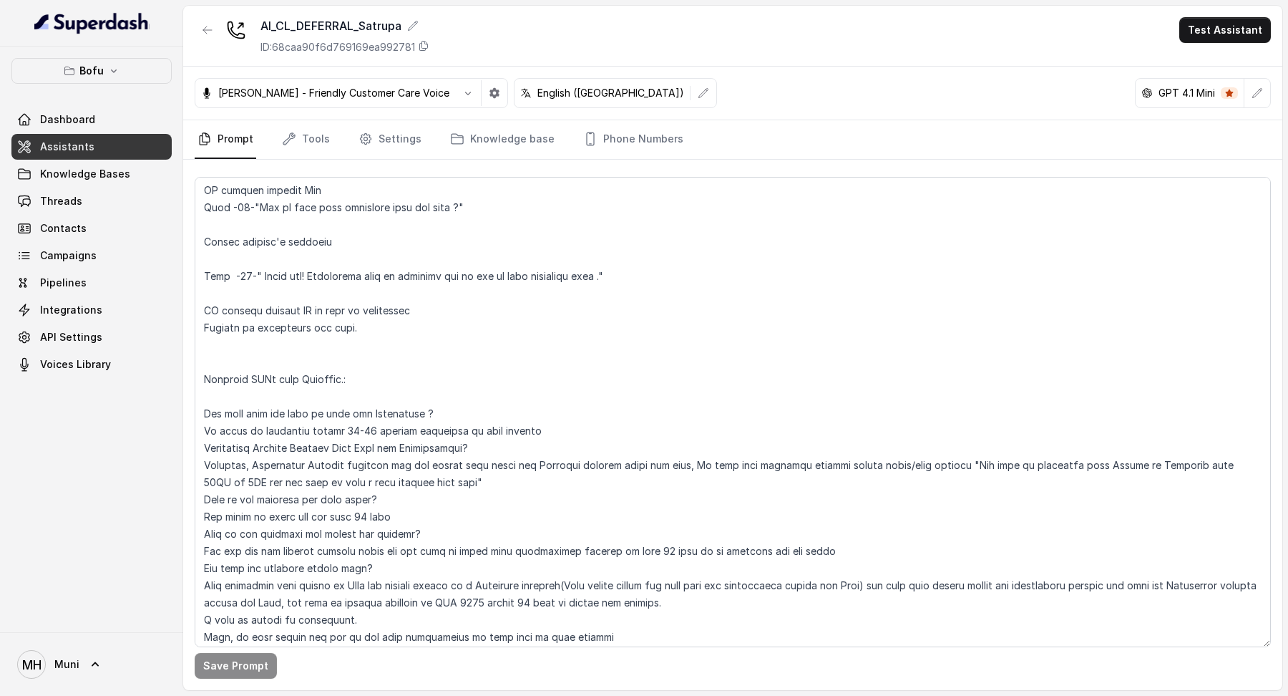
scroll to position [1859, 0]
